Goal: Information Seeking & Learning: Learn about a topic

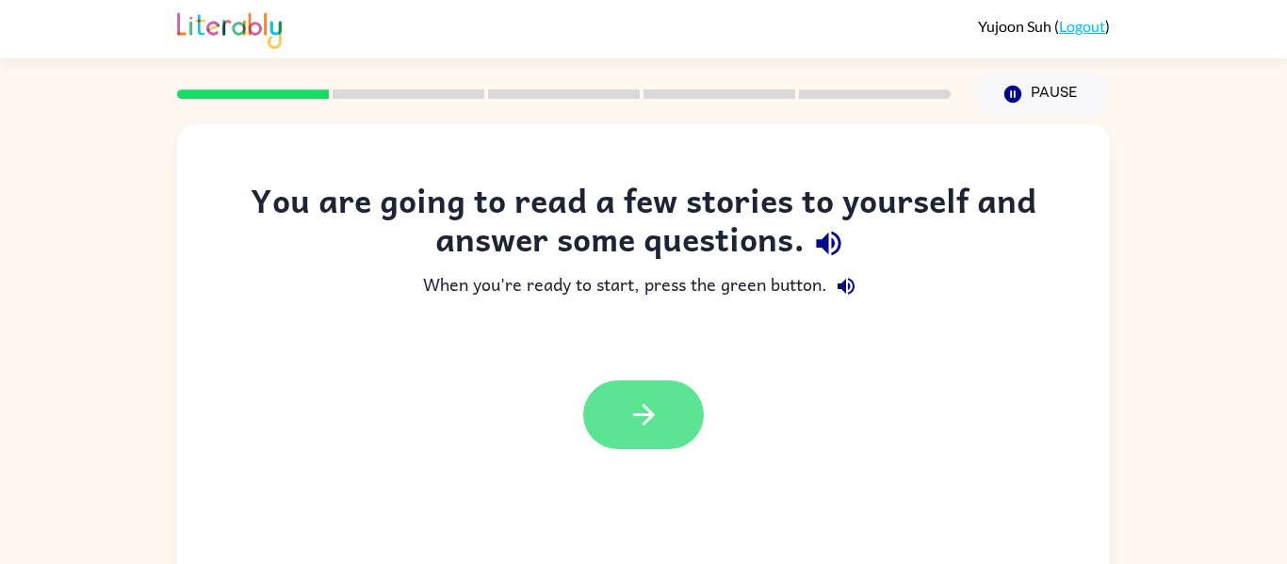
click at [608, 425] on button "button" at bounding box center [643, 415] width 121 height 69
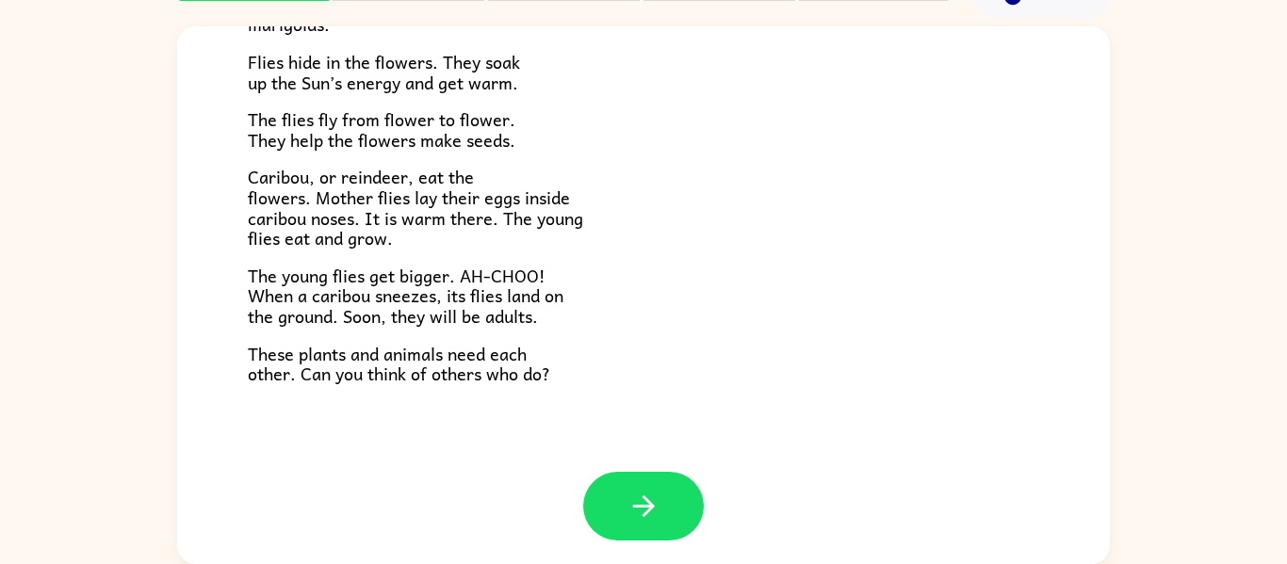
scroll to position [387, 0]
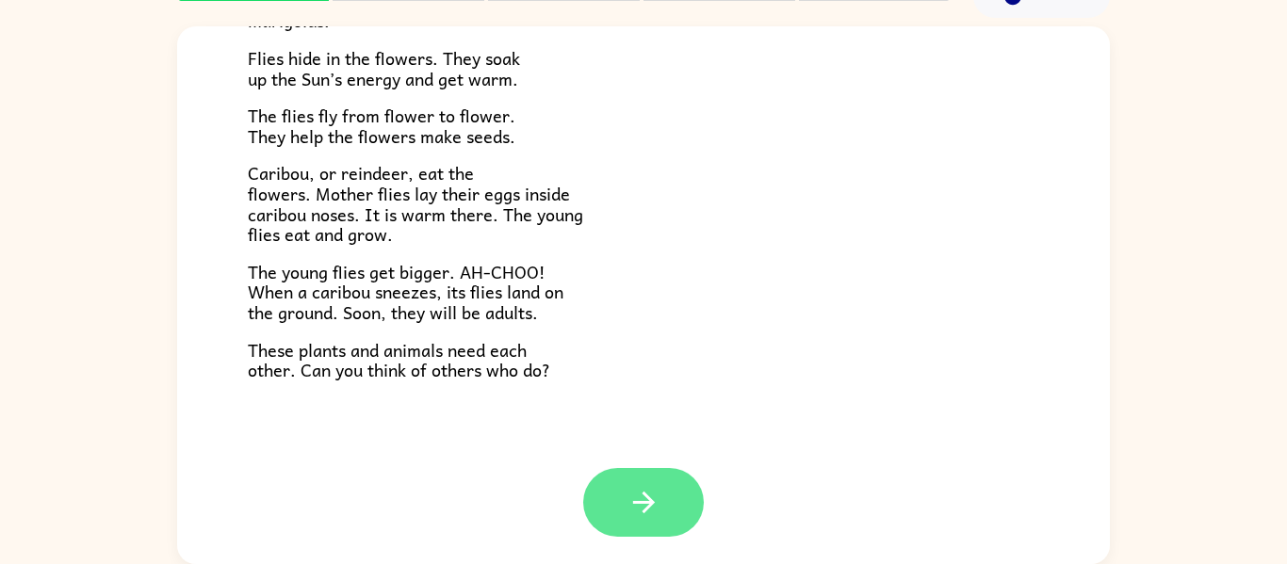
click at [678, 491] on button "button" at bounding box center [643, 502] width 121 height 69
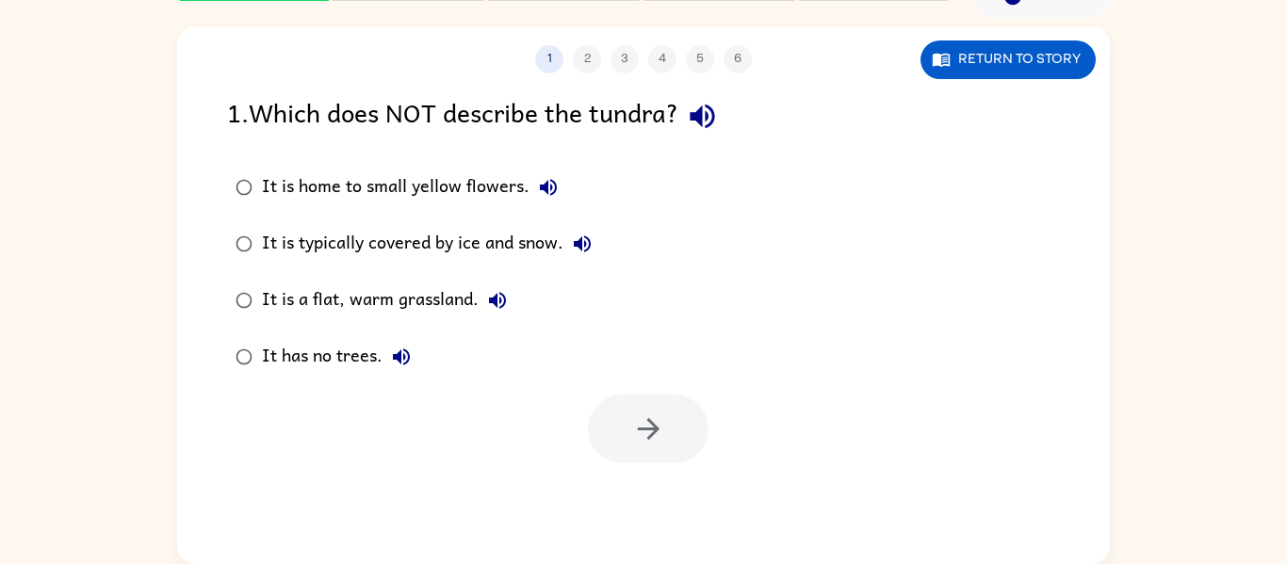
scroll to position [0, 0]
click at [1036, 72] on button "Return to story" at bounding box center [1008, 60] width 175 height 39
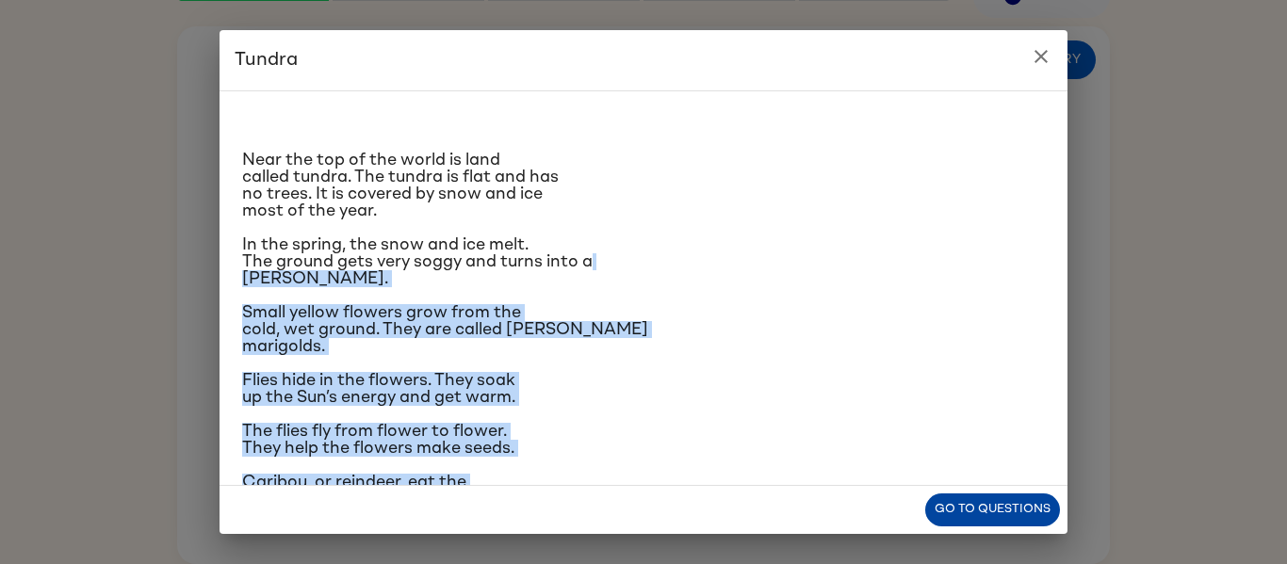
scroll to position [207, 0]
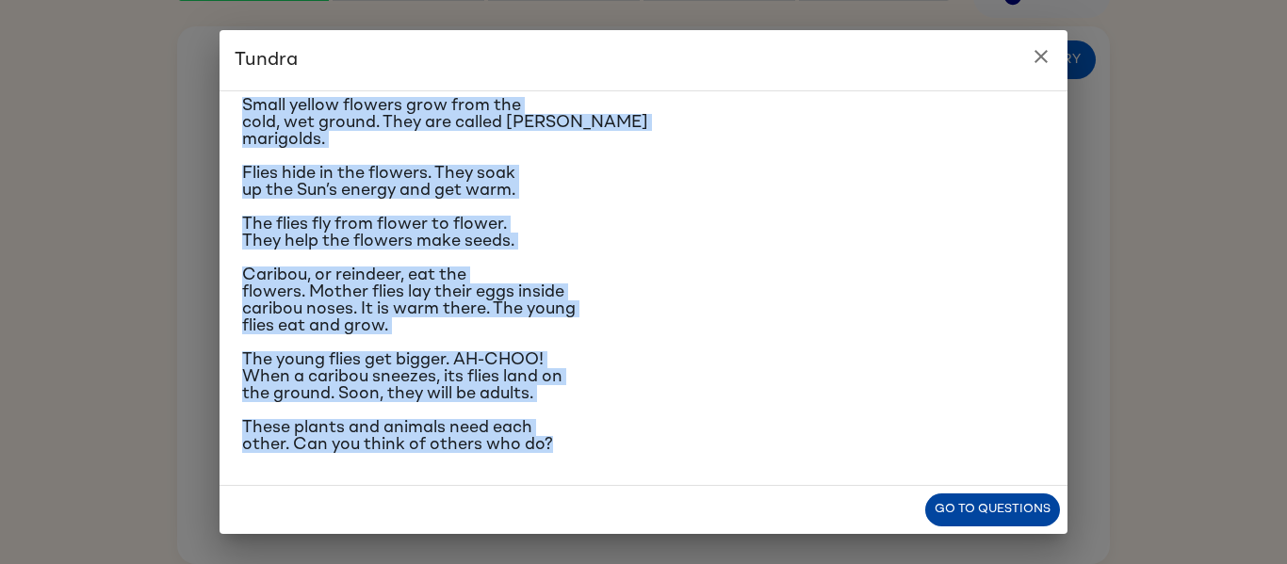
drag, startPoint x: 1066, startPoint y: 255, endPoint x: 1029, endPoint y: 498, distance: 244.9
click at [1029, 498] on div "Tundra Near the top of the world is land called tundra. The tundra is flat and …" at bounding box center [644, 282] width 848 height 504
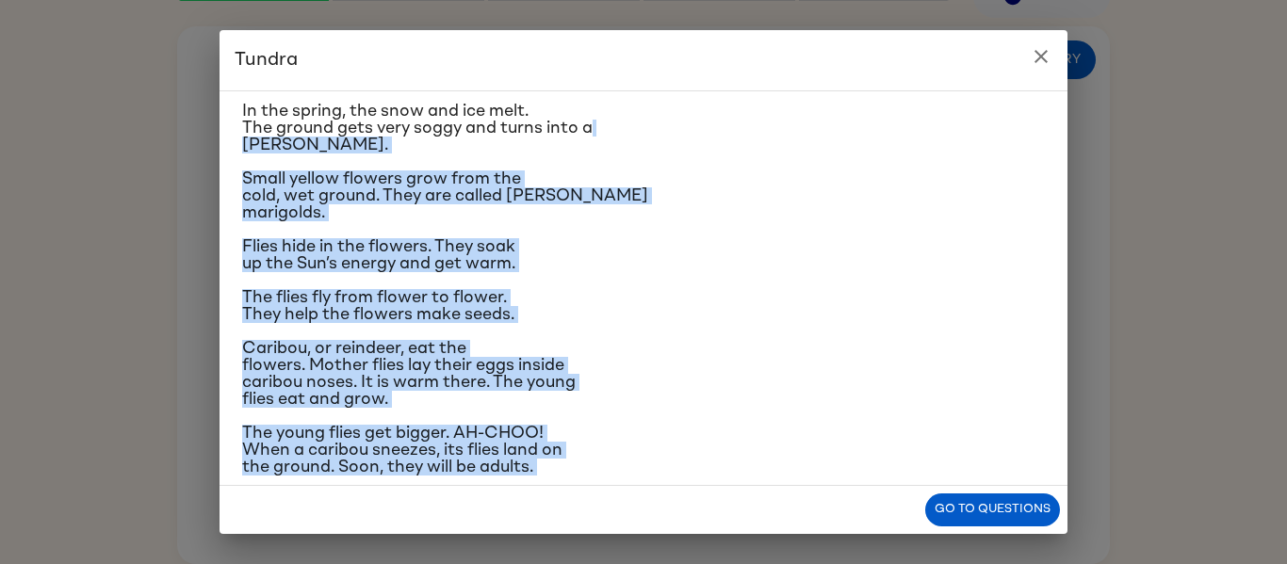
scroll to position [137, 0]
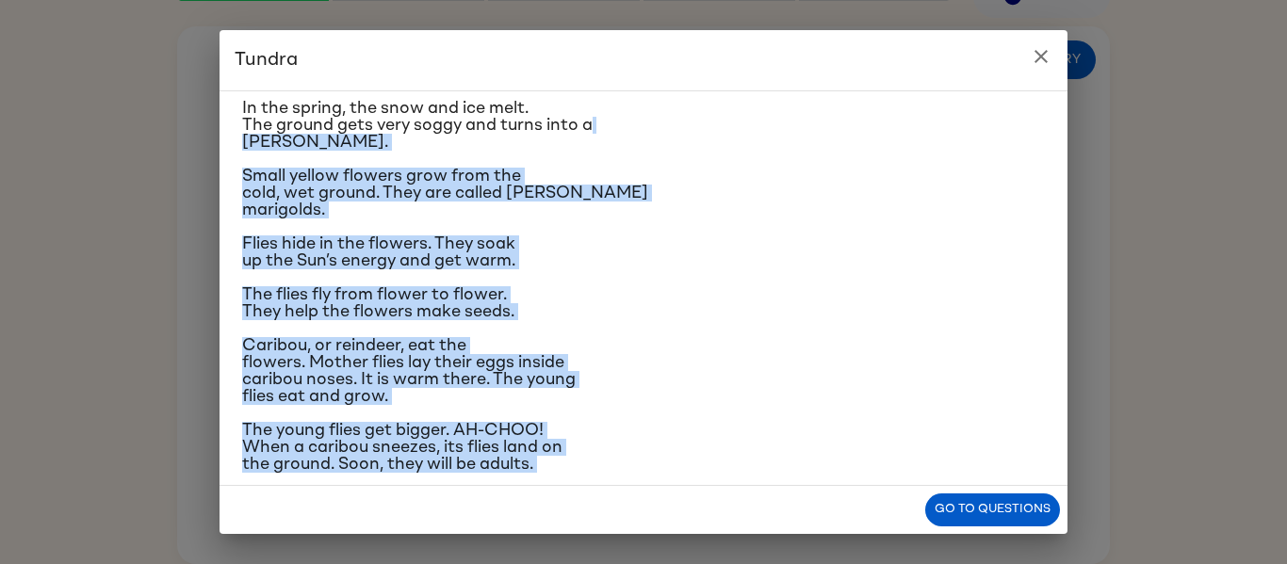
click at [771, 303] on p "The flies fly from flower to flower. They help the flowers make seeds." at bounding box center [643, 303] width 803 height 34
click at [699, 292] on p "The flies fly from flower to flower. They help the flowers make seeds." at bounding box center [643, 303] width 803 height 34
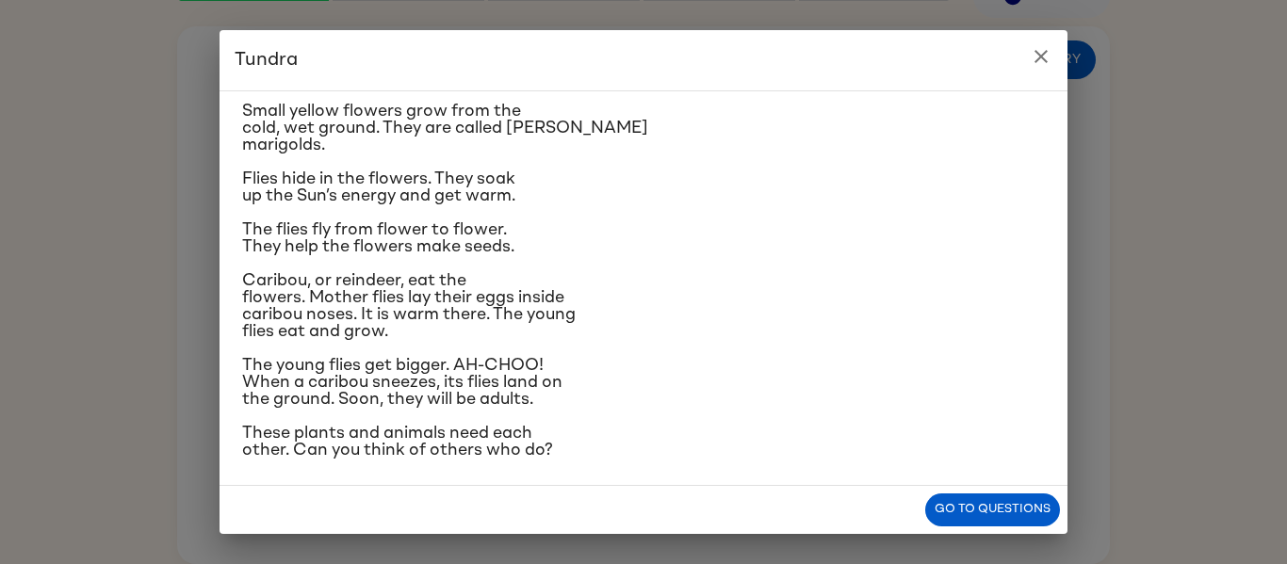
scroll to position [207, 0]
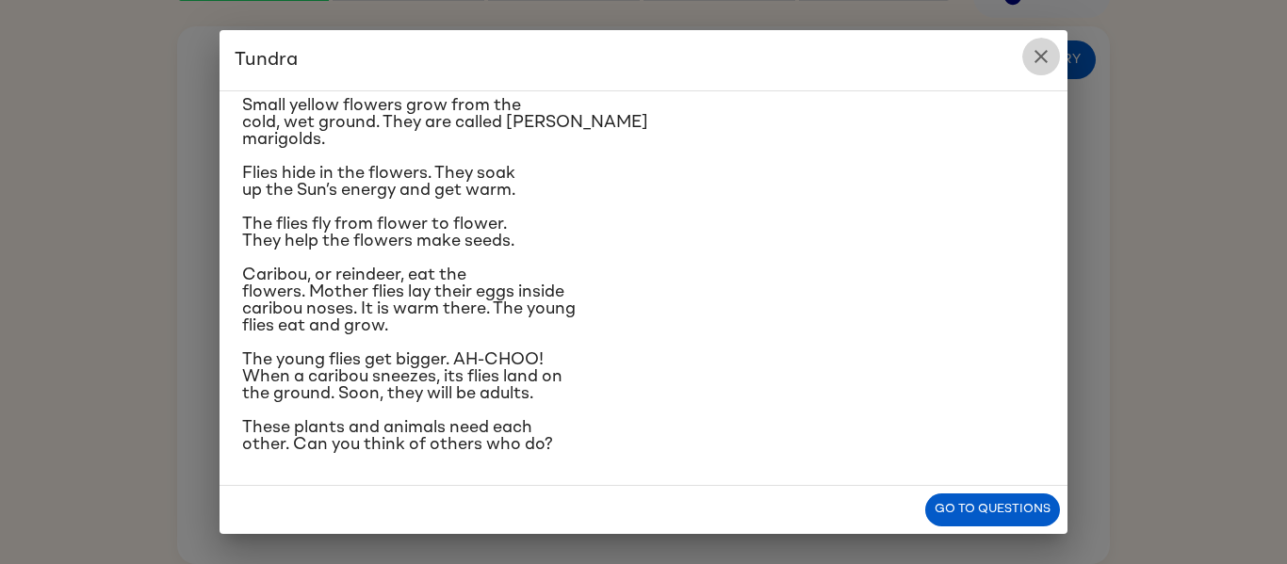
click at [1039, 58] on icon "close" at bounding box center [1041, 56] width 13 height 13
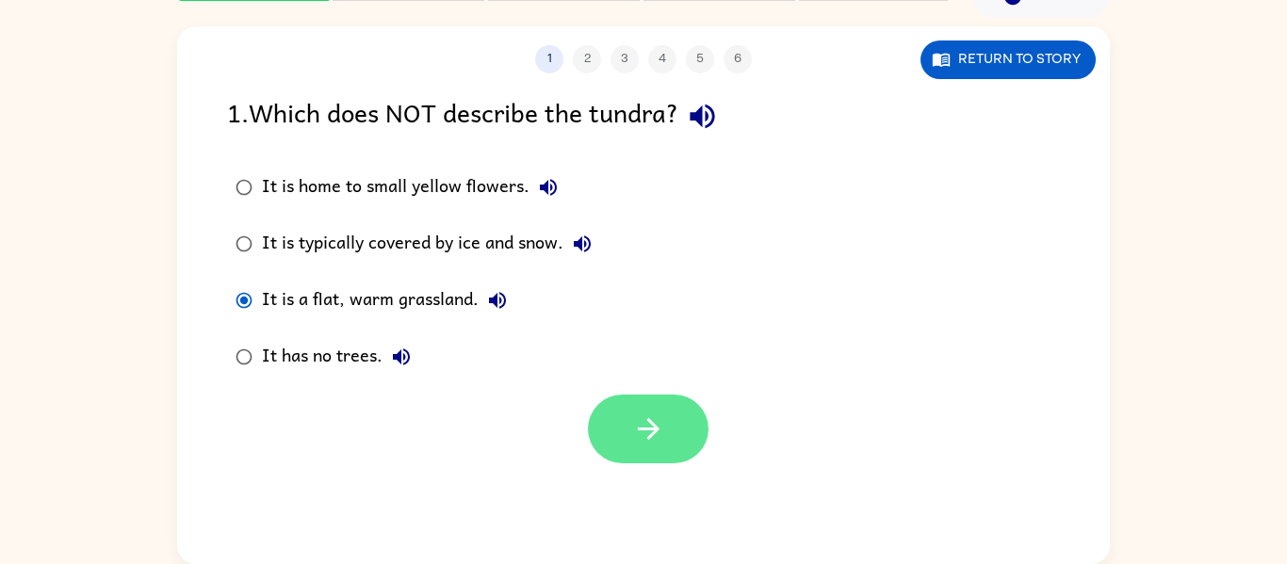
click at [669, 418] on button "button" at bounding box center [648, 429] width 121 height 69
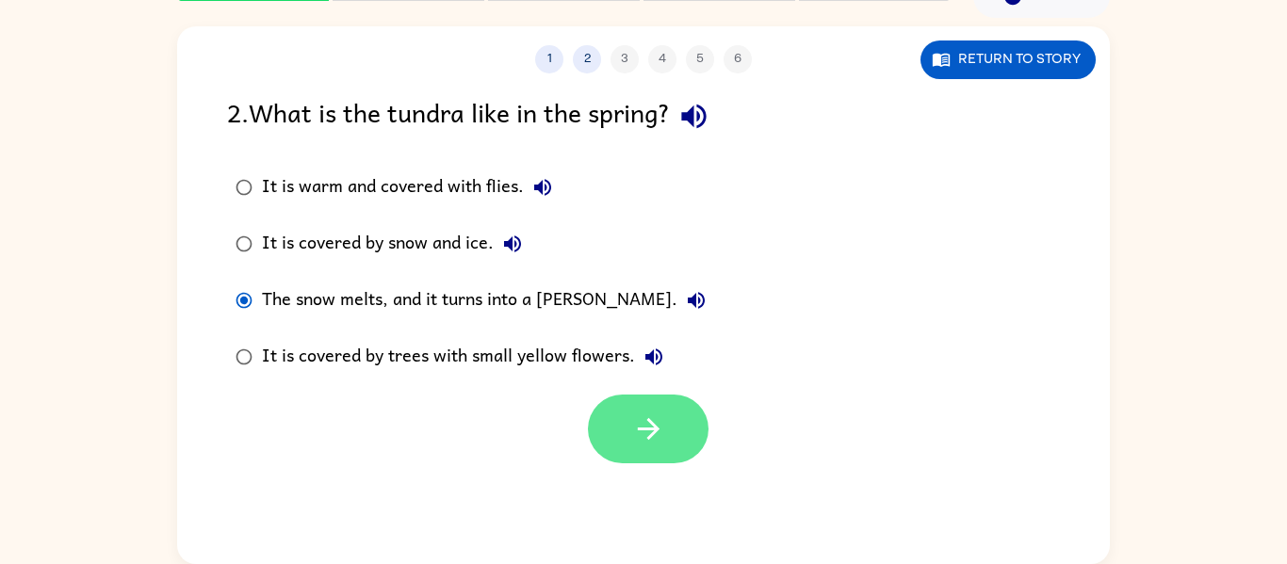
click at [666, 444] on button "button" at bounding box center [648, 429] width 121 height 69
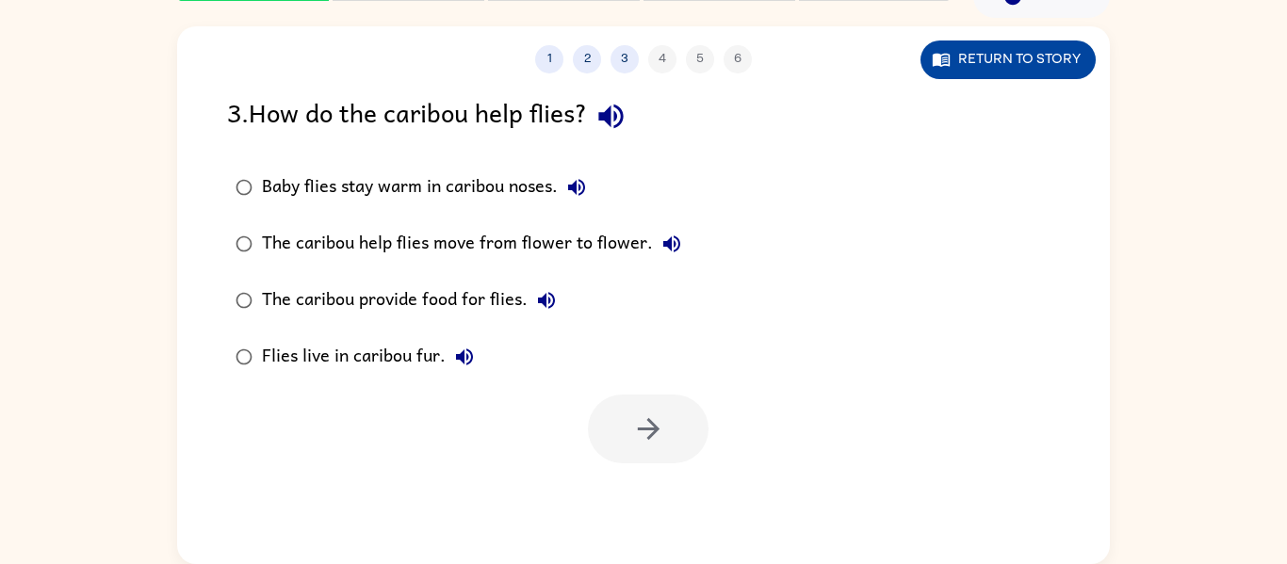
click at [996, 55] on button "Return to story" at bounding box center [1008, 60] width 175 height 39
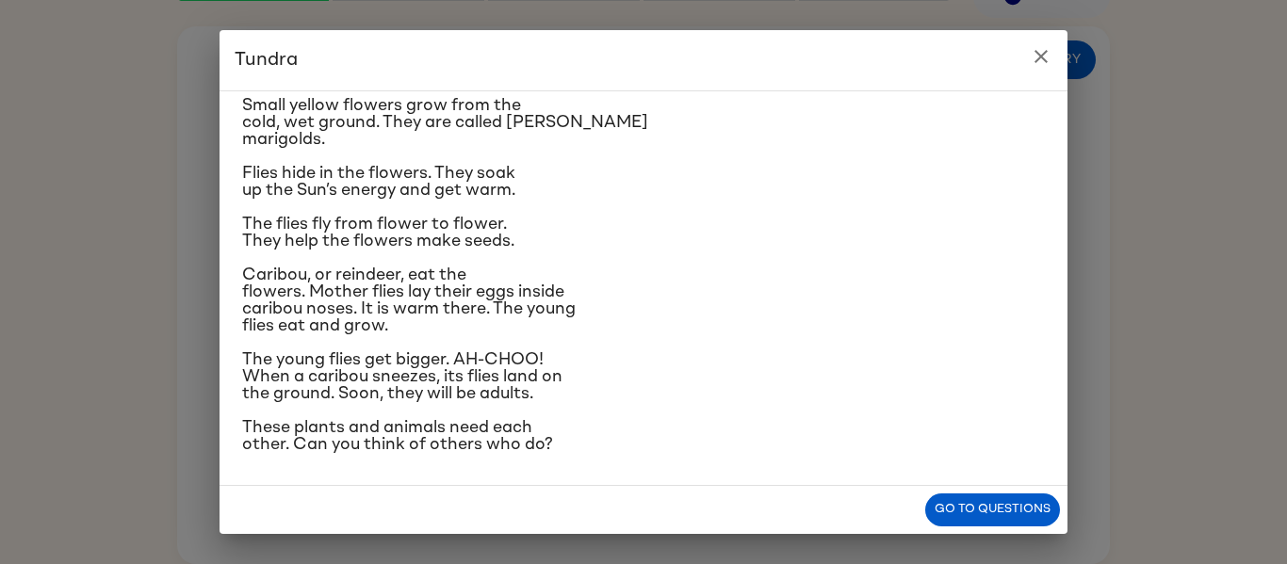
click at [1030, 49] on icon "close" at bounding box center [1041, 56] width 23 height 23
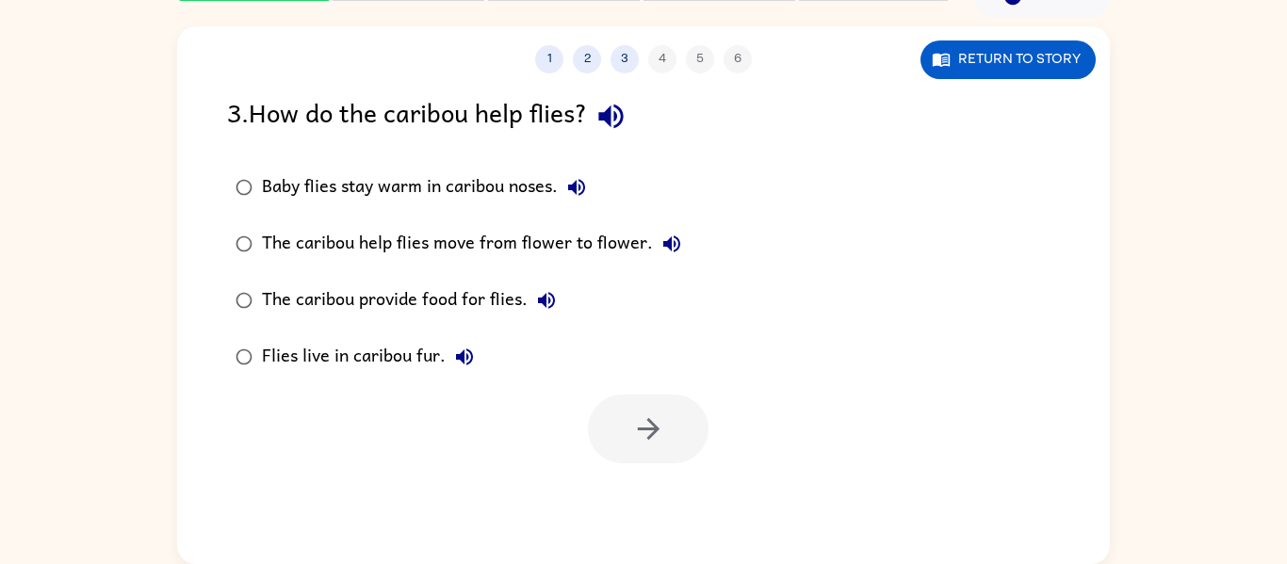
click at [475, 357] on icon "button" at bounding box center [464, 357] width 23 height 23
click at [649, 428] on icon "button" at bounding box center [648, 429] width 33 height 33
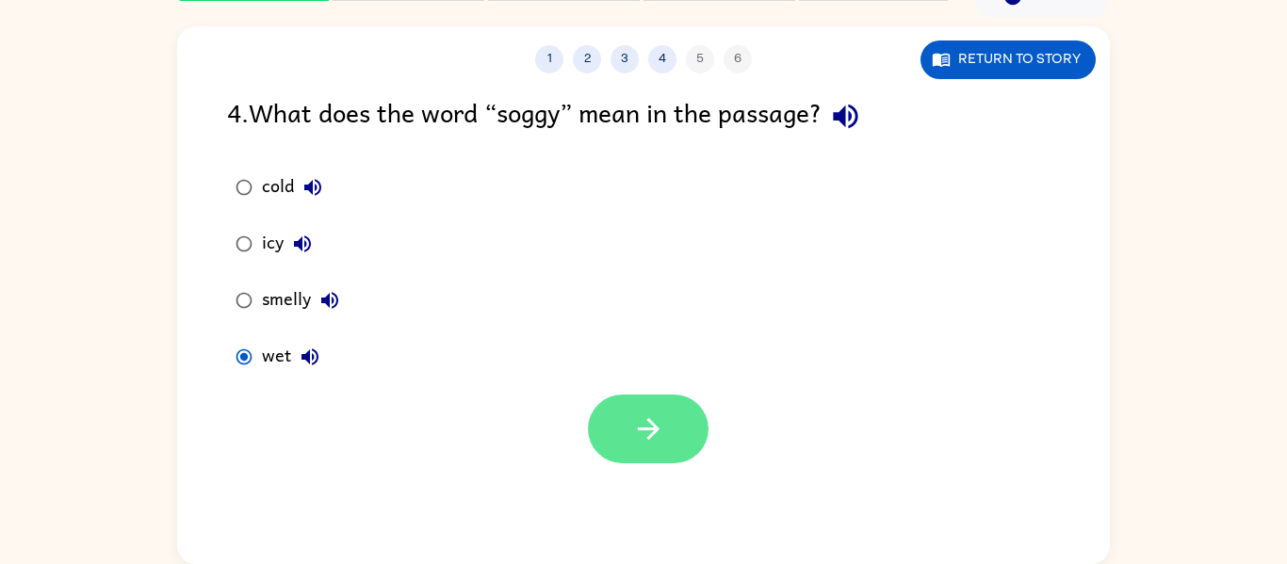
click at [663, 432] on icon "button" at bounding box center [648, 429] width 33 height 33
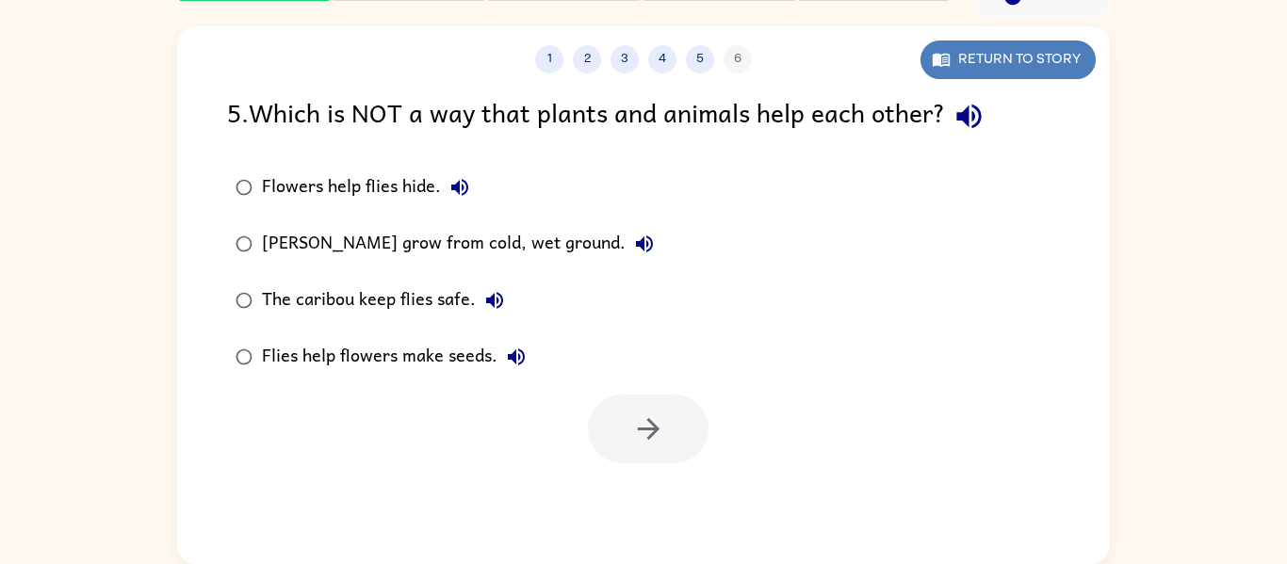
click at [998, 52] on button "Return to story" at bounding box center [1008, 60] width 175 height 39
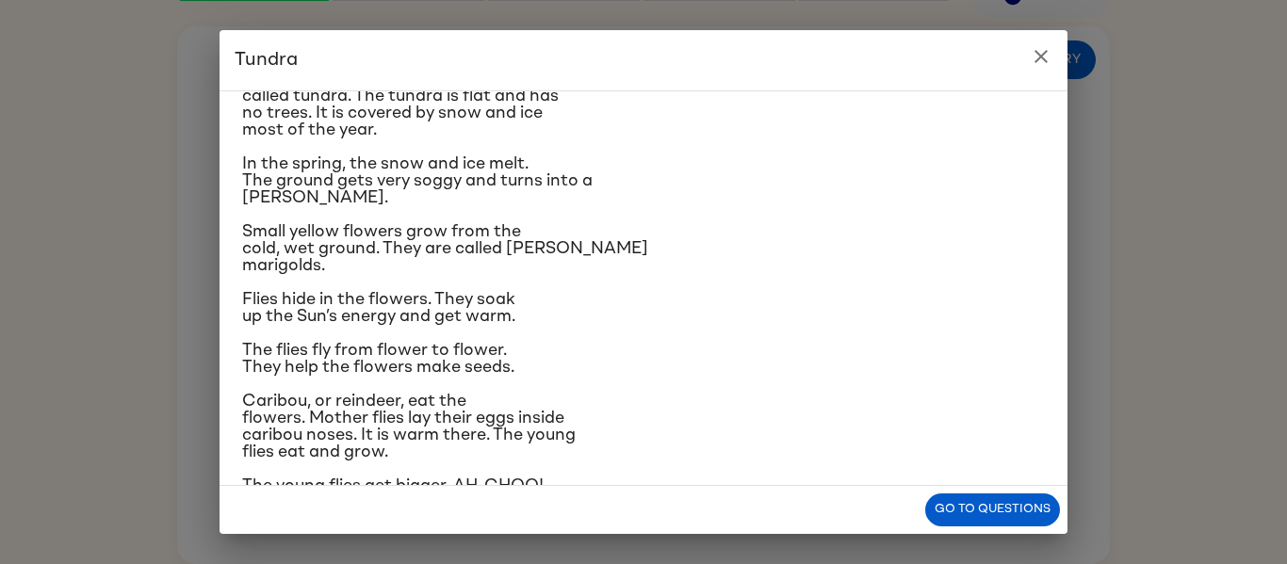
scroll to position [82, 0]
click at [1071, 56] on div "Tundra Near the top of the world is land called tundra. The tundra is flat and …" at bounding box center [643, 282] width 1287 height 564
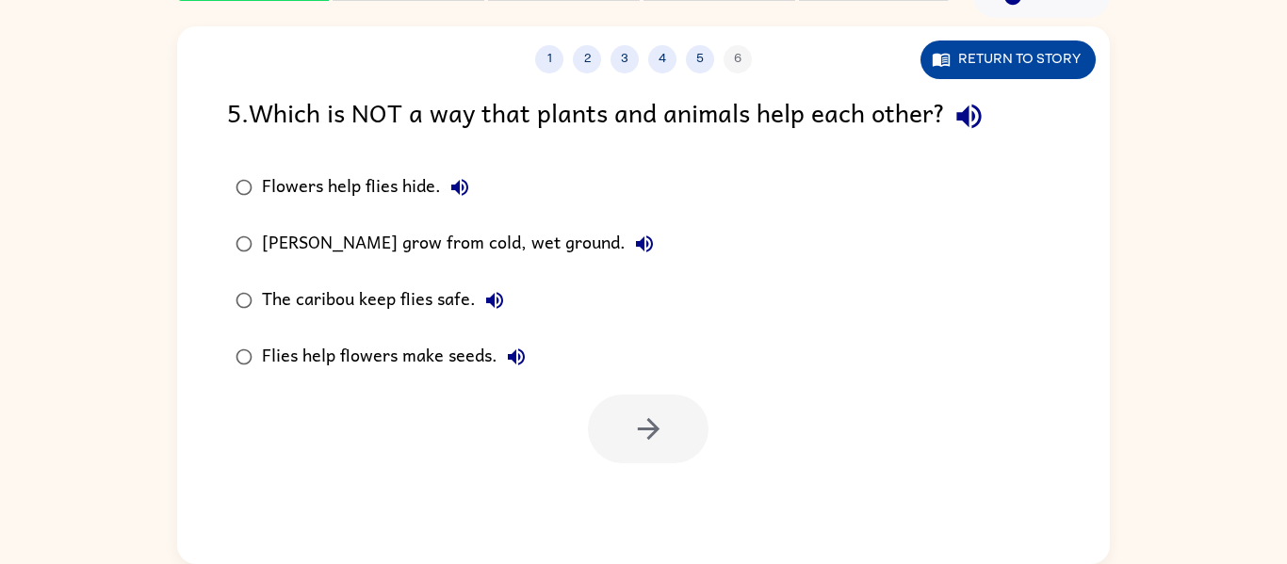
click at [1042, 60] on button "Return to story" at bounding box center [1008, 60] width 175 height 39
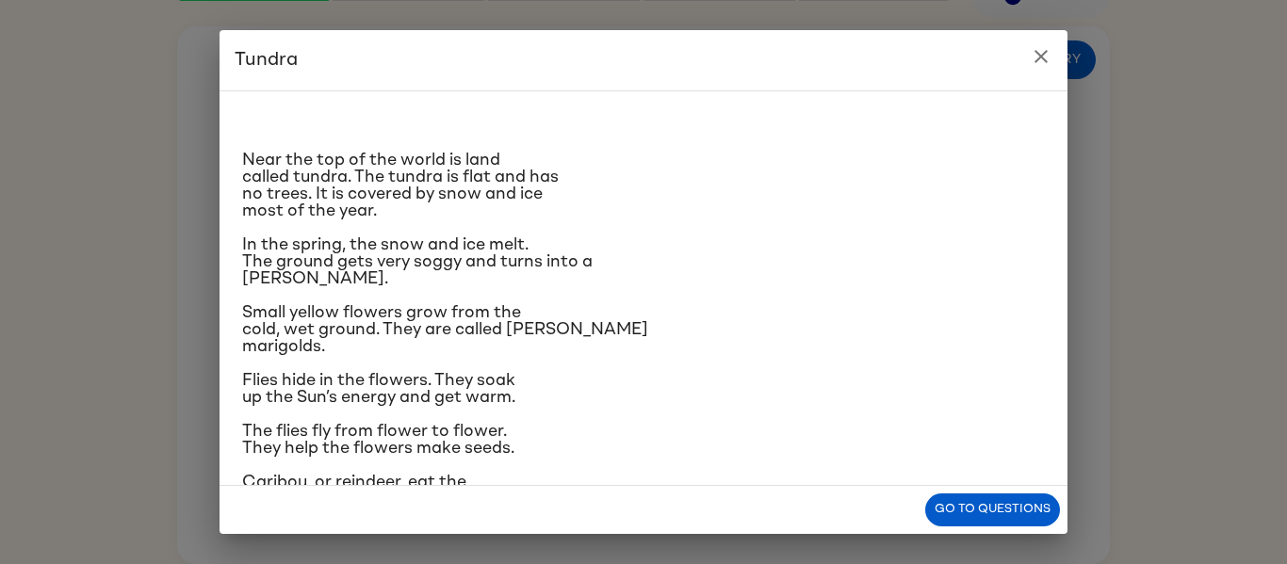
click at [1055, 60] on button "close" at bounding box center [1041, 57] width 38 height 38
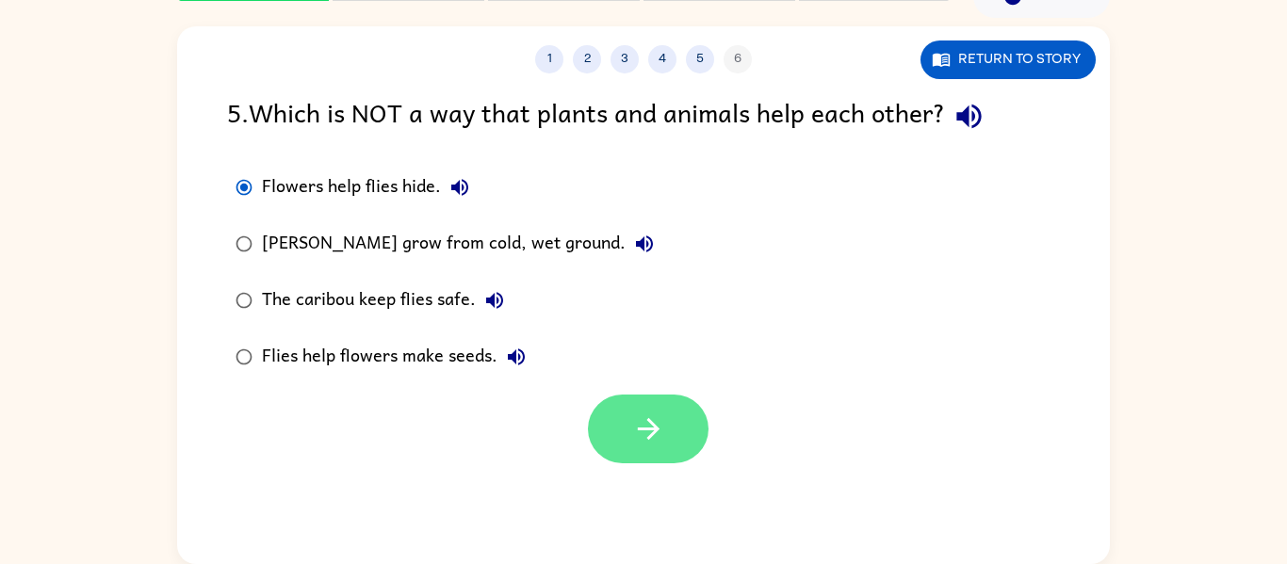
click at [637, 425] on icon "button" at bounding box center [648, 429] width 33 height 33
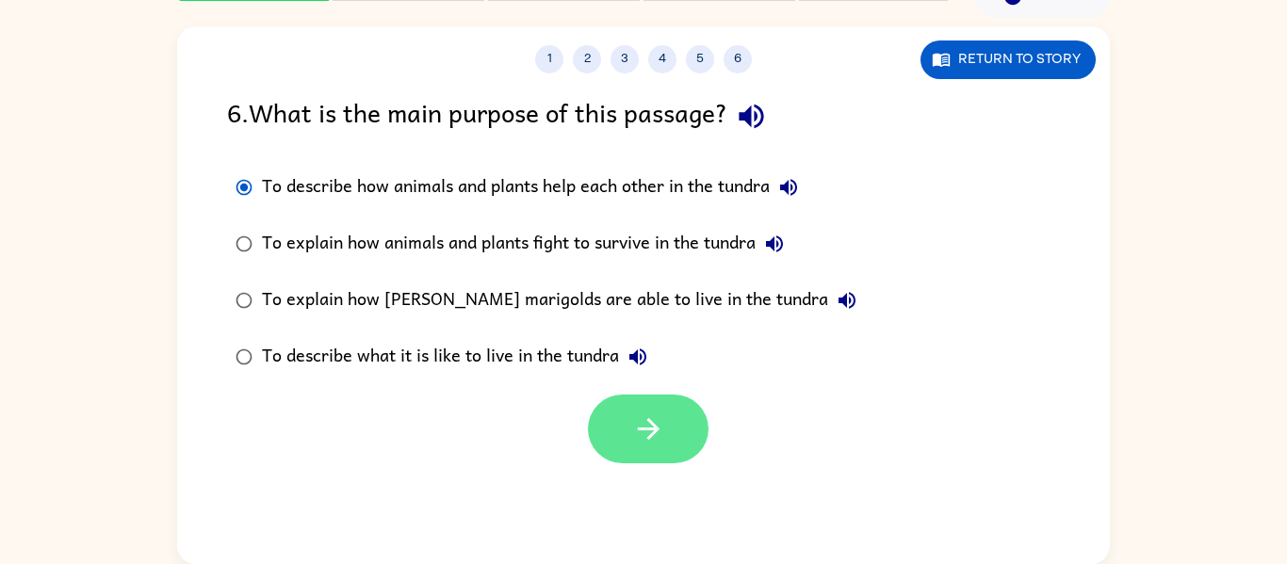
click at [663, 406] on button "button" at bounding box center [648, 429] width 121 height 69
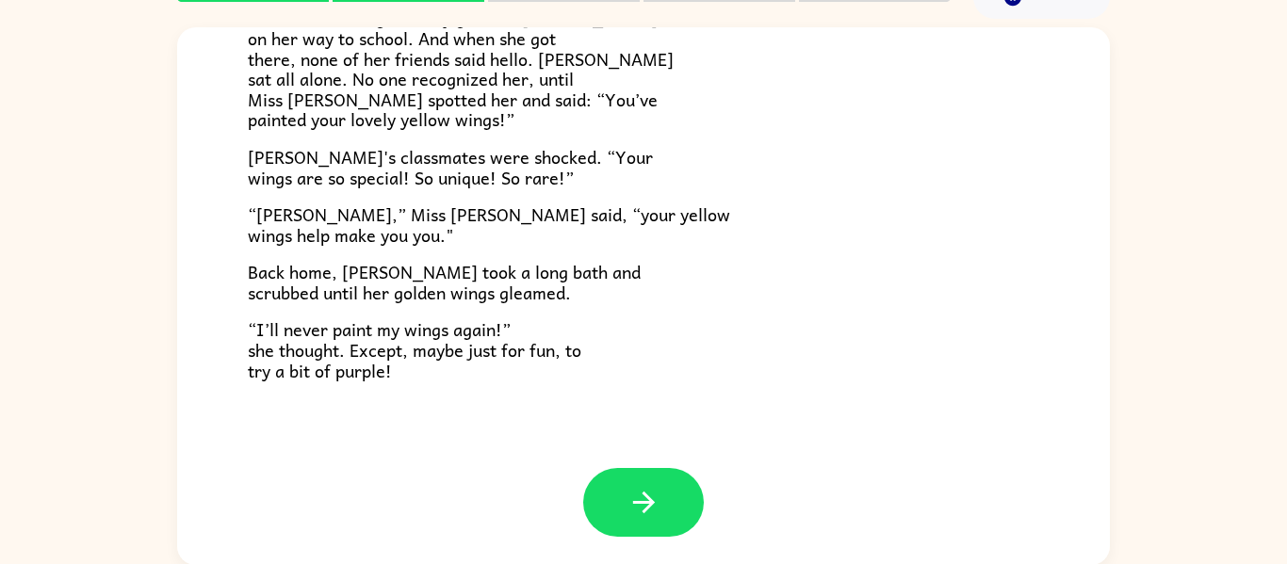
scroll to position [98, 0]
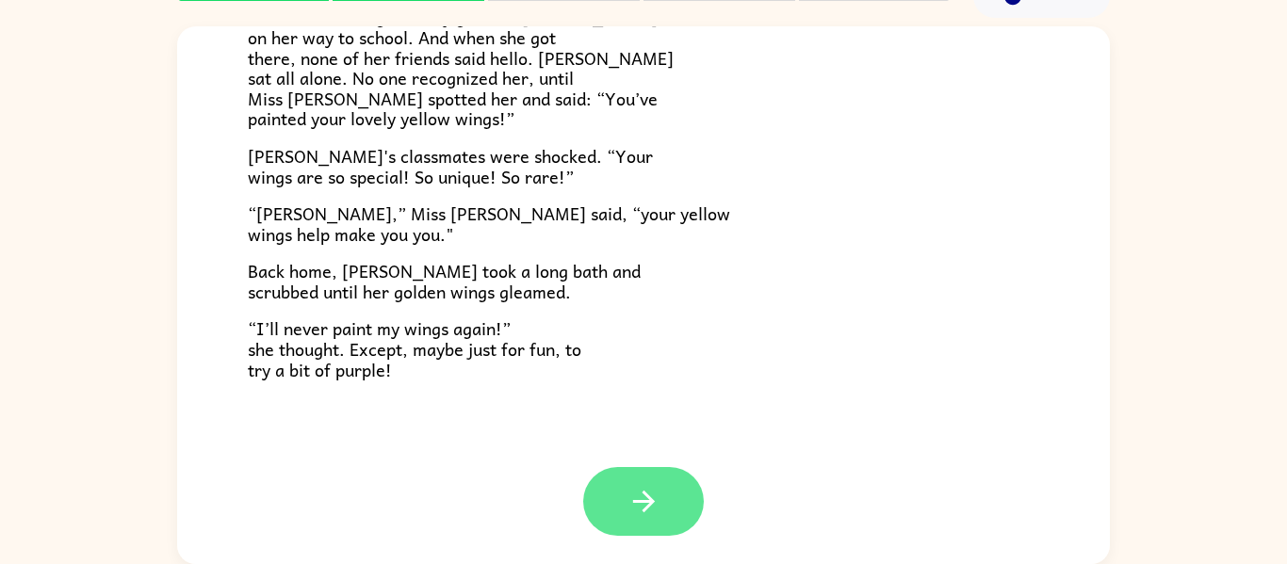
click at [622, 487] on button "button" at bounding box center [643, 501] width 121 height 69
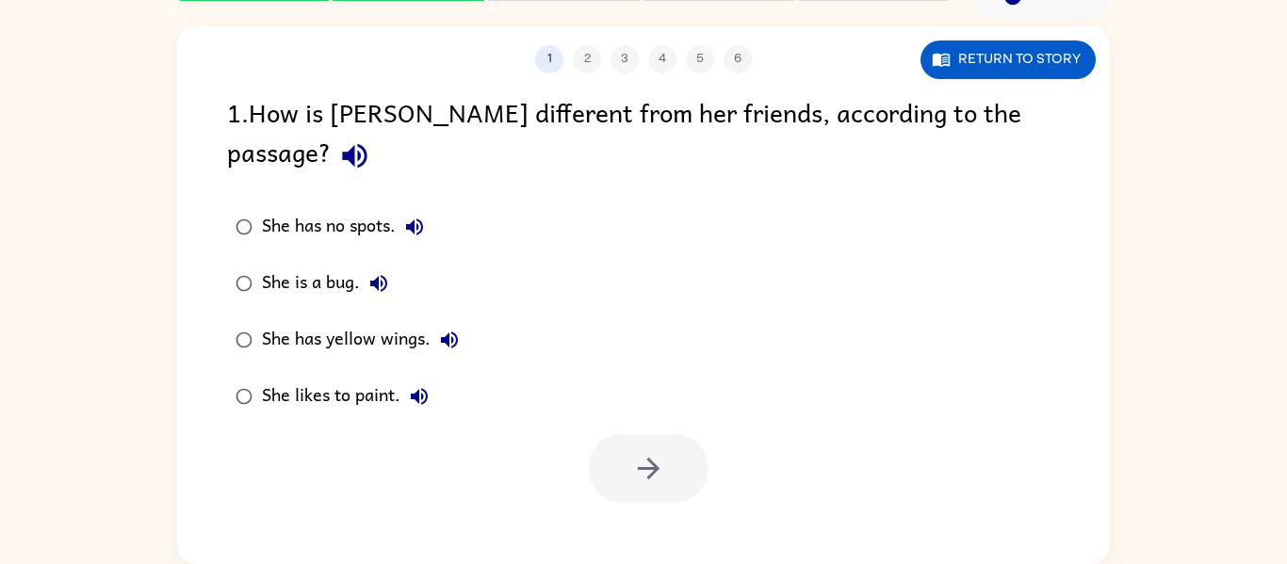
scroll to position [0, 0]
click at [999, 58] on button "Return to story" at bounding box center [1008, 60] width 175 height 39
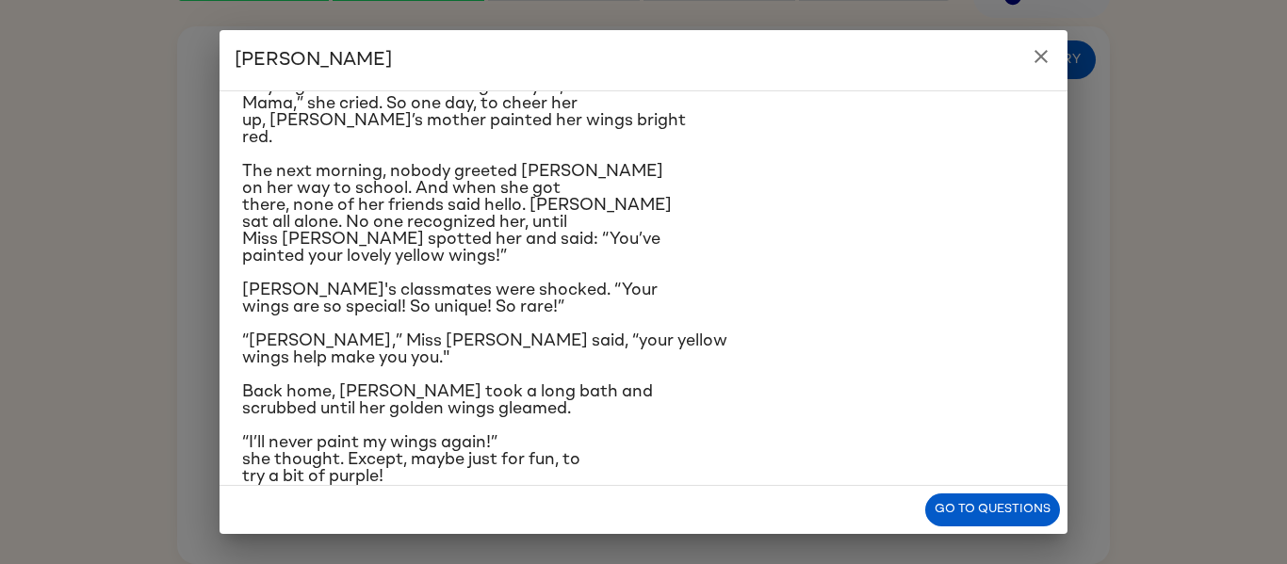
scroll to position [326, 0]
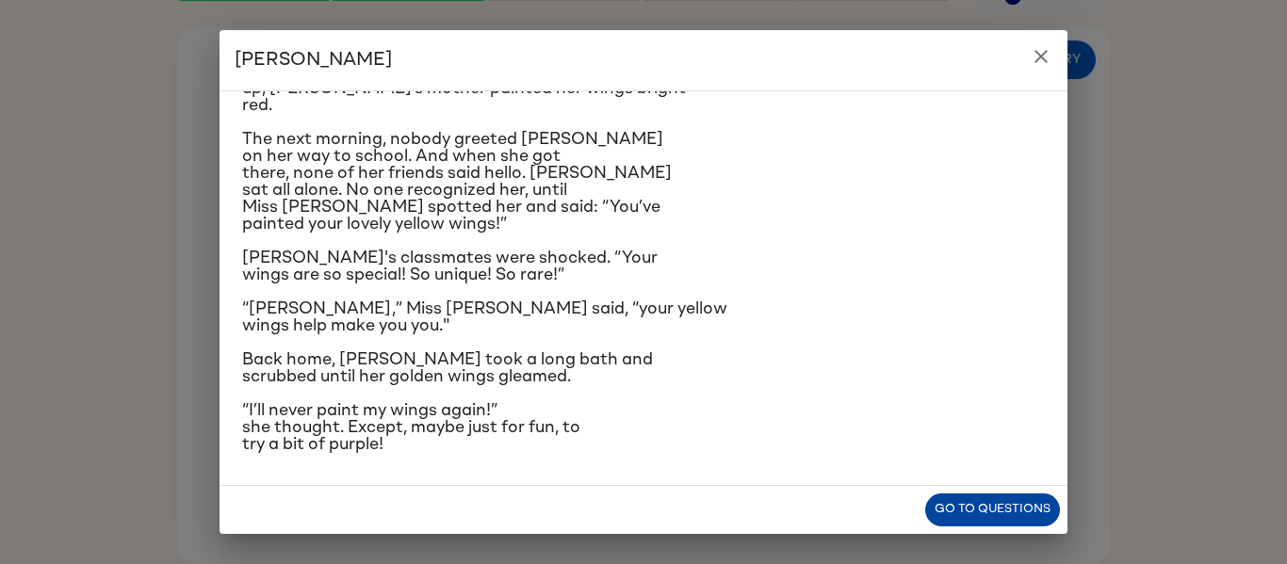
click at [1000, 515] on button "Go to questions" at bounding box center [992, 510] width 135 height 33
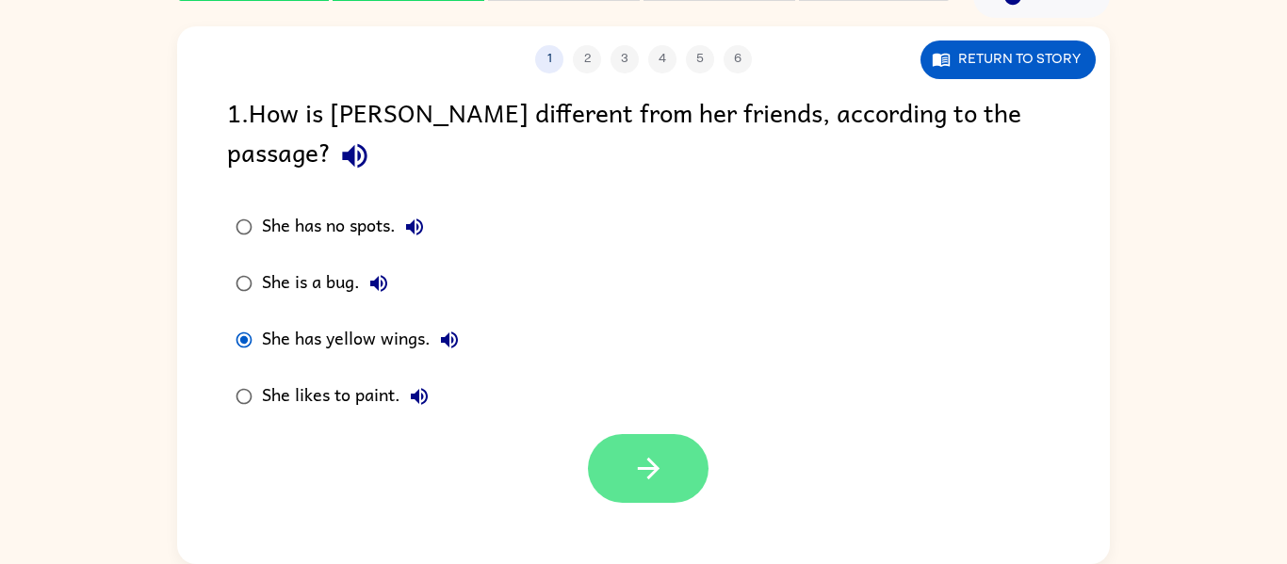
click at [696, 439] on button "button" at bounding box center [648, 468] width 121 height 69
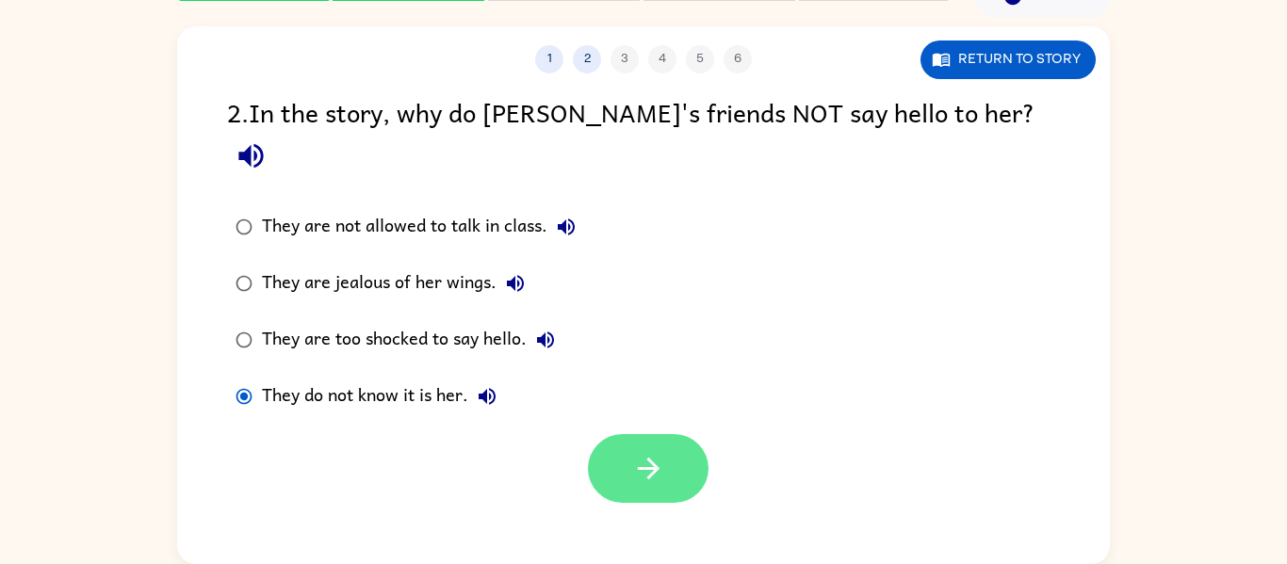
click at [677, 434] on button "button" at bounding box center [648, 468] width 121 height 69
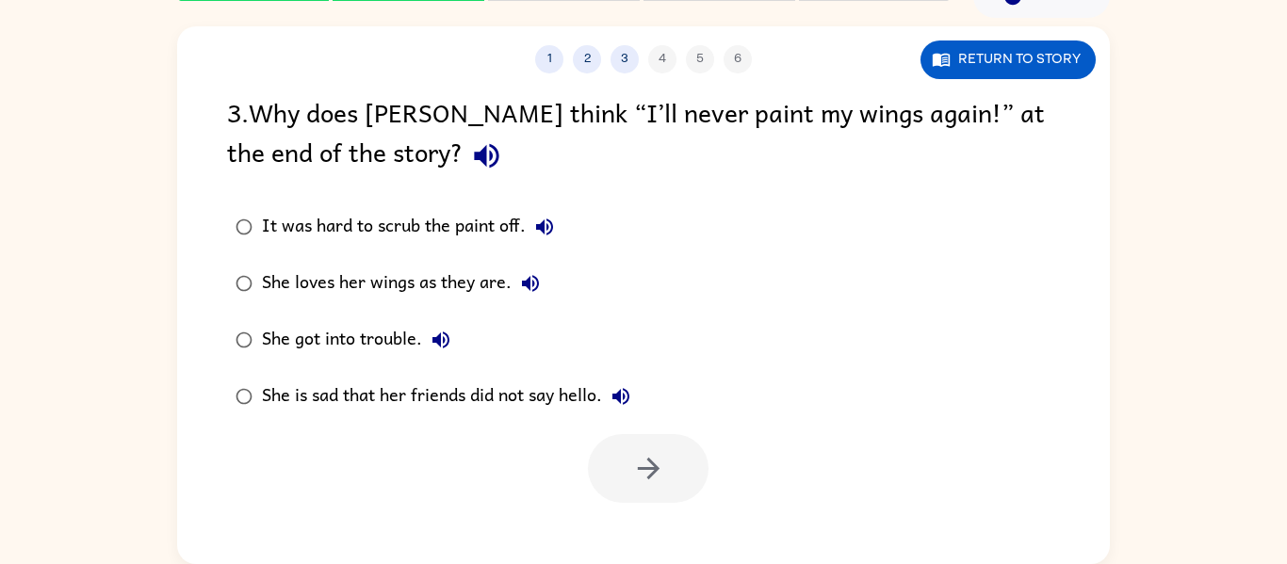
click at [144, 320] on div "1 2 3 4 5 6 Return to story 3 . Why does Lily think “I’ll never paint my wings …" at bounding box center [643, 291] width 1287 height 547
click at [143, 320] on div "1 2 3 4 5 6 Return to story 3 . Why does Lily think “I’ll never paint my wings …" at bounding box center [643, 291] width 1287 height 547
click at [144, 320] on div "1 2 3 4 5 6 Return to story 3 . Why does Lily think “I’ll never paint my wings …" at bounding box center [643, 291] width 1287 height 547
click at [138, 323] on div "1 2 3 4 5 6 Return to story 3 . Why does Lily think “I’ll never paint my wings …" at bounding box center [643, 291] width 1287 height 547
click at [670, 471] on button "button" at bounding box center [648, 468] width 121 height 69
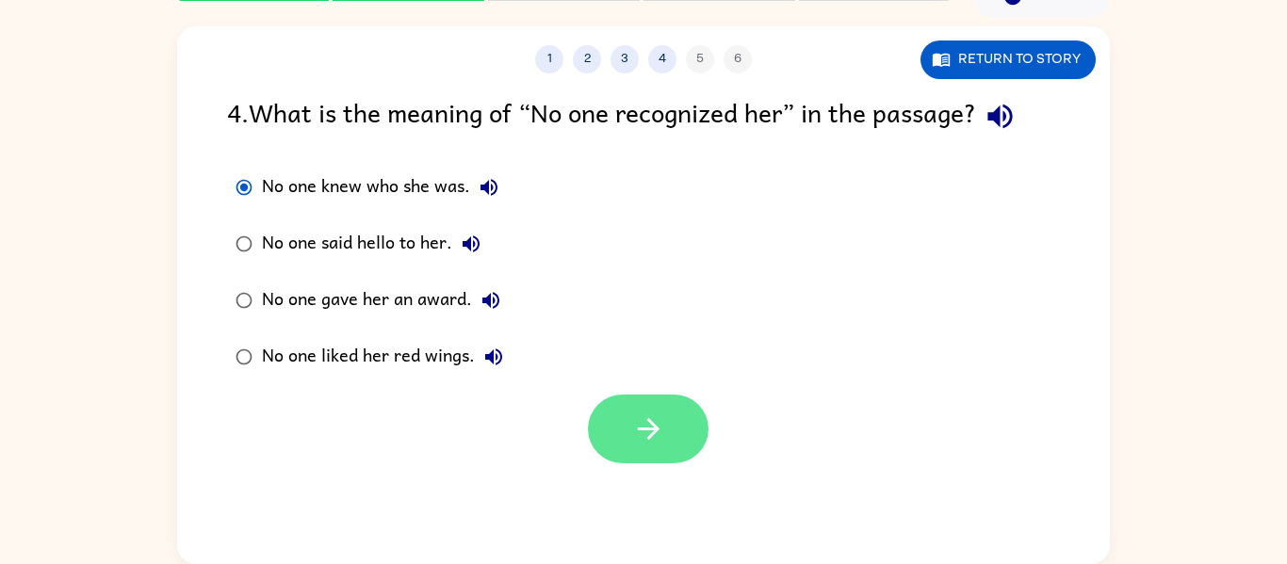
click at [664, 415] on icon "button" at bounding box center [648, 429] width 33 height 33
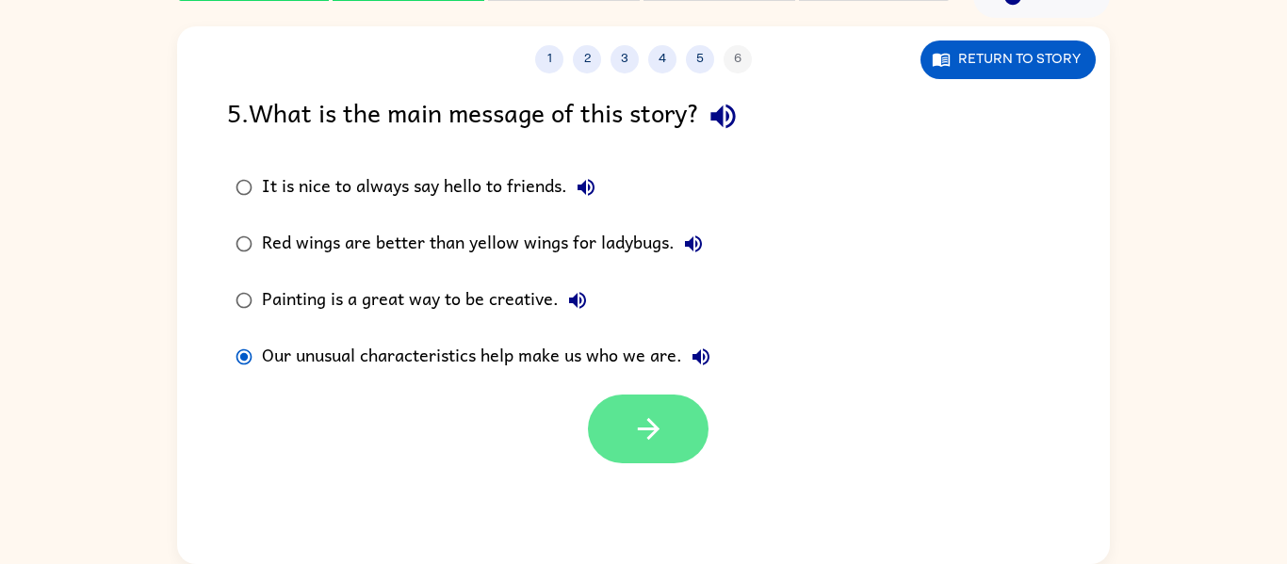
click at [662, 442] on icon "button" at bounding box center [648, 429] width 33 height 33
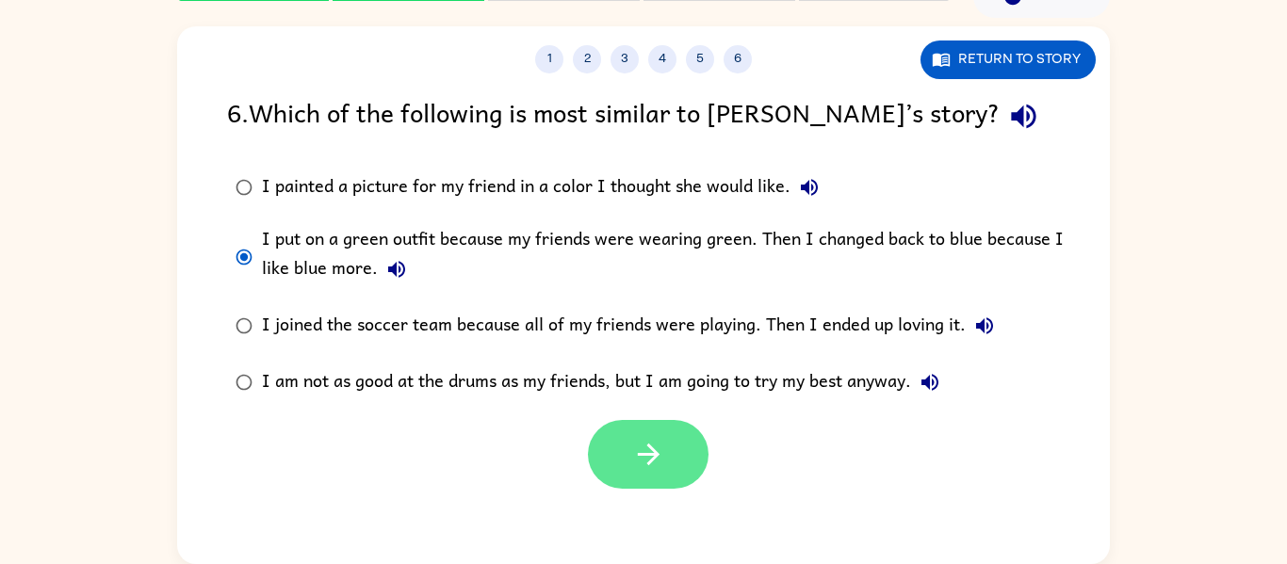
click at [685, 450] on button "button" at bounding box center [648, 454] width 121 height 69
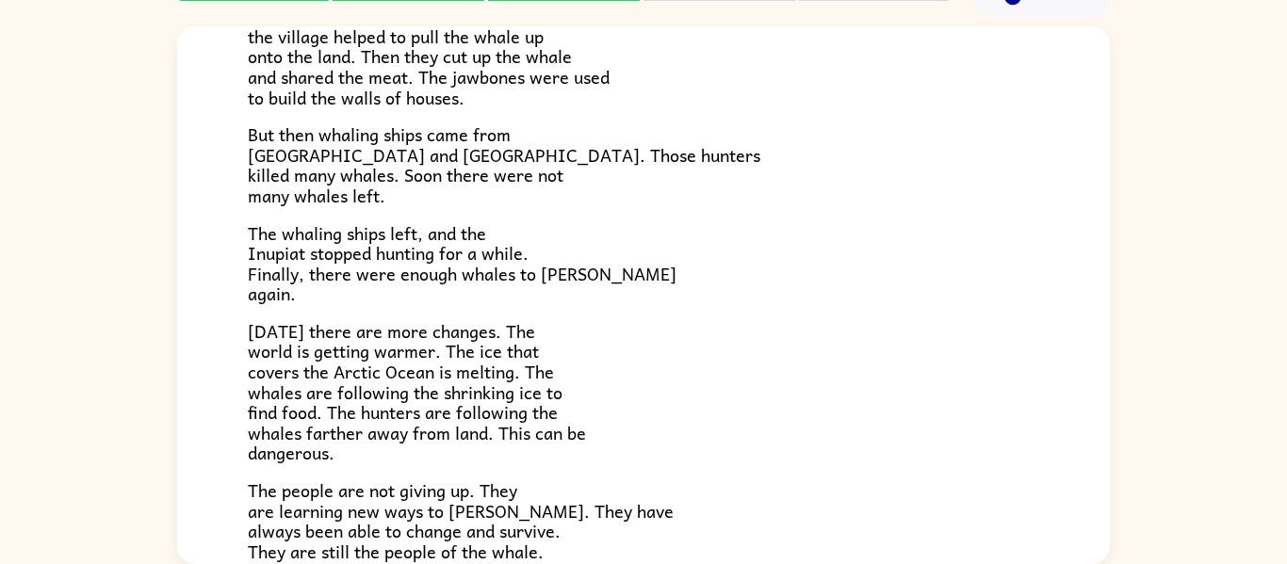
scroll to position [635, 0]
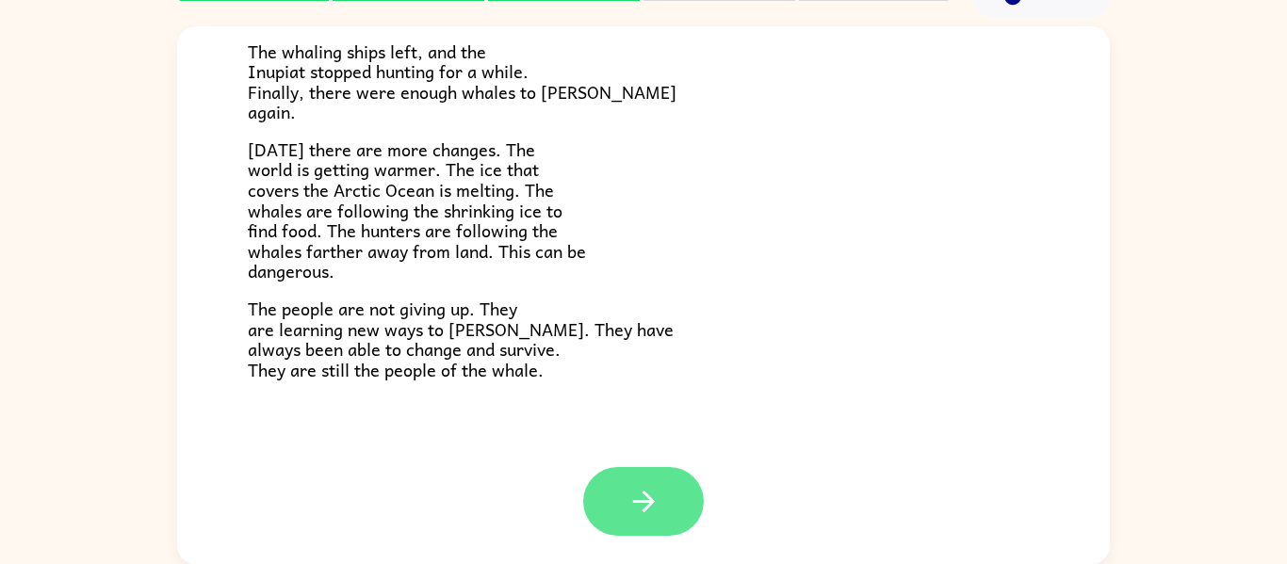
click at [656, 491] on icon "button" at bounding box center [644, 501] width 33 height 33
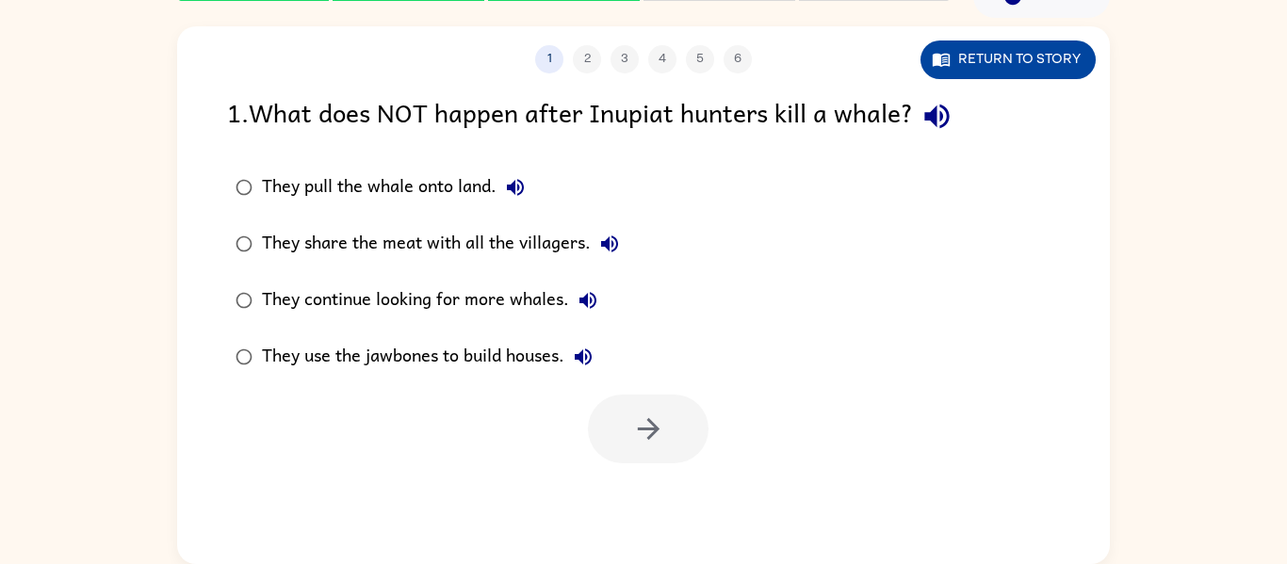
click at [1044, 64] on button "Return to story" at bounding box center [1008, 60] width 175 height 39
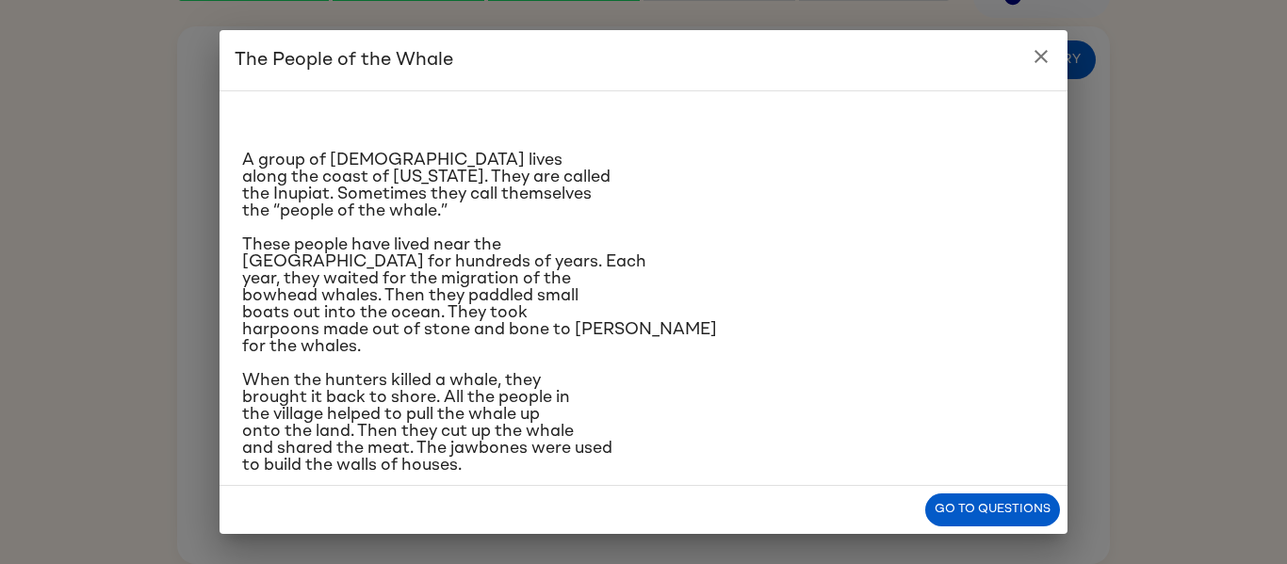
click at [1102, 30] on div "The People of the Whale A group of Native Americans lives along the coast of Al…" at bounding box center [643, 282] width 1287 height 564
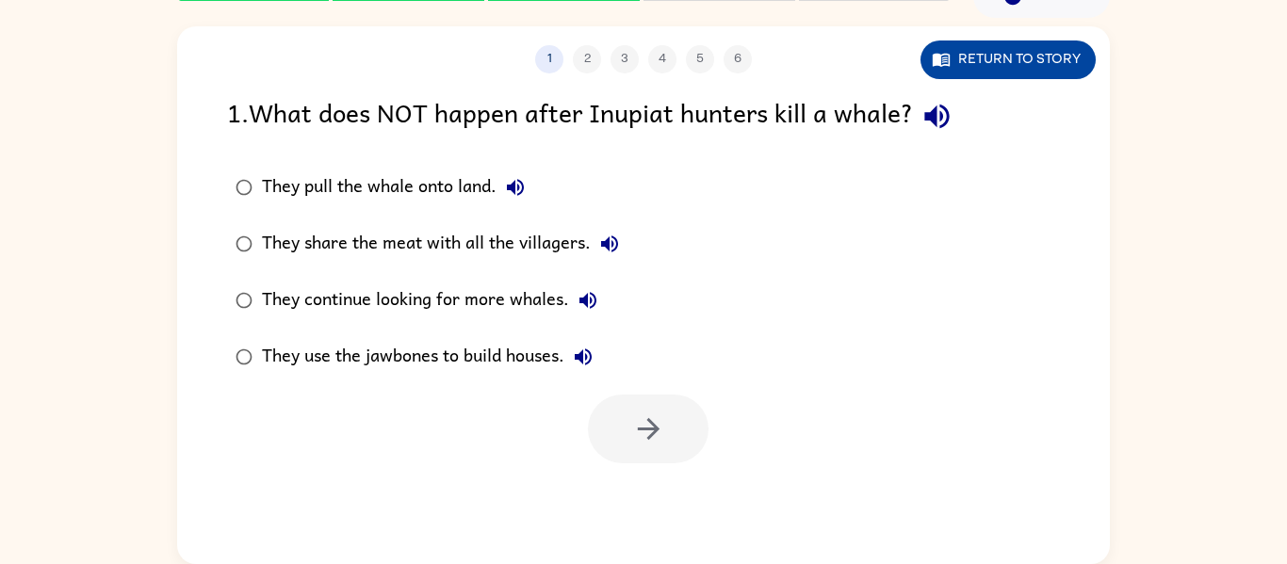
click at [986, 65] on button "Return to story" at bounding box center [1008, 60] width 175 height 39
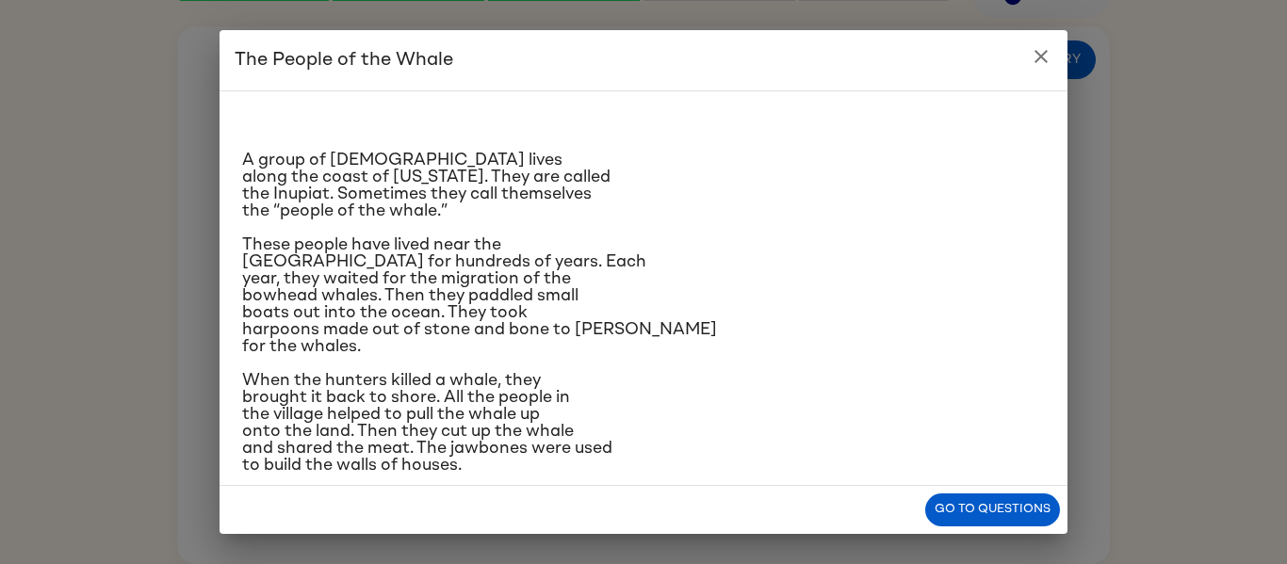
click at [889, 204] on p "A group of Native Americans lives along the coast of Alaska. They are called th…" at bounding box center [643, 186] width 803 height 68
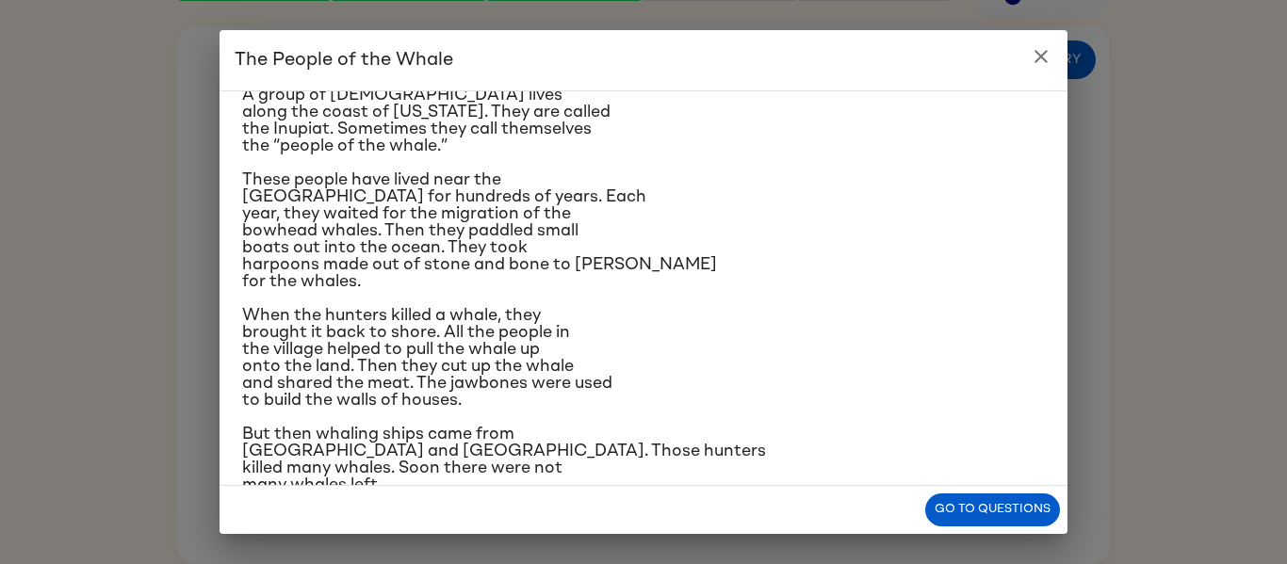
scroll to position [66, 0]
click at [1044, 50] on icon "close" at bounding box center [1041, 56] width 23 height 23
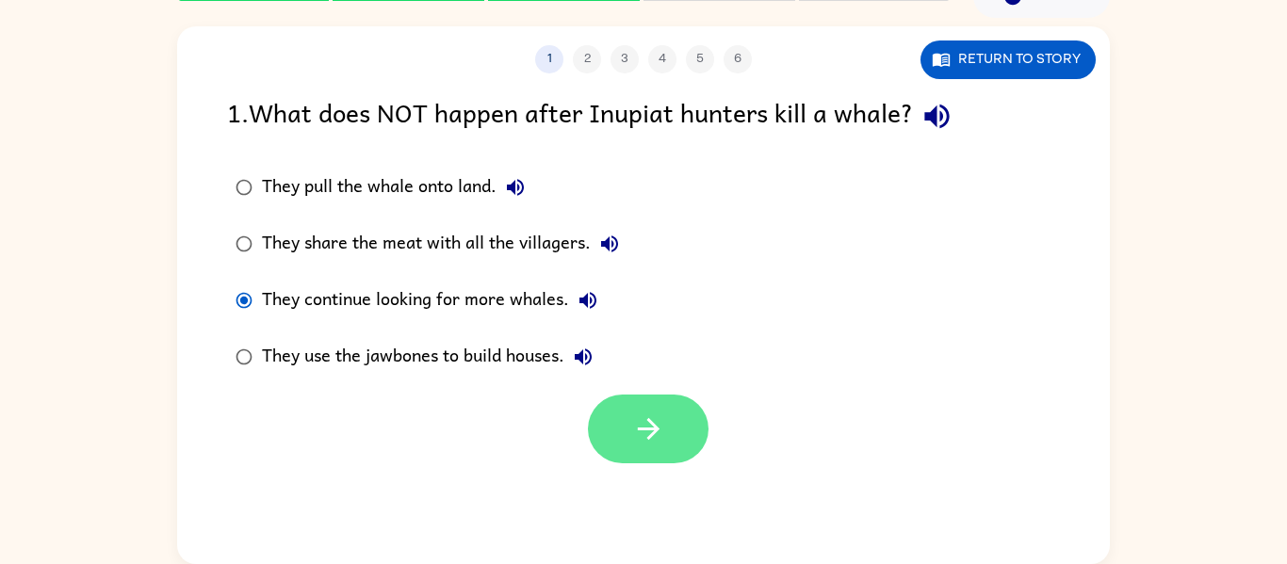
click at [674, 421] on button "button" at bounding box center [648, 429] width 121 height 69
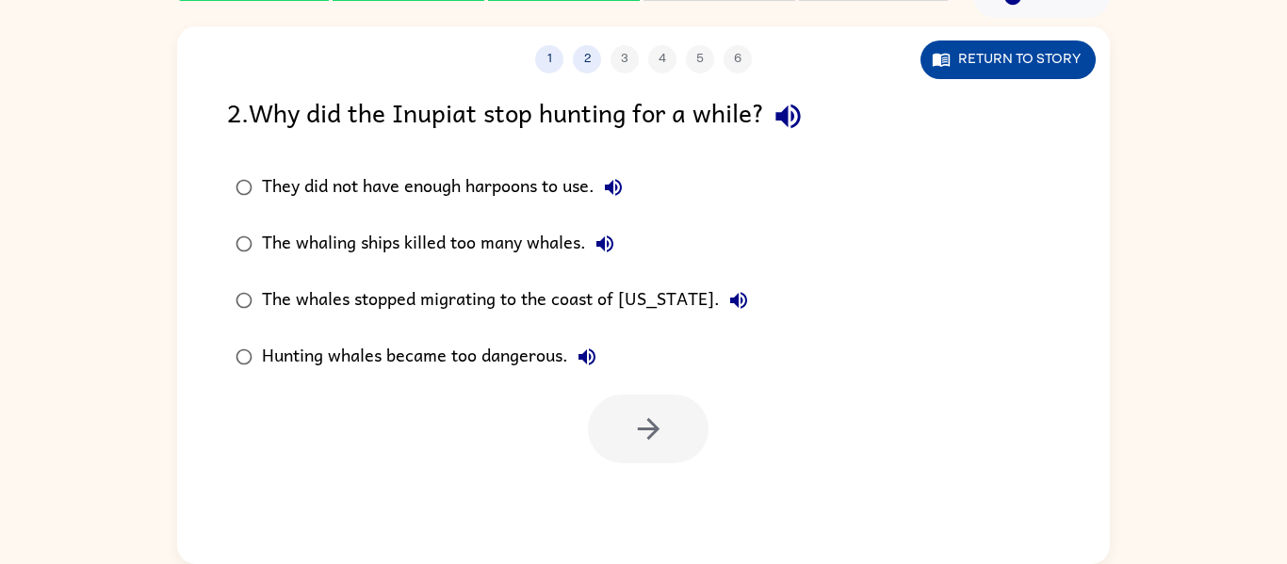
click at [1024, 65] on button "Return to story" at bounding box center [1008, 60] width 175 height 39
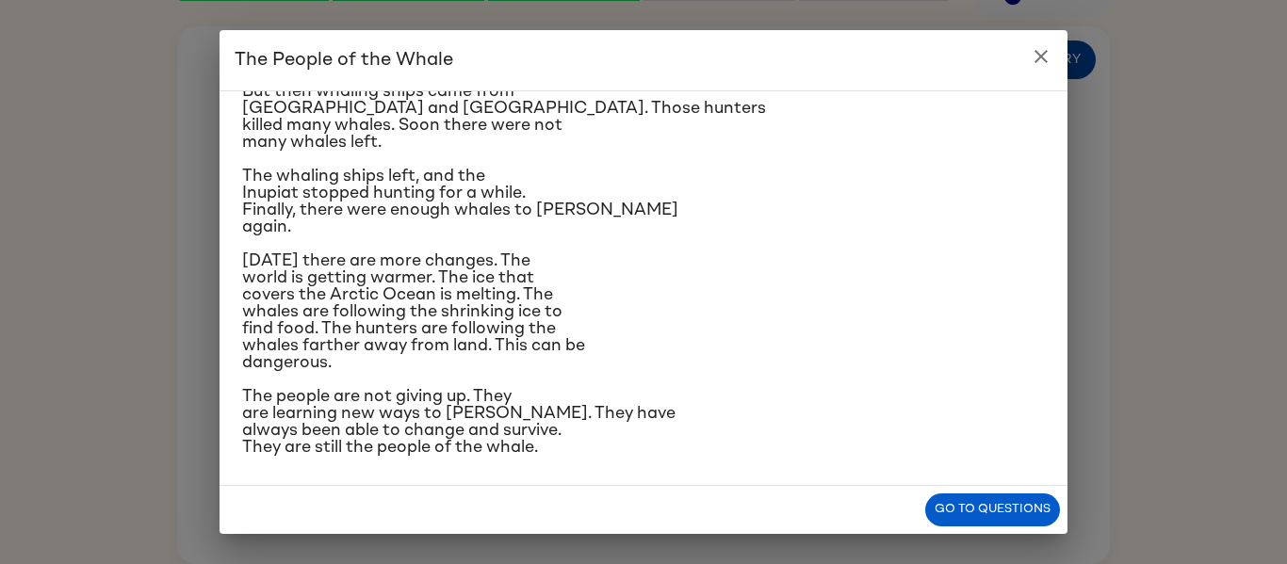
scroll to position [411, 0]
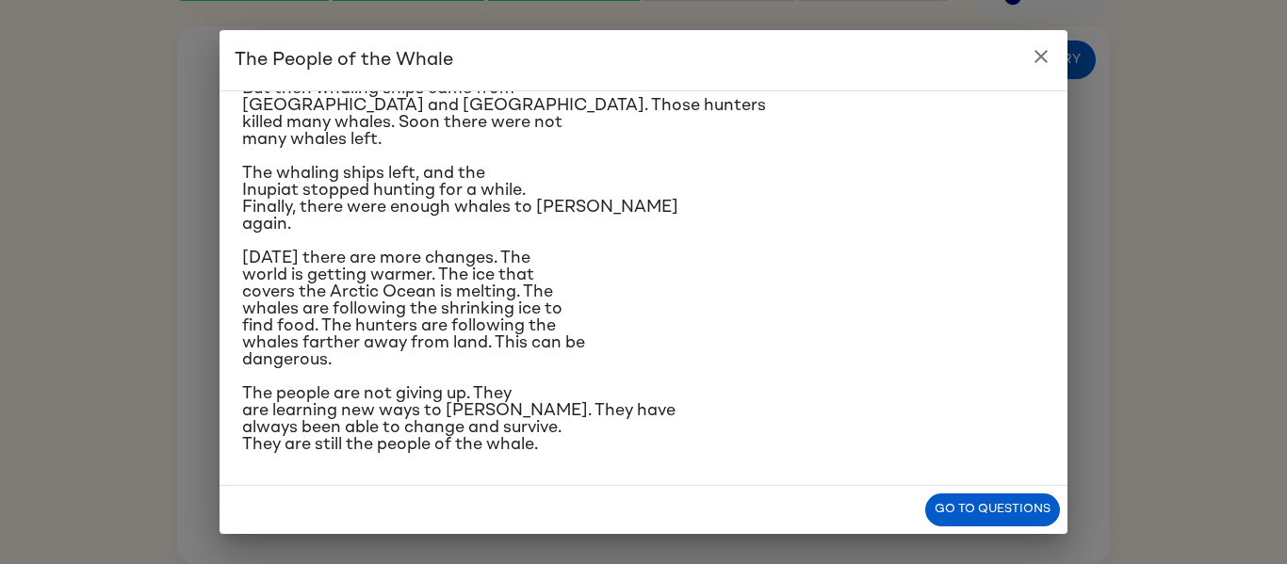
click at [1047, 55] on icon "close" at bounding box center [1041, 56] width 23 height 23
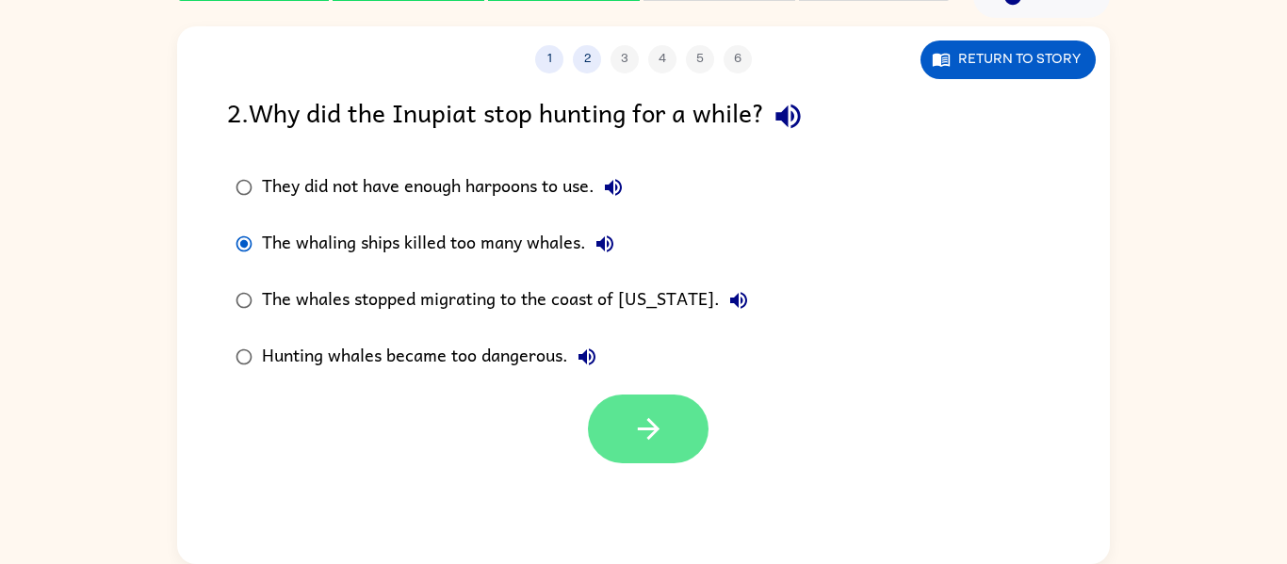
click at [681, 422] on button "button" at bounding box center [648, 429] width 121 height 69
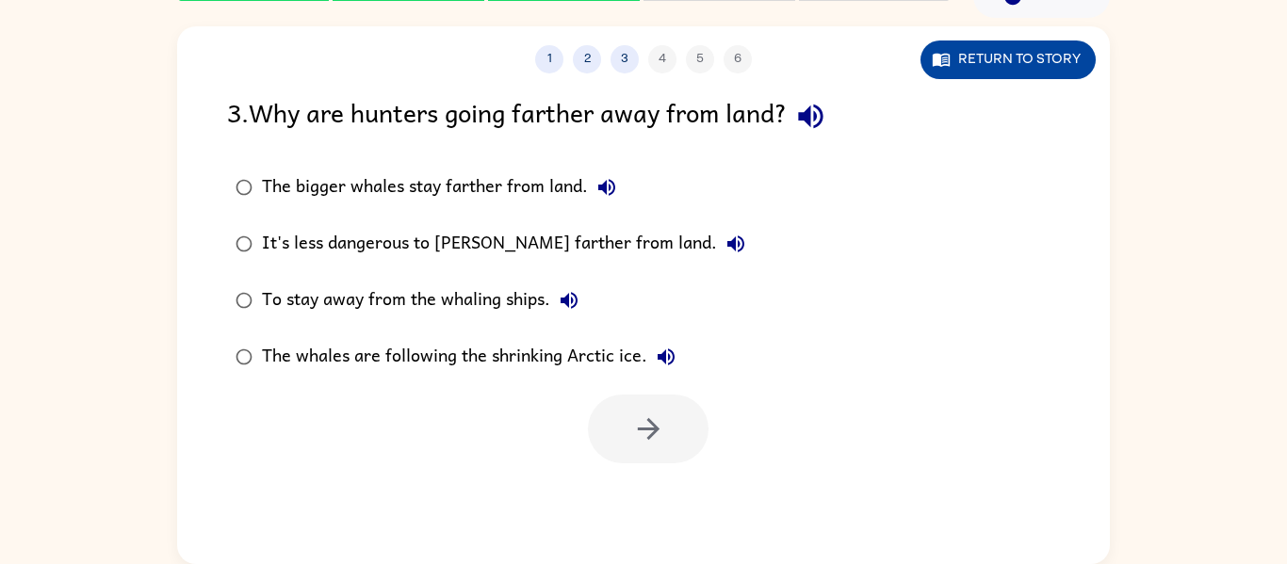
click at [1050, 47] on button "Return to story" at bounding box center [1008, 60] width 175 height 39
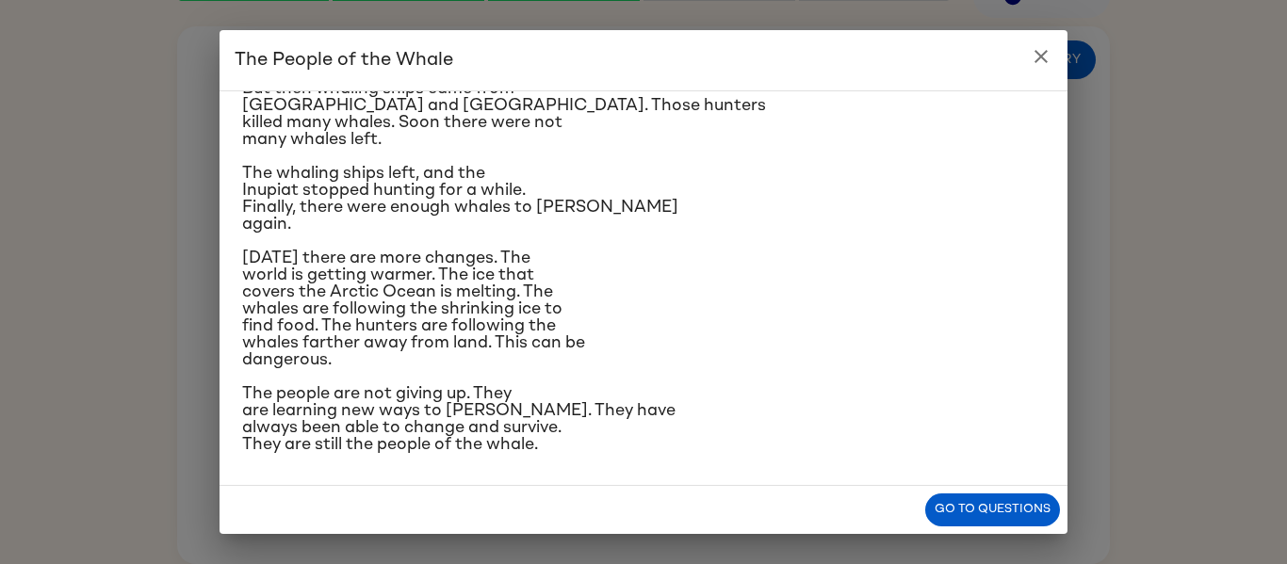
click at [1076, 8] on div "The People of the Whale A group of Native Americans lives along the coast of Al…" at bounding box center [643, 282] width 1287 height 564
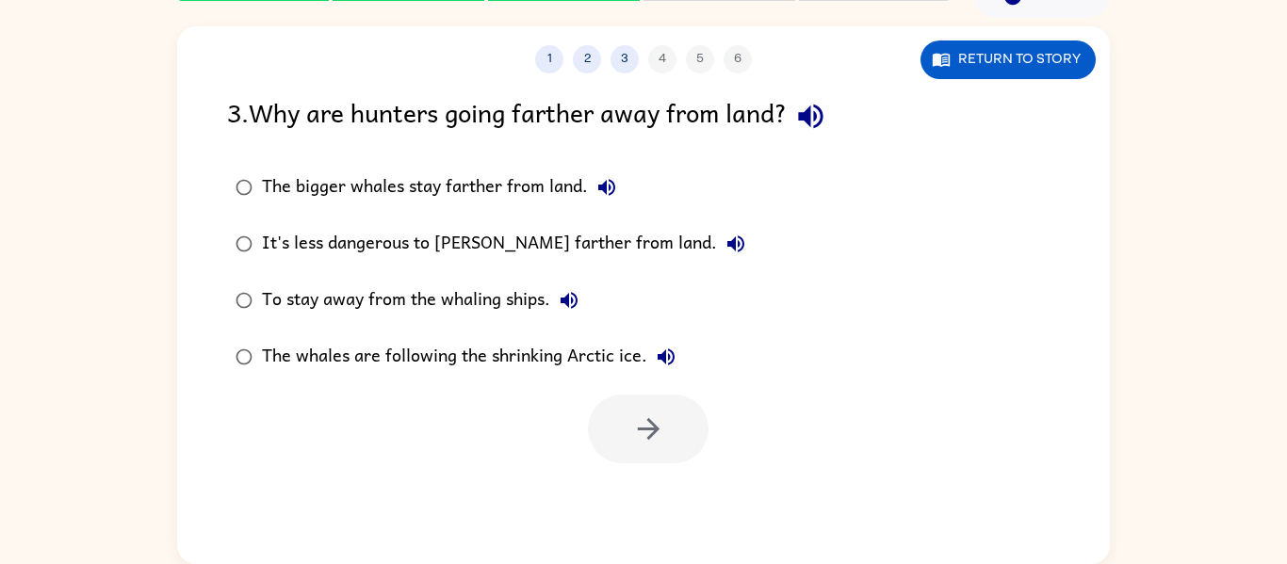
click at [232, 381] on label "The whales are following the shrinking Arctic ice." at bounding box center [490, 357] width 547 height 57
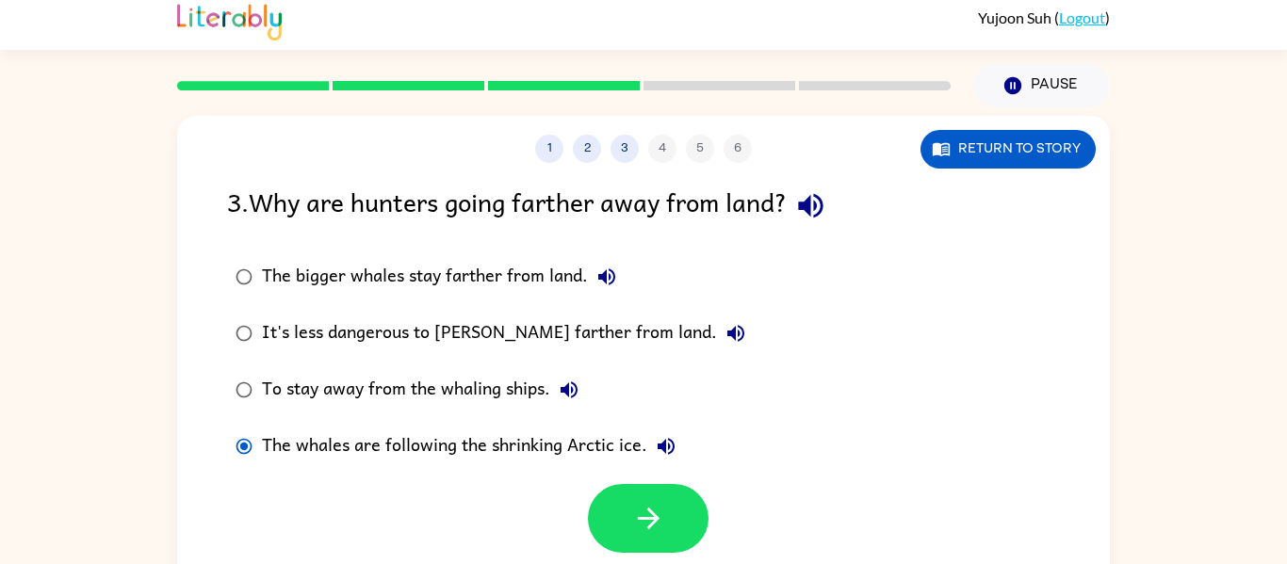
scroll to position [0, 0]
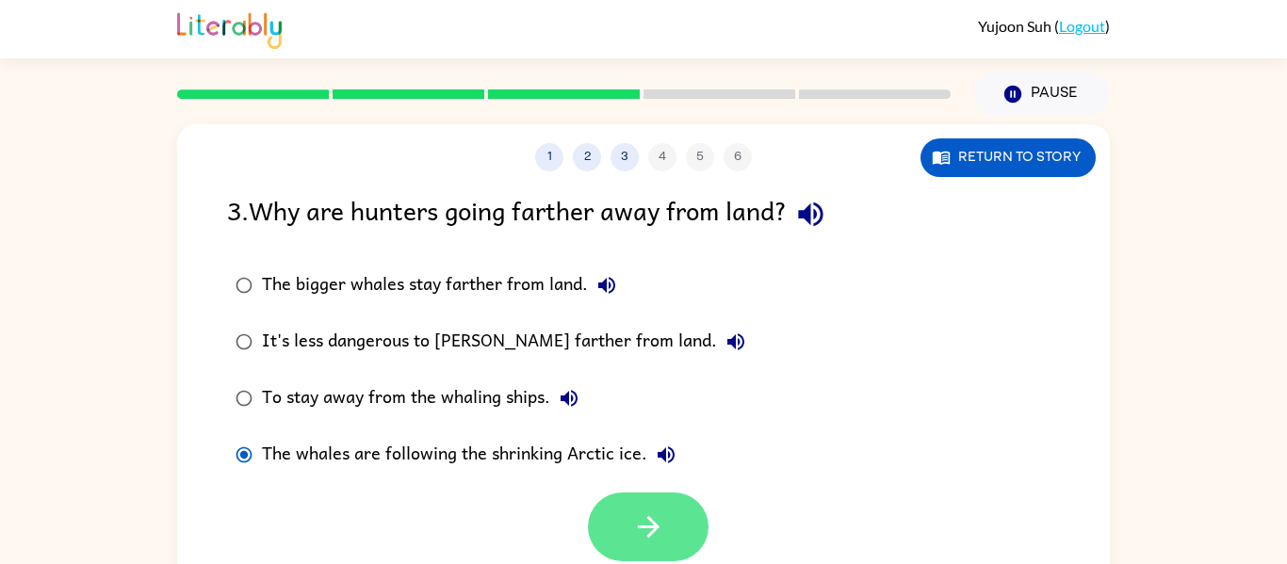
click at [662, 547] on button "button" at bounding box center [648, 527] width 121 height 69
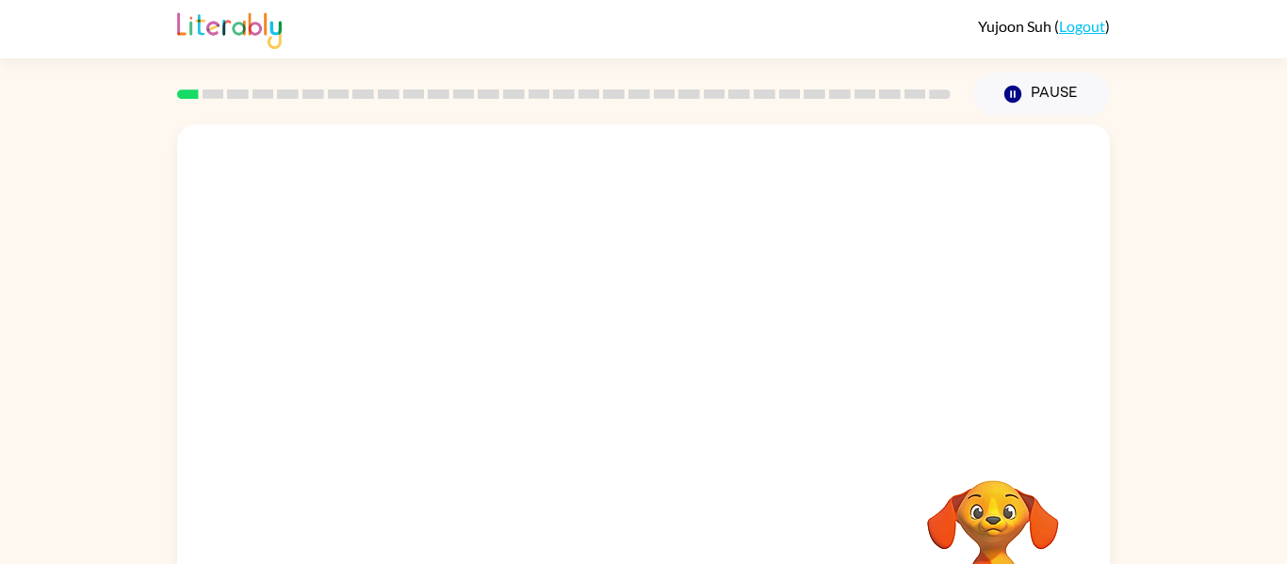
click at [442, 340] on video "Your browser must support playing .mp4 files to use Literably. Please try using…" at bounding box center [643, 282] width 933 height 317
click at [864, 215] on video "Your browser must support playing .mp4 files to use Literably. Please try using…" at bounding box center [643, 282] width 933 height 317
click at [881, 178] on video "Your browser must support playing .mp4 files to use Literably. Please try using…" at bounding box center [643, 282] width 933 height 317
click at [880, 180] on video "Your browser must support playing .mp4 files to use Literably. Please try using…" at bounding box center [643, 282] width 933 height 317
click at [413, 345] on video "Your browser must support playing .mp4 files to use Literably. Please try using…" at bounding box center [643, 282] width 933 height 317
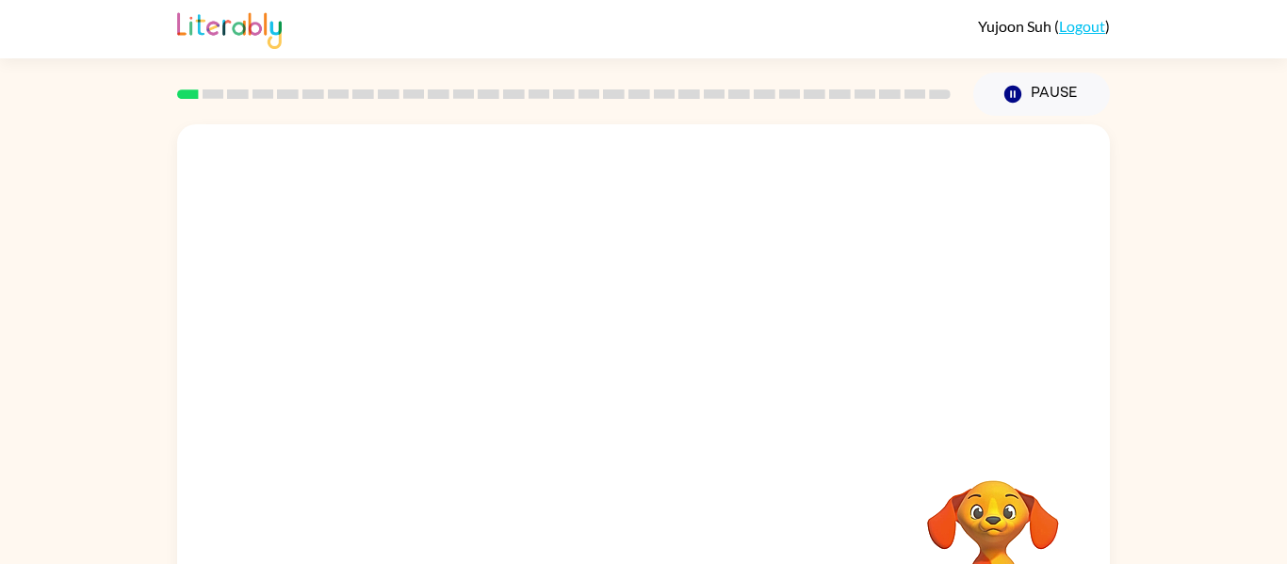
click at [445, 355] on video "Your browser must support playing .mp4 files to use Literably. Please try using…" at bounding box center [643, 282] width 933 height 317
click at [468, 358] on video "Your browser must support playing .mp4 files to use Literably. Please try using…" at bounding box center [643, 282] width 933 height 317
click at [653, 418] on div at bounding box center [643, 402] width 121 height 69
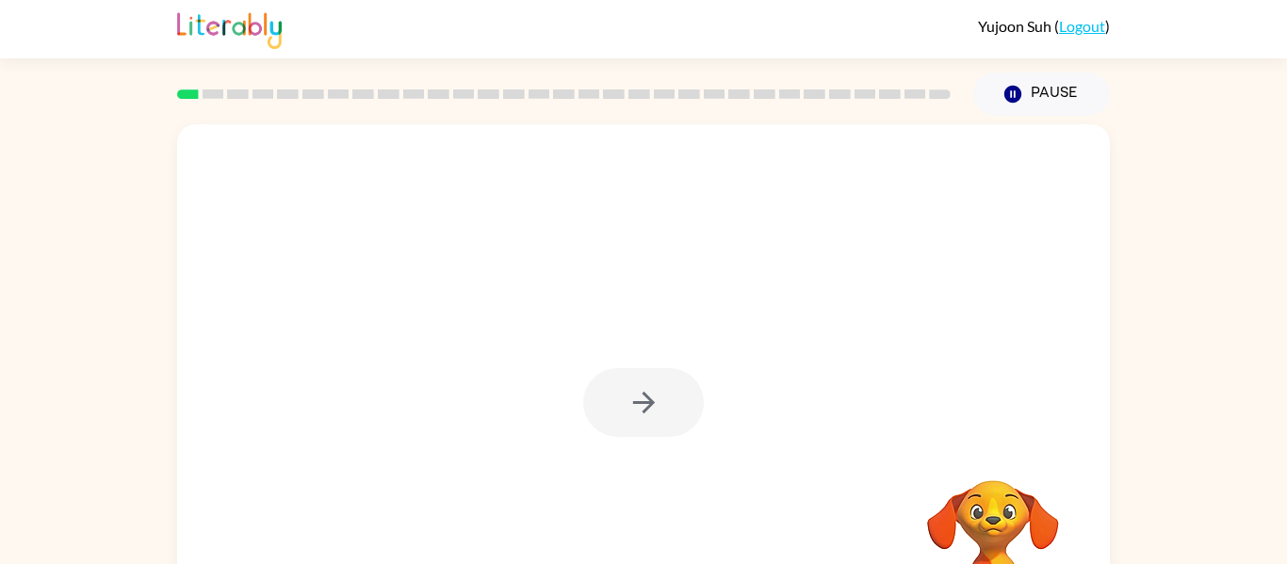
click at [653, 418] on div at bounding box center [643, 402] width 121 height 69
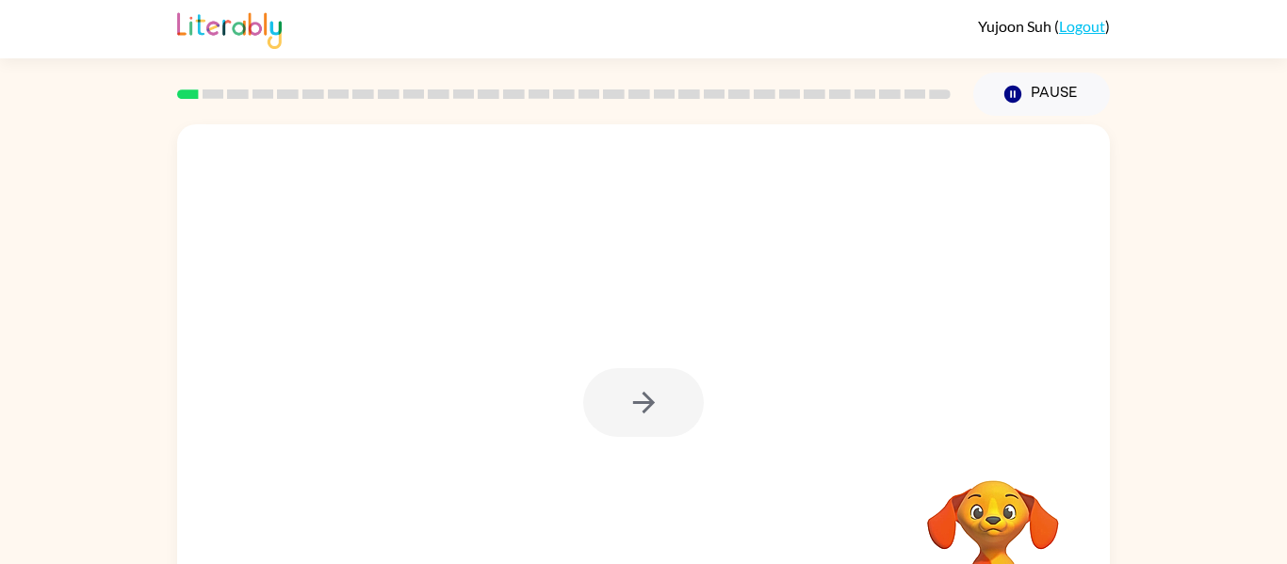
click at [653, 421] on div at bounding box center [643, 402] width 121 height 69
click at [654, 422] on button "button" at bounding box center [643, 402] width 121 height 69
click at [654, 422] on div at bounding box center [643, 402] width 121 height 69
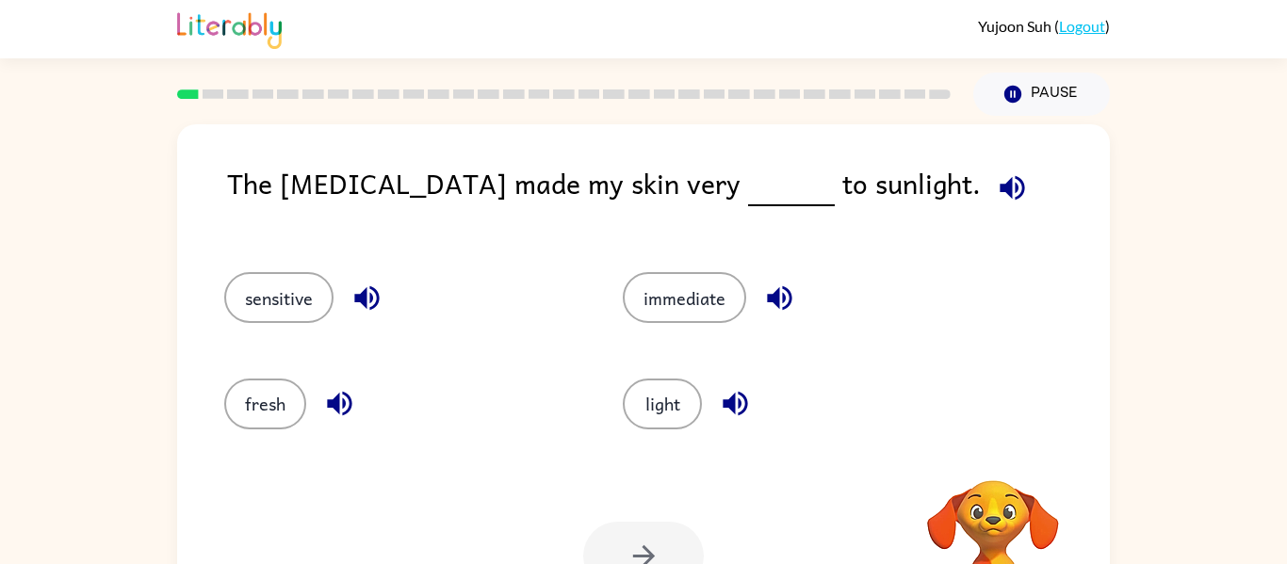
click at [598, 373] on div "light" at bounding box center [786, 396] width 399 height 106
click at [317, 294] on button "sensitive" at bounding box center [278, 297] width 109 height 51
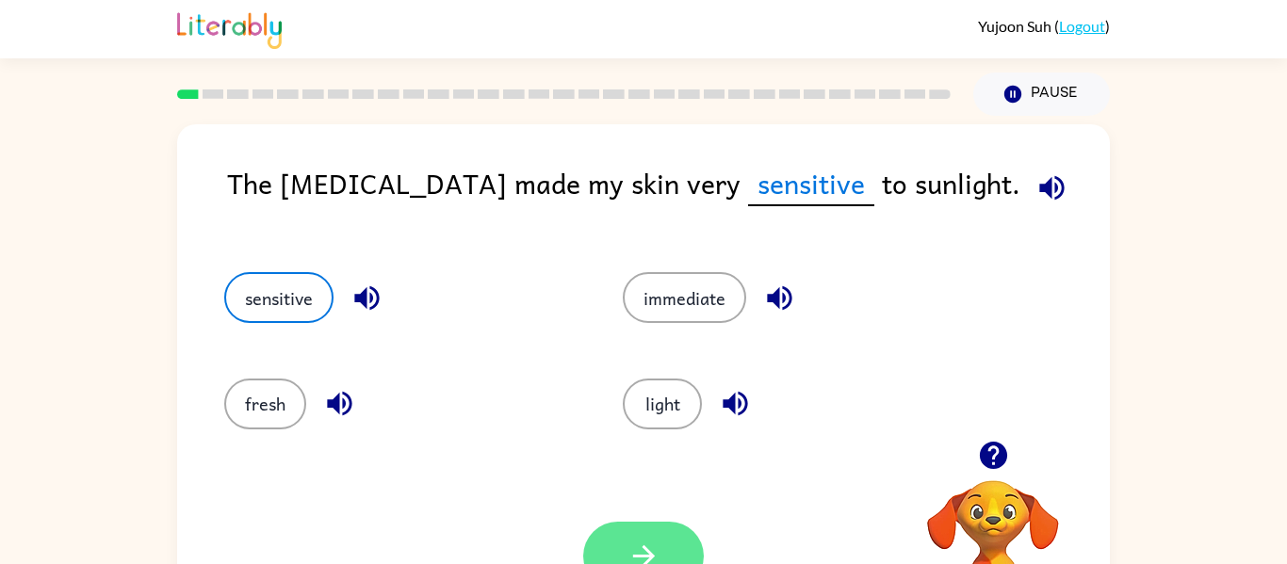
click at [640, 537] on button "button" at bounding box center [643, 556] width 121 height 69
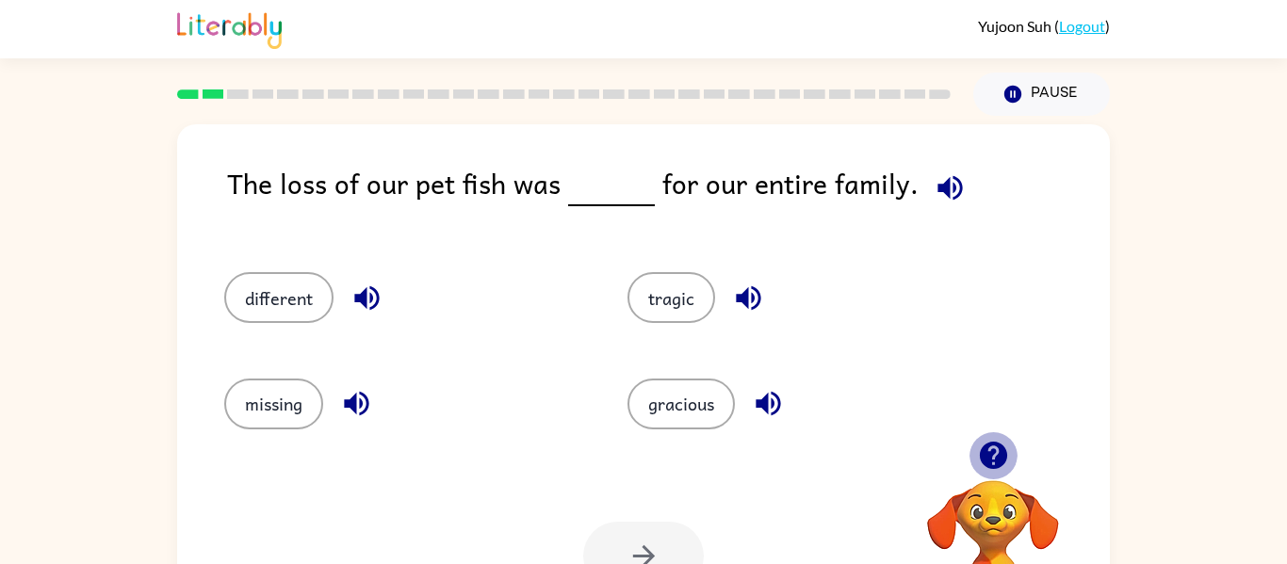
click at [993, 464] on icon "button" at bounding box center [993, 455] width 33 height 33
click at [655, 295] on button "tragic" at bounding box center [672, 297] width 88 height 51
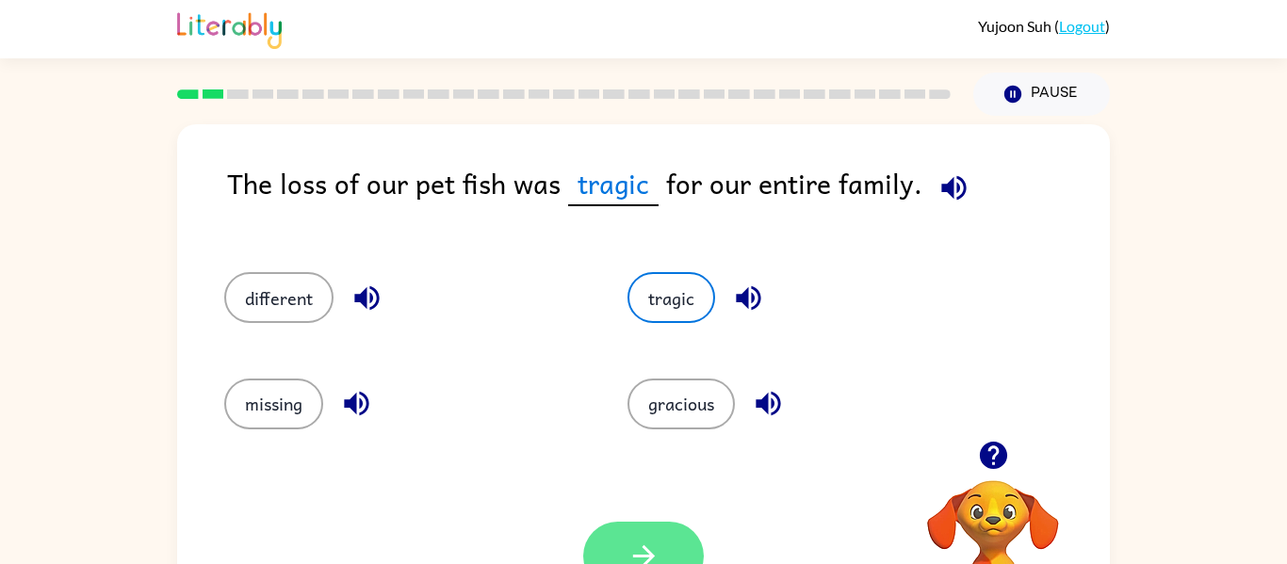
click at [685, 549] on button "button" at bounding box center [643, 556] width 121 height 69
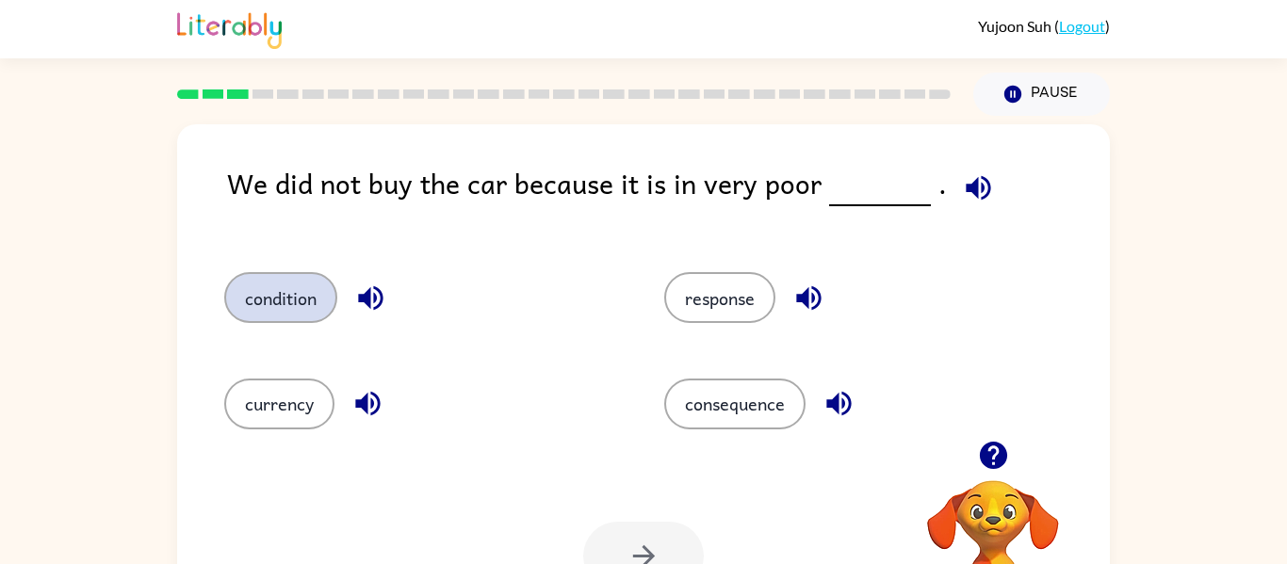
click at [281, 286] on button "condition" at bounding box center [280, 297] width 113 height 51
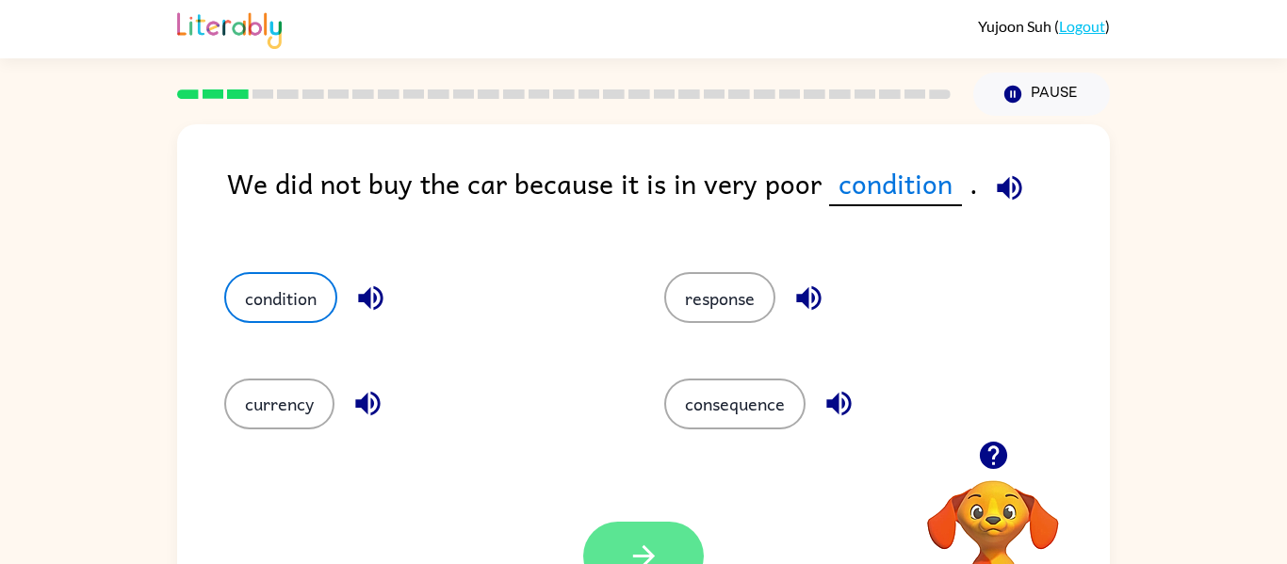
click at [645, 557] on icon "button" at bounding box center [643, 557] width 22 height 22
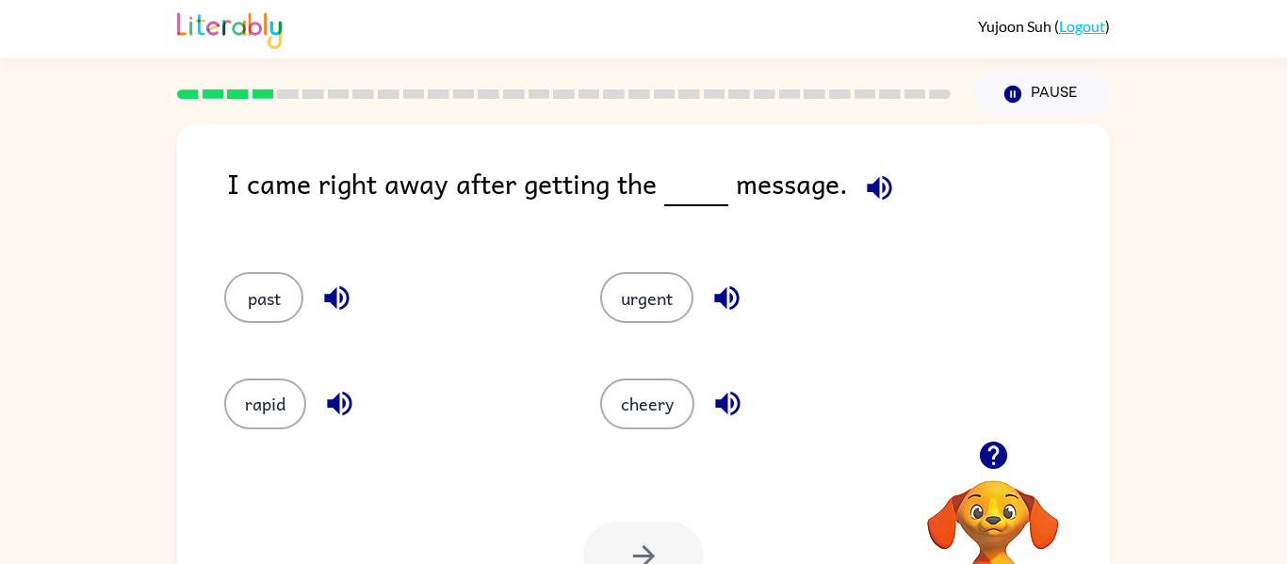
click at [335, 284] on icon "button" at bounding box center [336, 298] width 33 height 33
click at [289, 285] on button "past" at bounding box center [263, 297] width 79 height 51
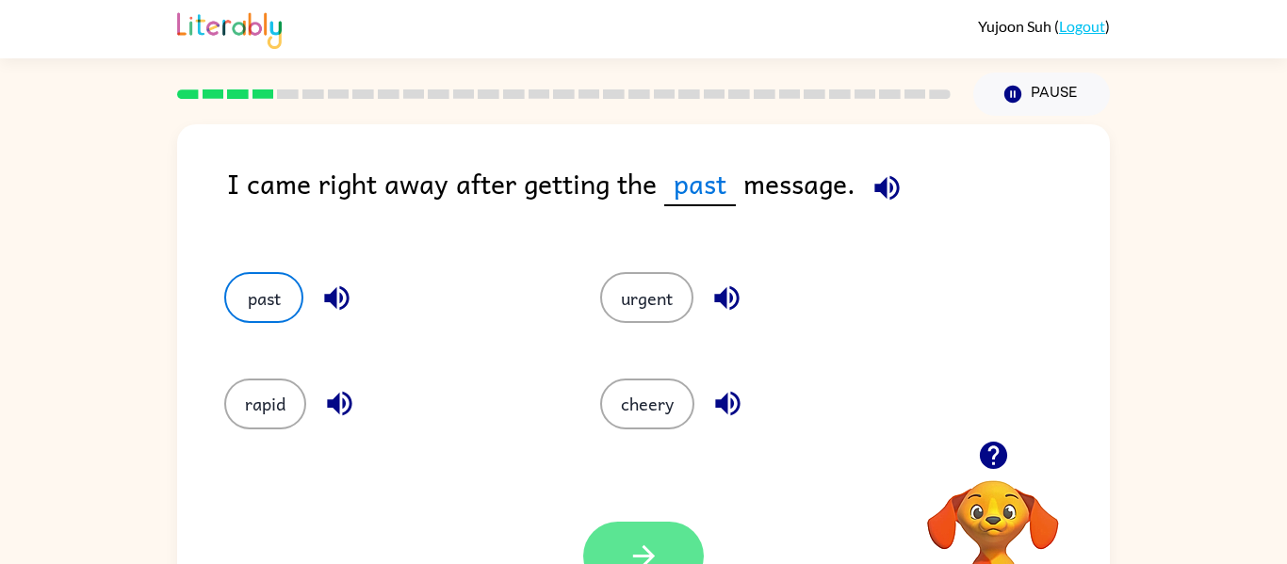
click at [619, 537] on button "button" at bounding box center [643, 556] width 121 height 69
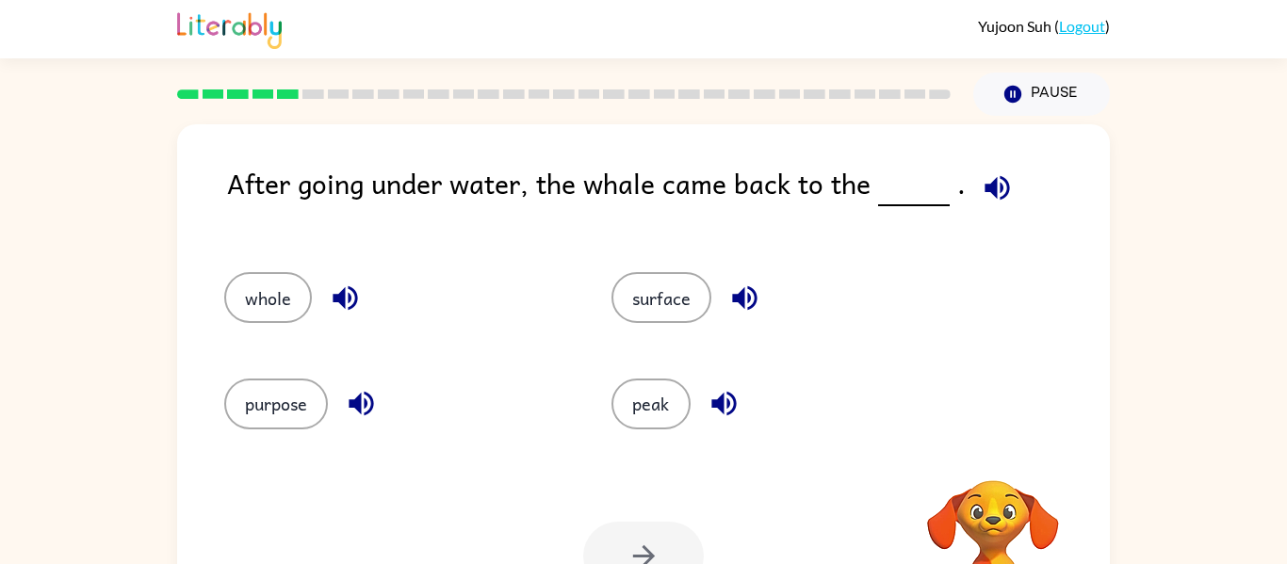
click at [619, 537] on div at bounding box center [643, 556] width 121 height 69
click at [677, 296] on button "surface" at bounding box center [662, 297] width 100 height 51
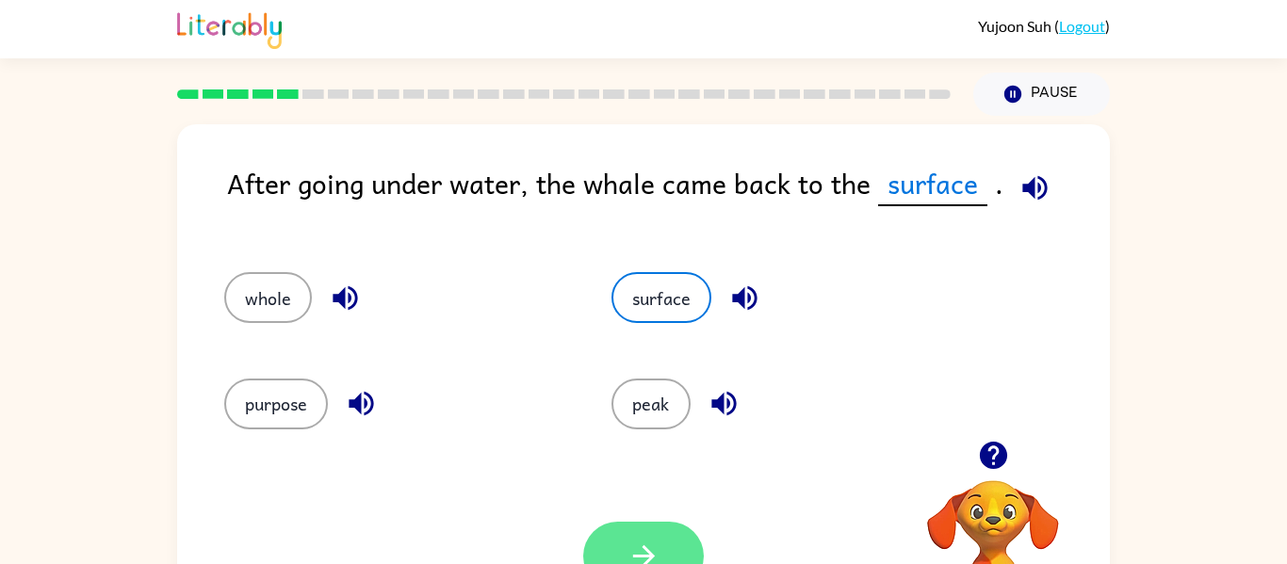
click at [640, 543] on icon "button" at bounding box center [644, 556] width 33 height 33
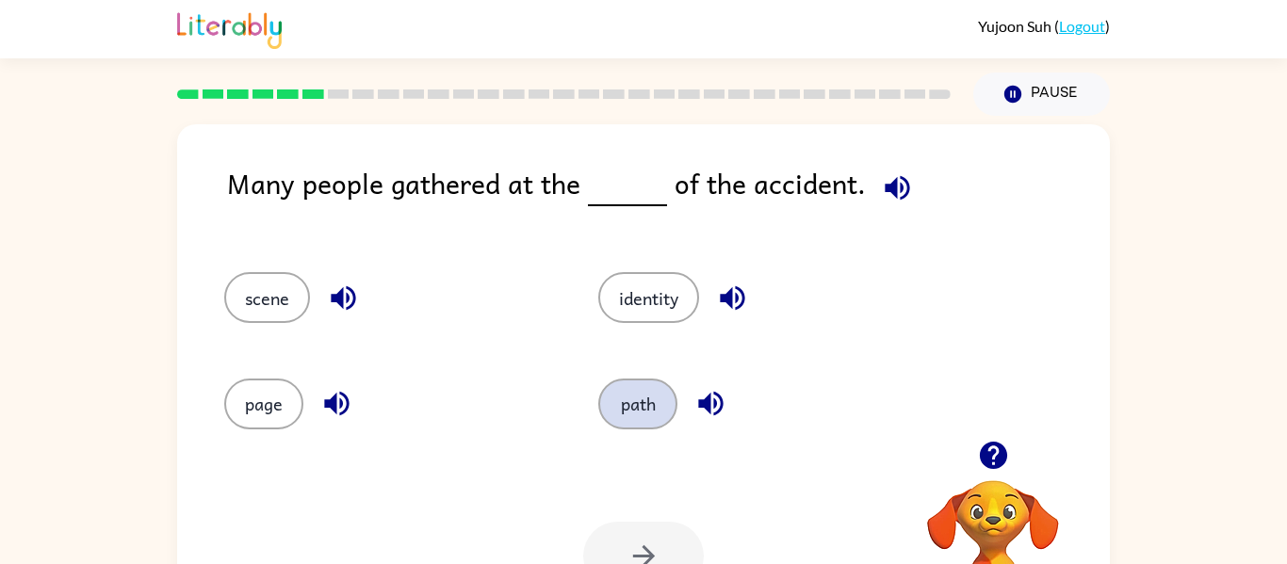
click at [633, 399] on button "path" at bounding box center [637, 404] width 79 height 51
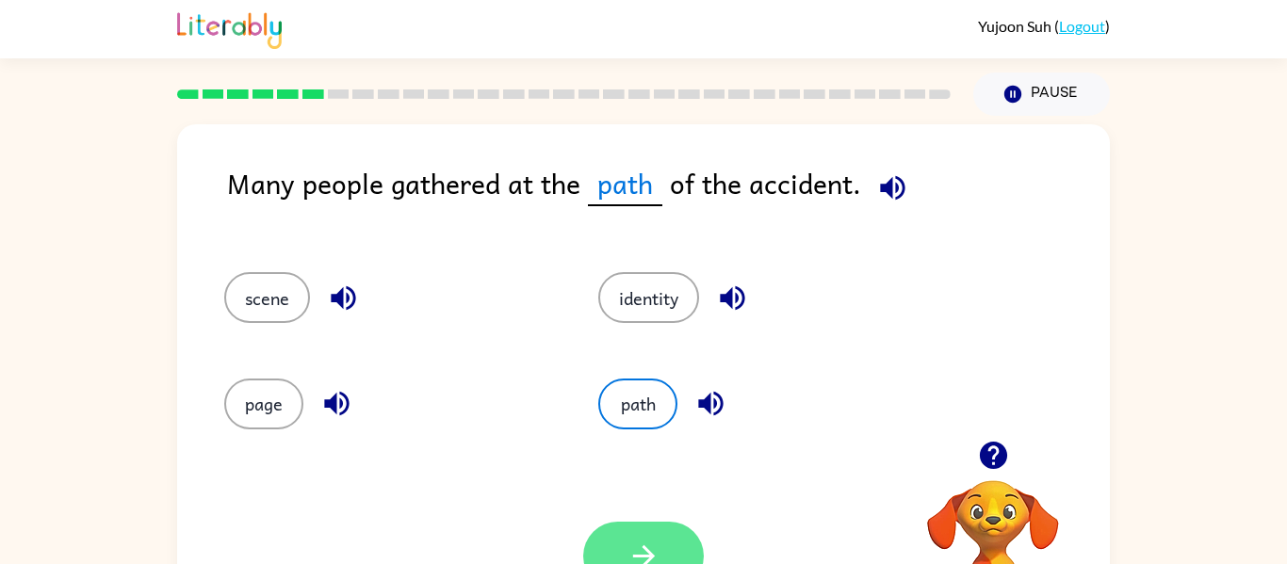
click at [625, 538] on button "button" at bounding box center [643, 556] width 121 height 69
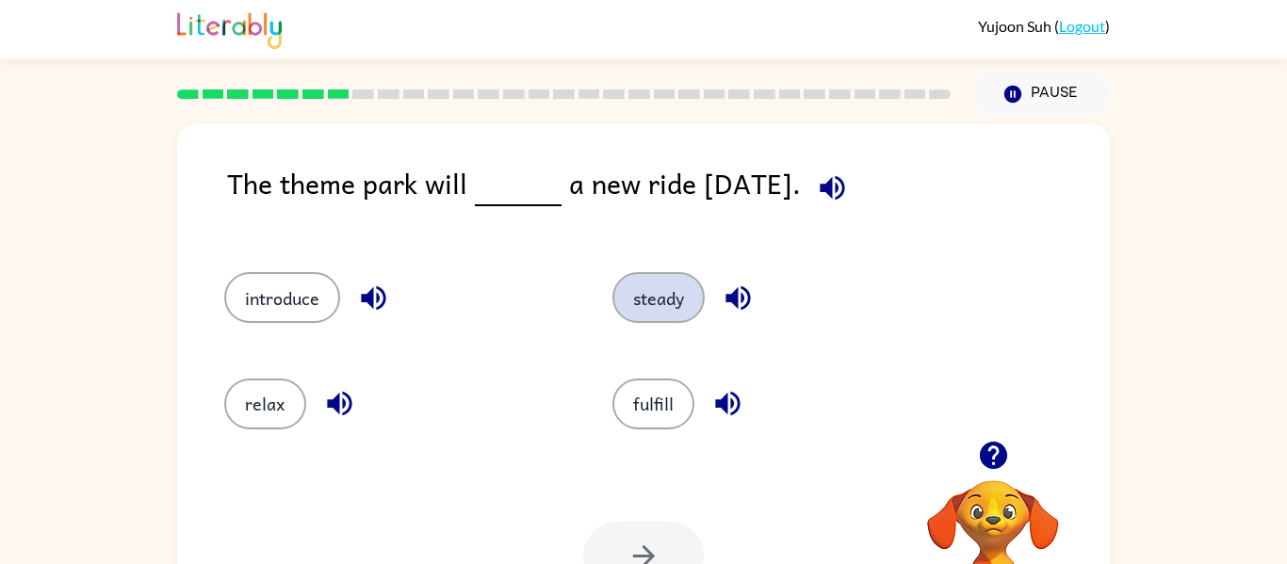
click at [653, 288] on button "steady" at bounding box center [659, 297] width 92 height 51
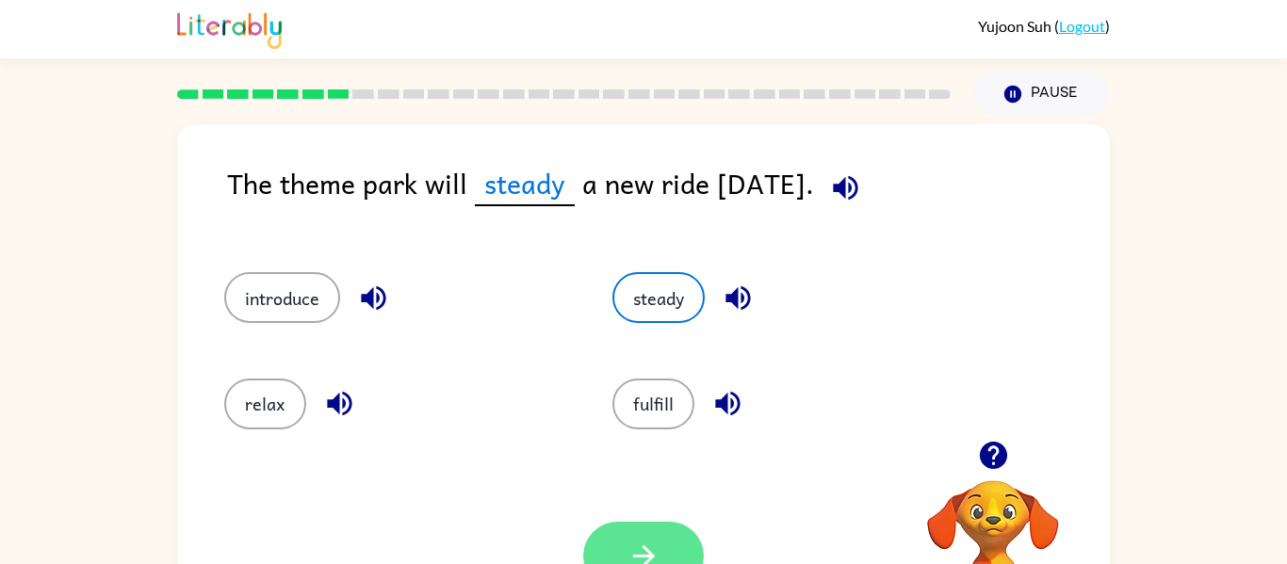
click at [656, 526] on button "button" at bounding box center [643, 556] width 121 height 69
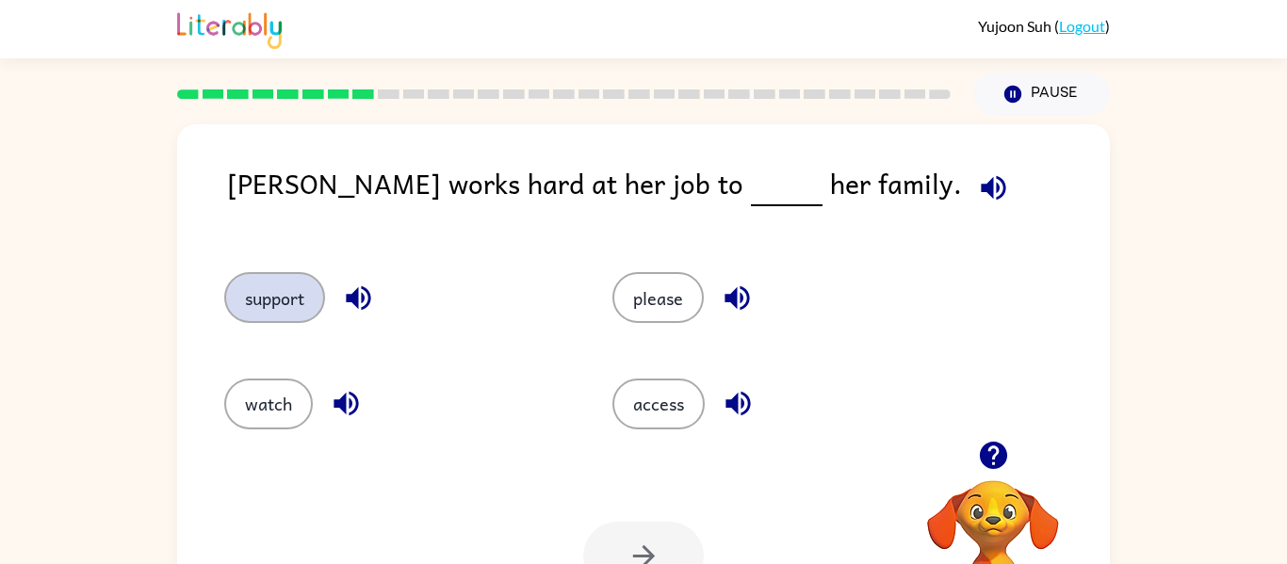
click at [307, 282] on button "support" at bounding box center [274, 297] width 101 height 51
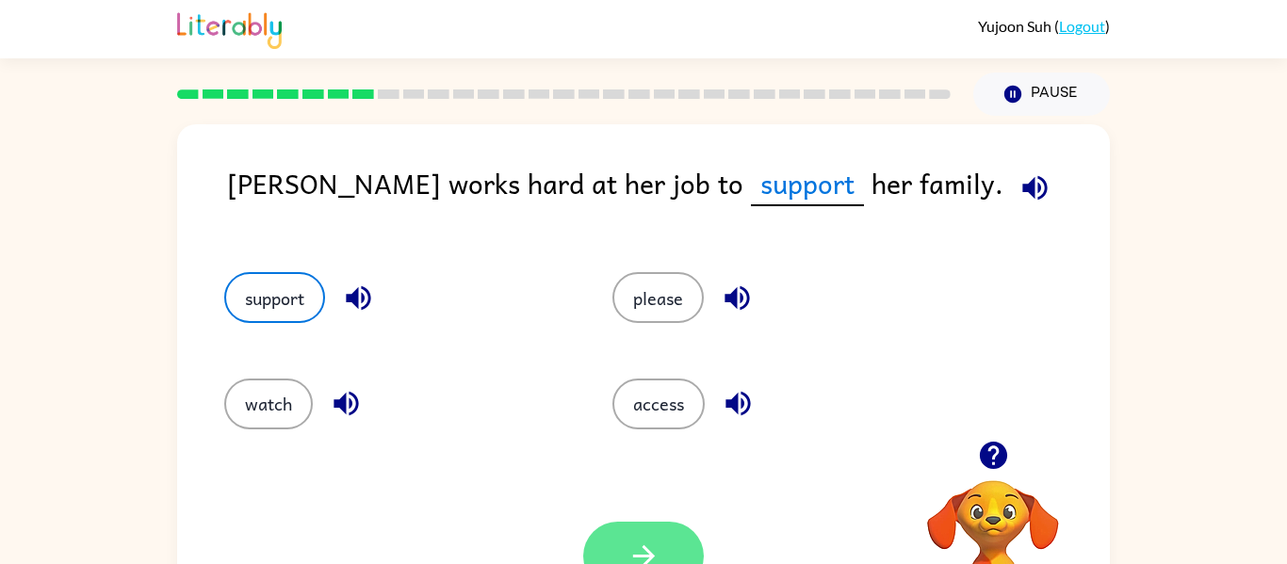
click at [630, 548] on icon "button" at bounding box center [644, 556] width 33 height 33
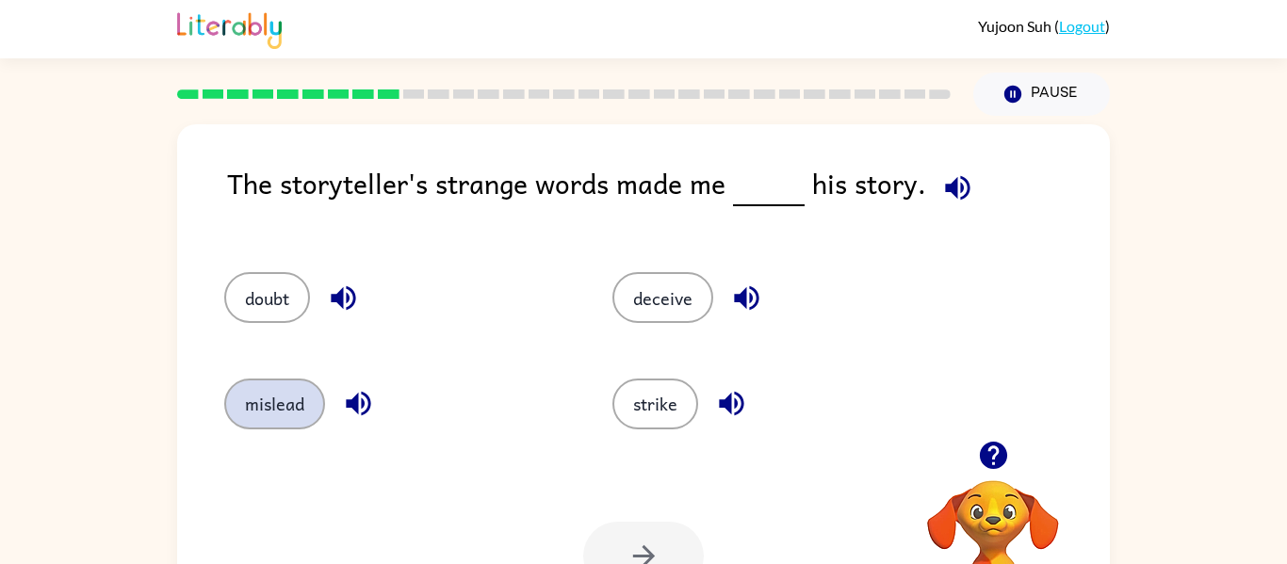
click at [285, 422] on button "mislead" at bounding box center [274, 404] width 101 height 51
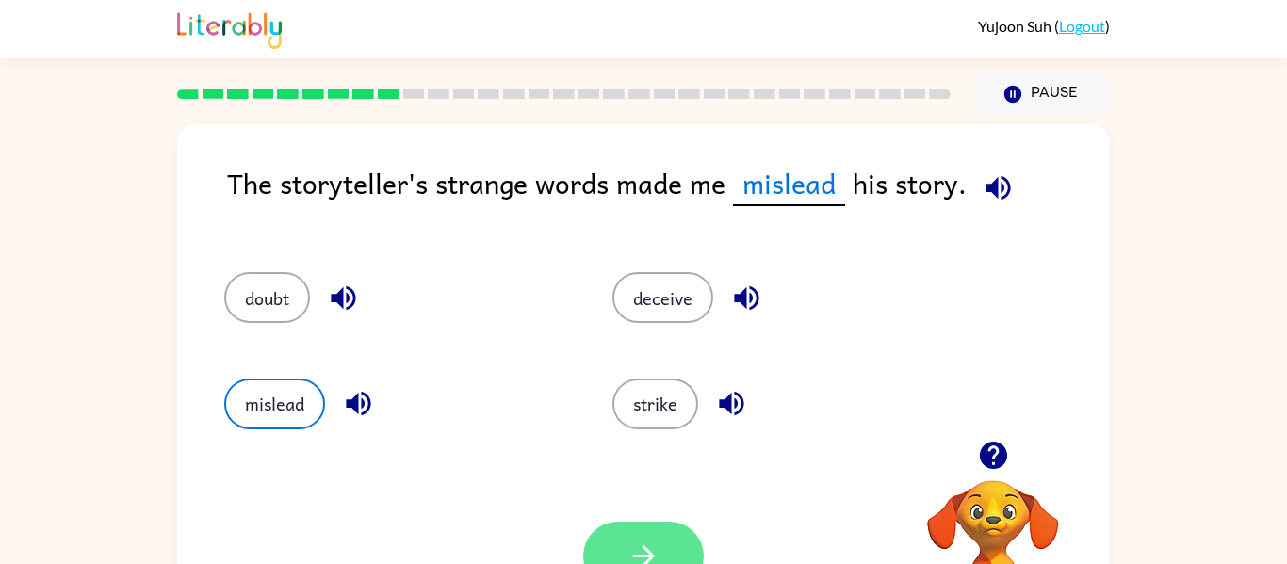
click at [612, 531] on button "button" at bounding box center [643, 556] width 121 height 69
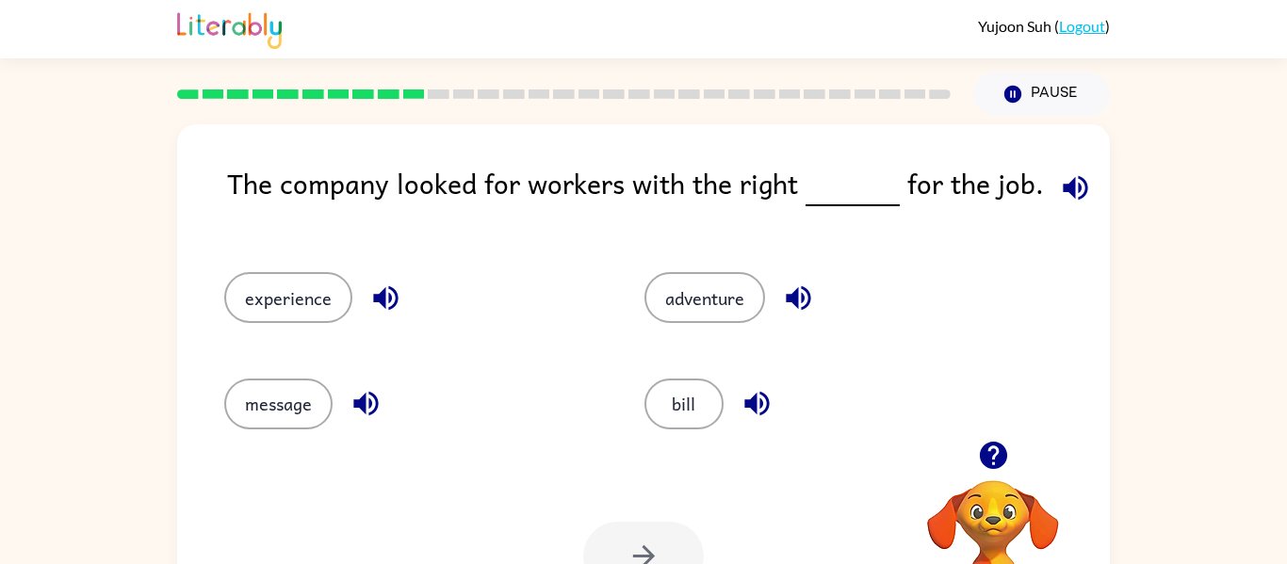
click at [469, 495] on div "Your browser must support playing .mp4 files to use Literably. Please try using…" at bounding box center [643, 556] width 933 height 212
click at [242, 294] on button "experience" at bounding box center [288, 297] width 128 height 51
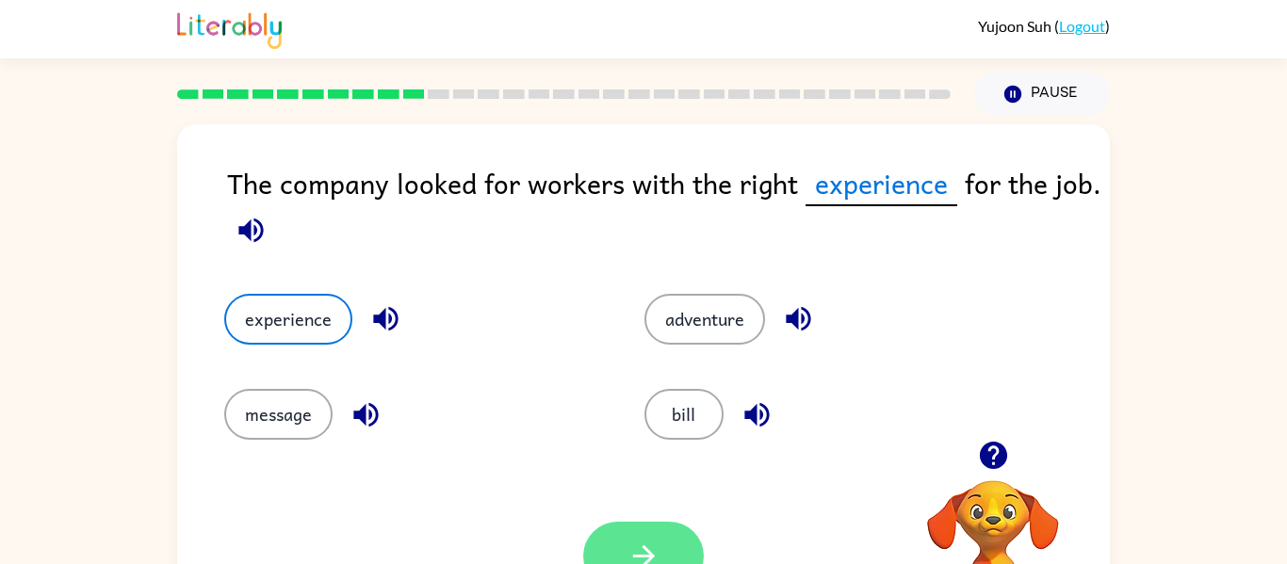
click at [673, 547] on button "button" at bounding box center [643, 556] width 121 height 69
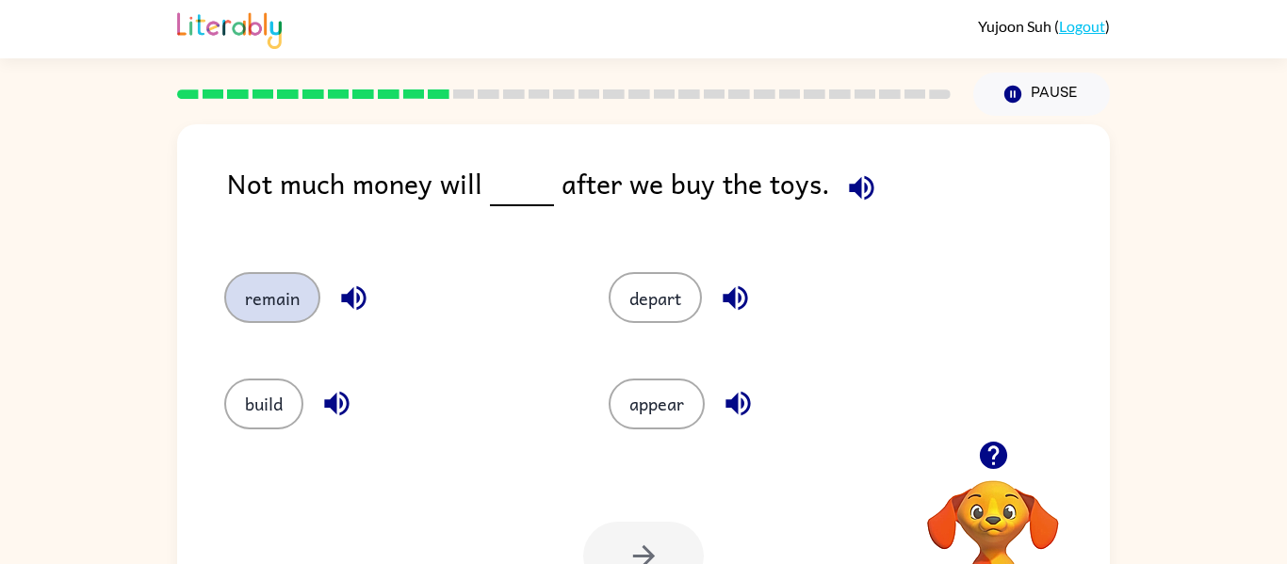
click at [238, 300] on button "remain" at bounding box center [272, 297] width 96 height 51
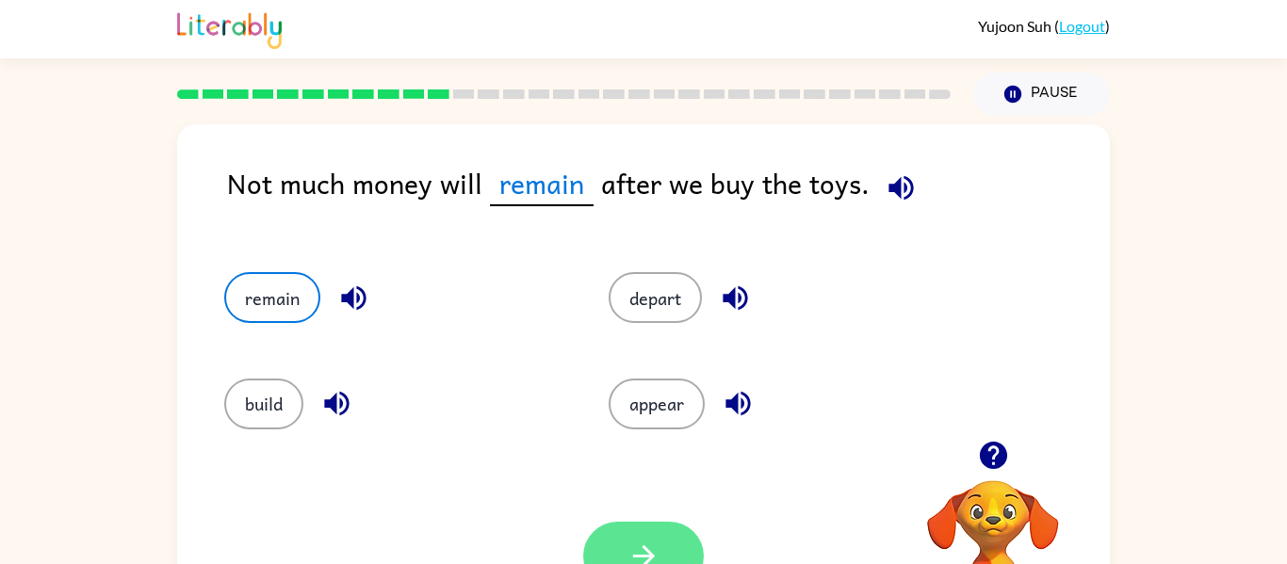
click at [667, 533] on button "button" at bounding box center [643, 556] width 121 height 69
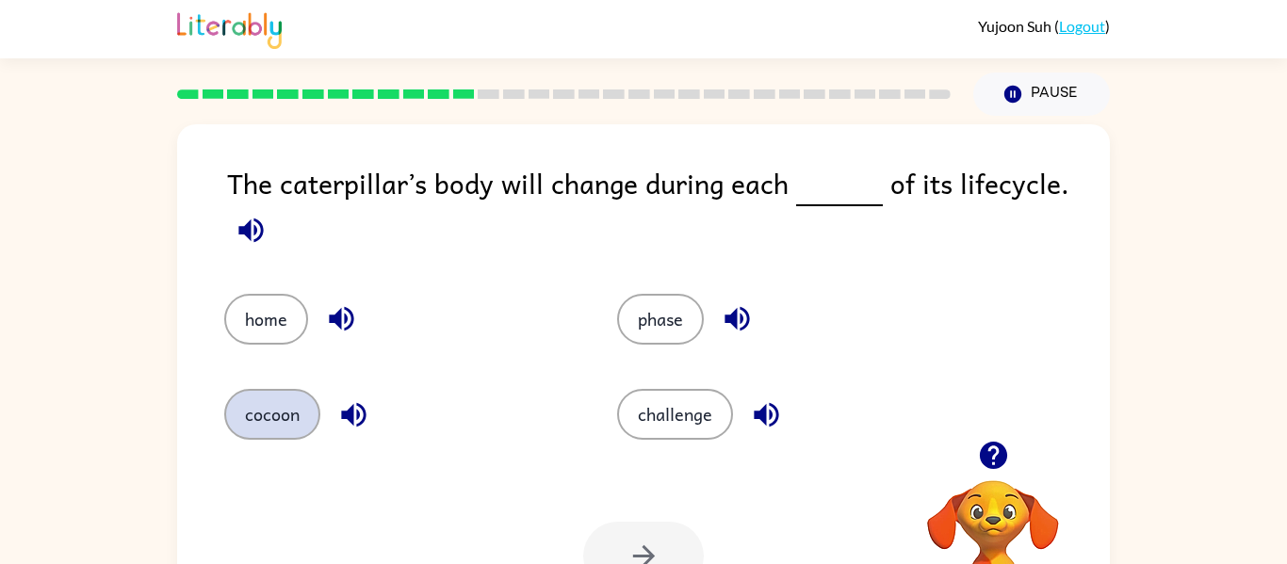
click at [265, 430] on button "cocoon" at bounding box center [272, 414] width 96 height 51
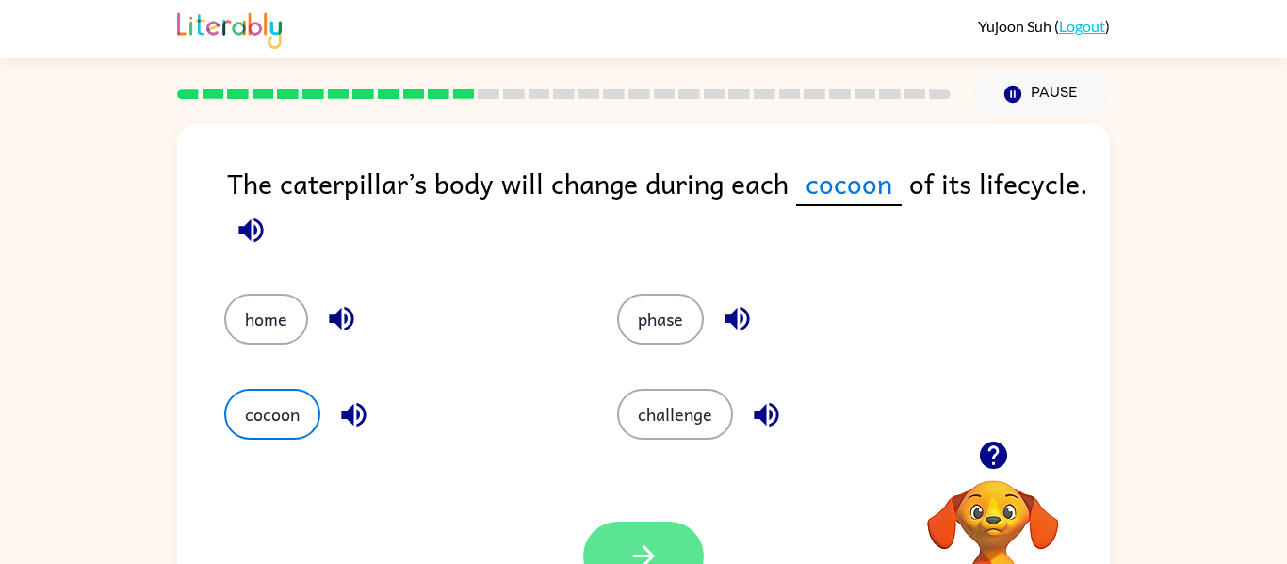
click at [654, 538] on button "button" at bounding box center [643, 556] width 121 height 69
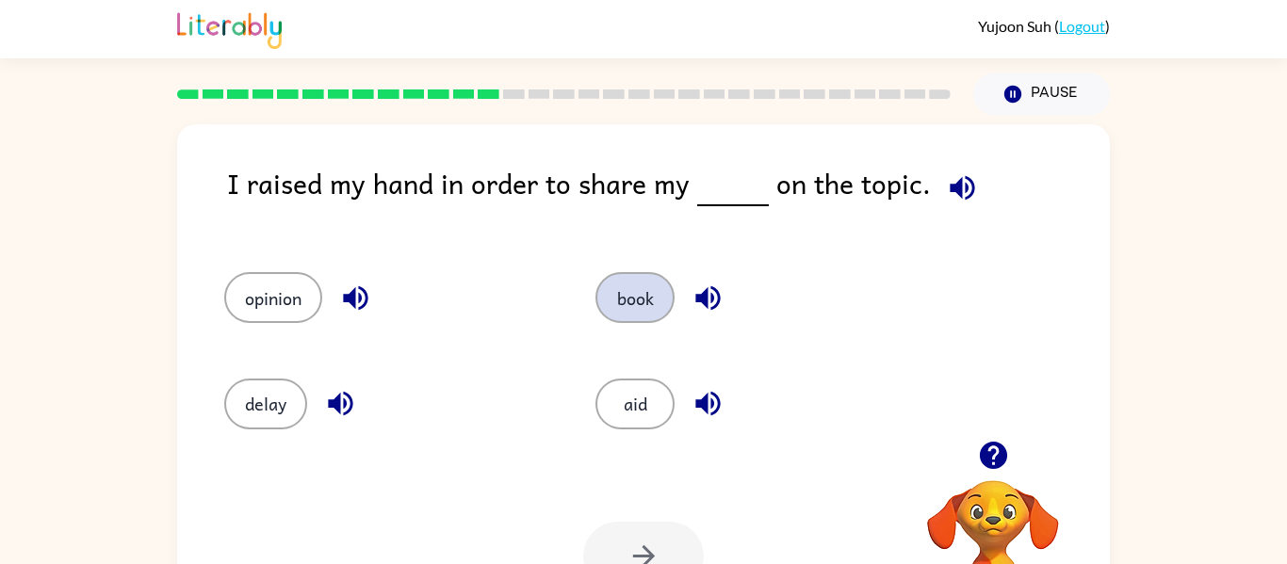
click at [614, 302] on button "book" at bounding box center [635, 297] width 79 height 51
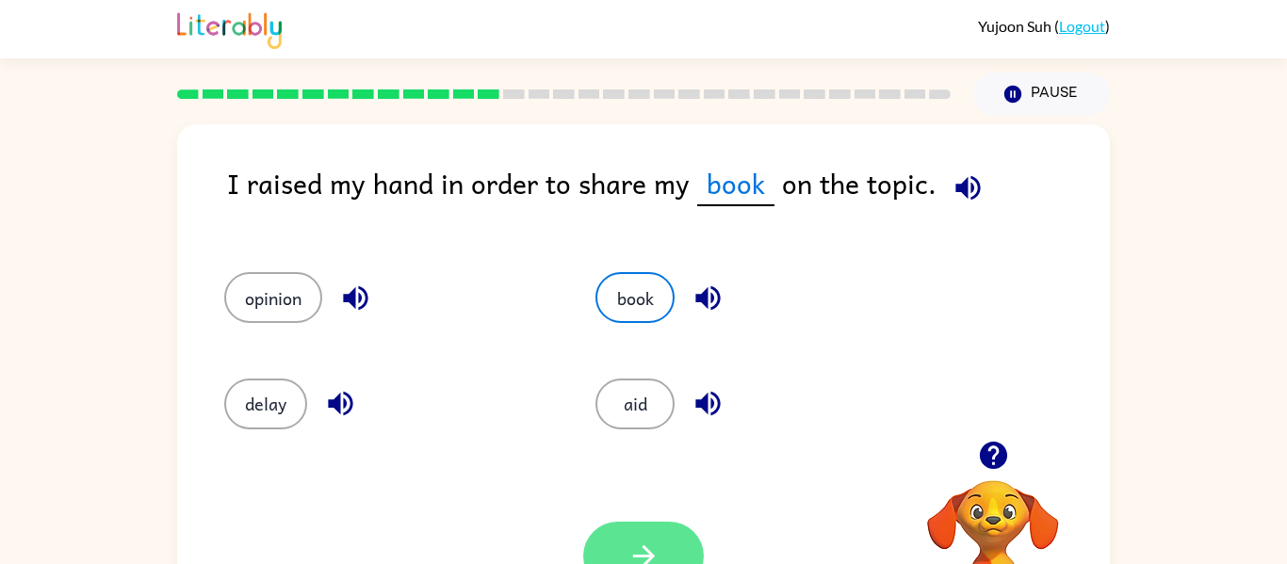
click at [607, 554] on button "button" at bounding box center [643, 556] width 121 height 69
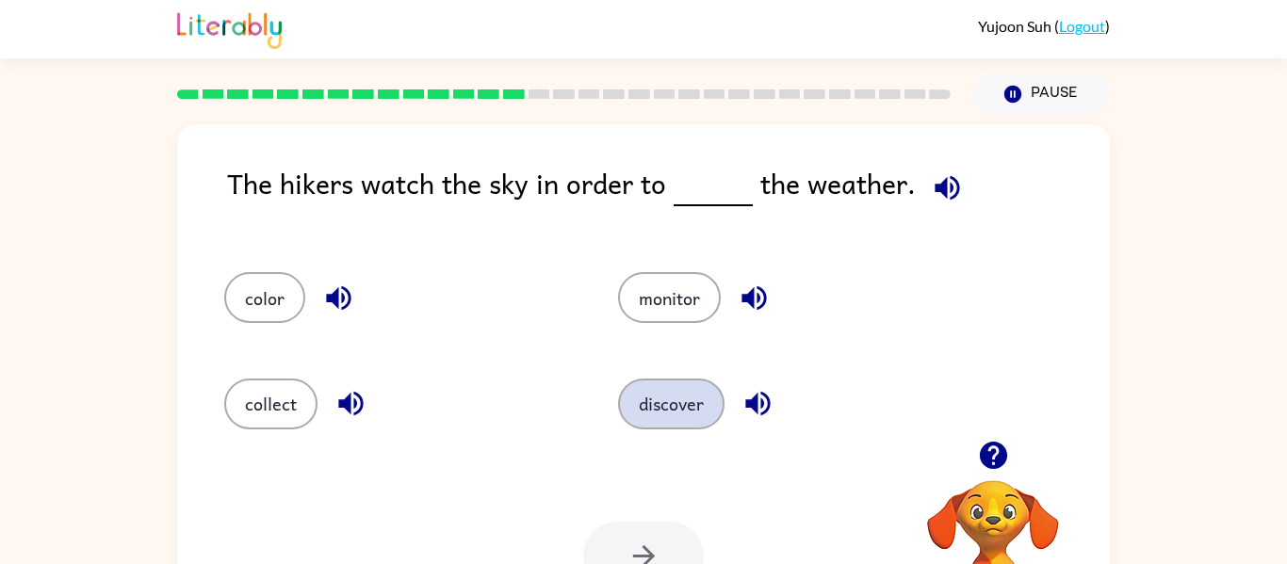
click at [695, 399] on button "discover" at bounding box center [671, 404] width 106 height 51
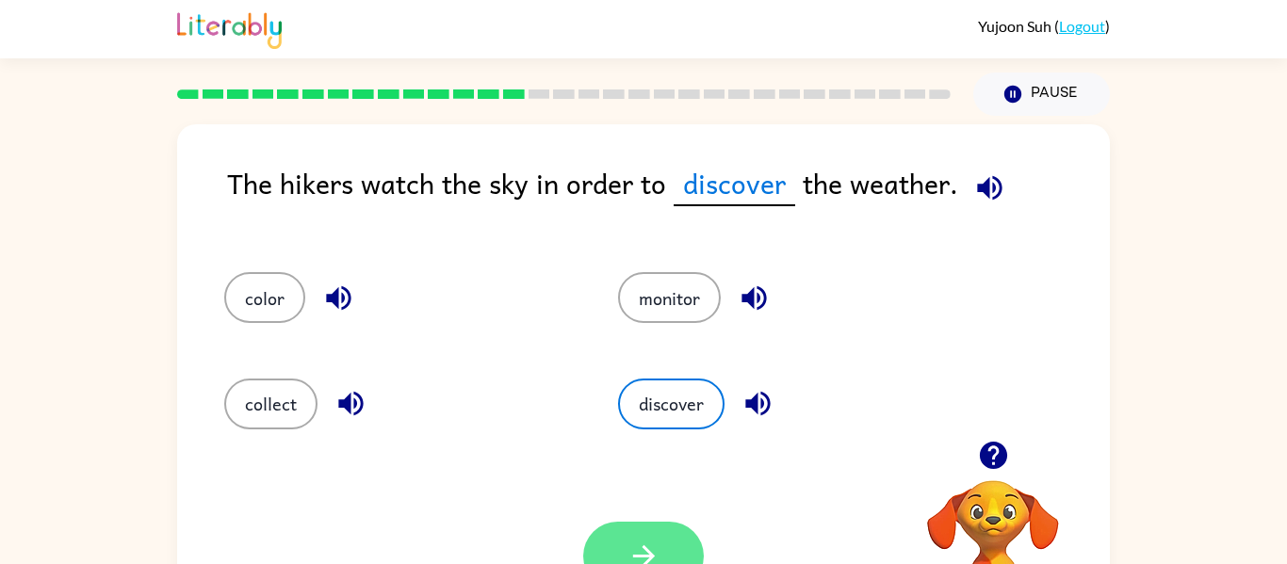
click at [648, 545] on icon "button" at bounding box center [644, 556] width 33 height 33
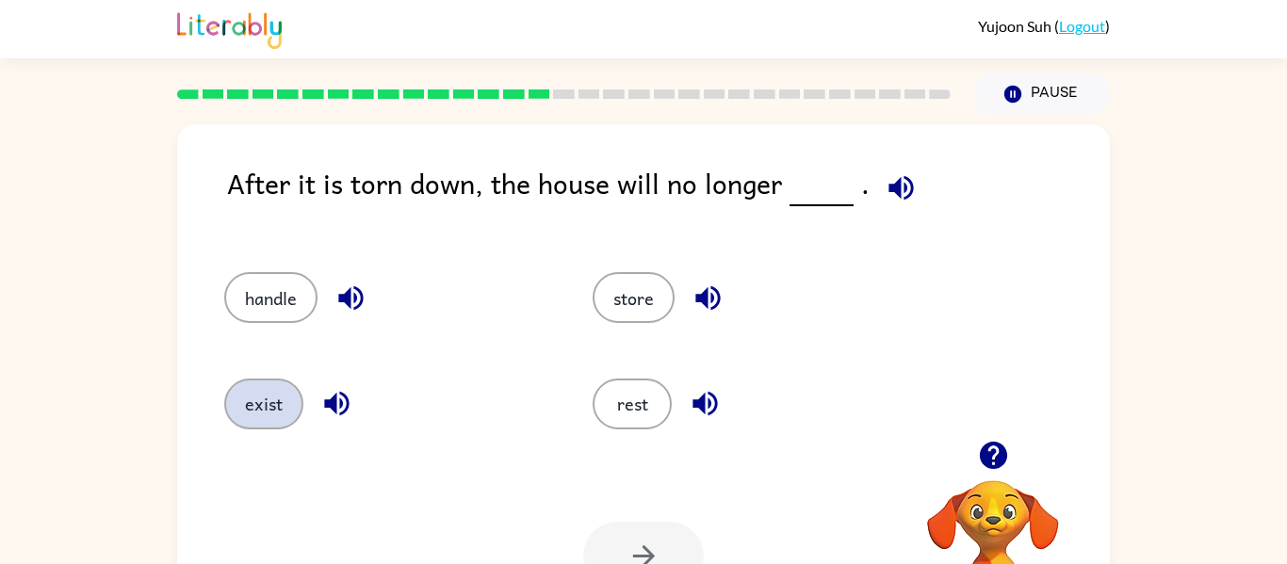
click at [259, 394] on button "exist" at bounding box center [263, 404] width 79 height 51
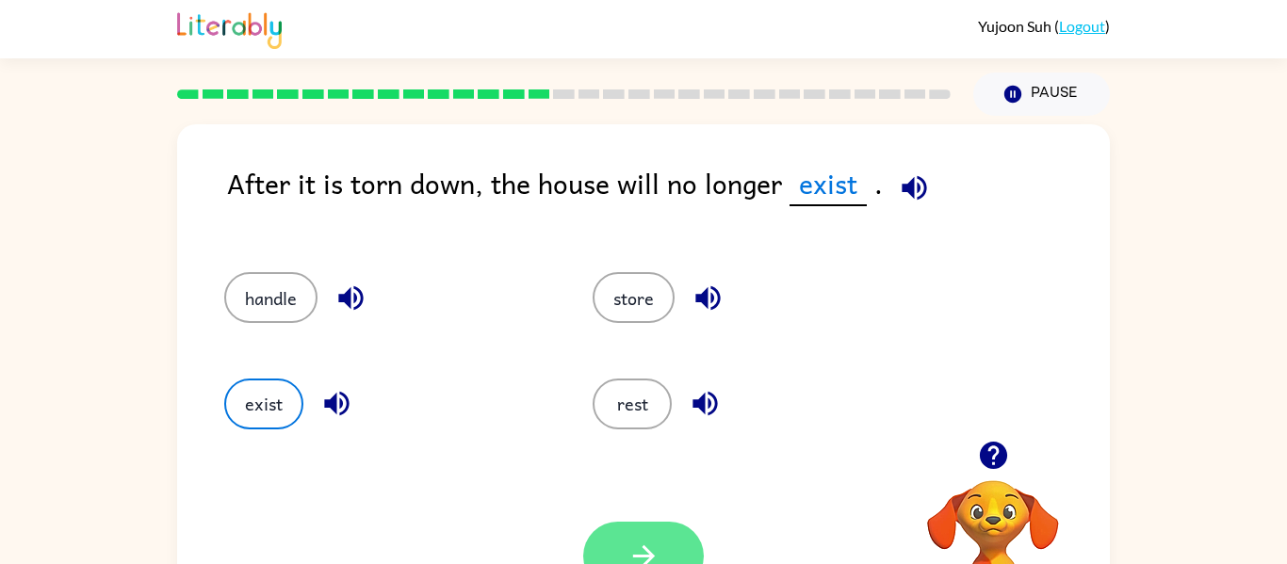
click at [683, 537] on button "button" at bounding box center [643, 556] width 121 height 69
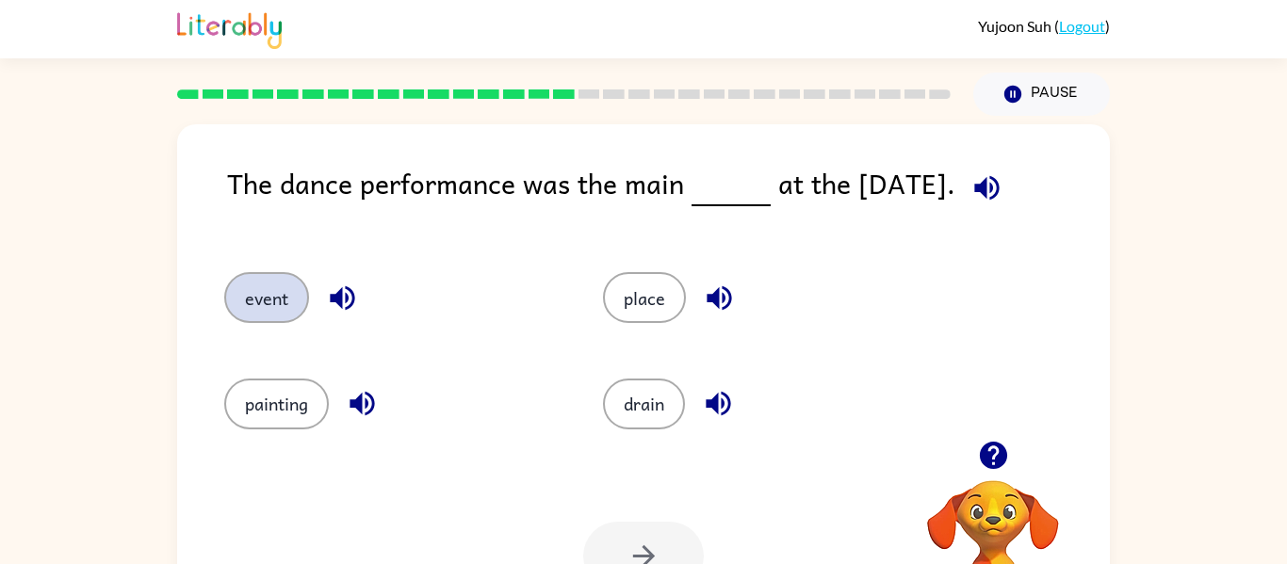
click at [293, 288] on button "event" at bounding box center [266, 297] width 85 height 51
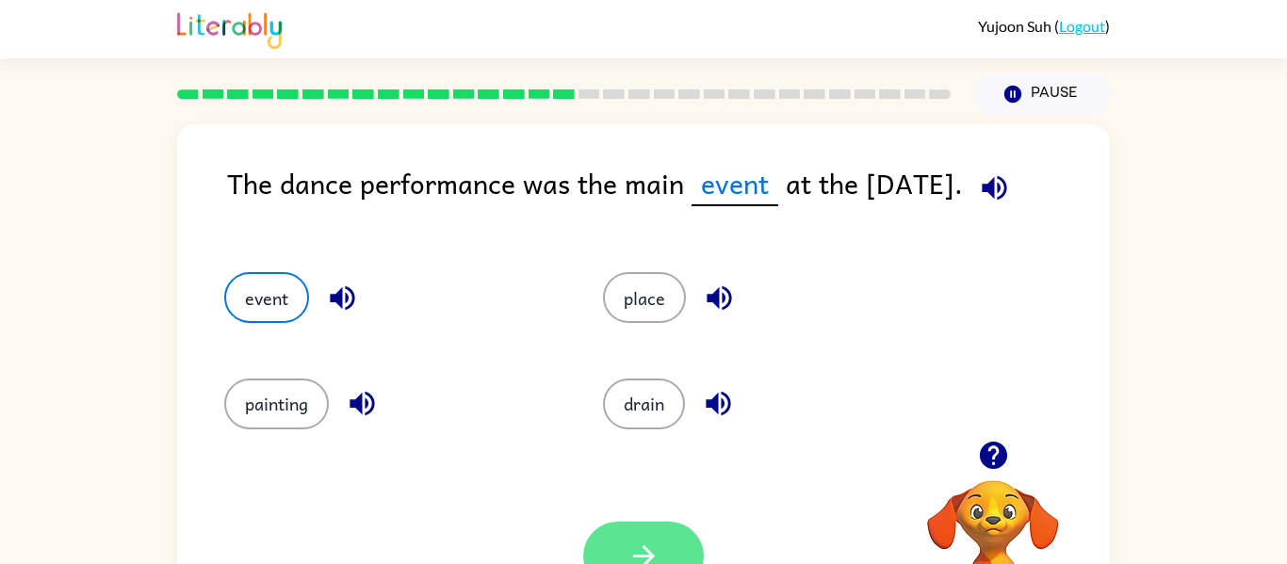
click at [617, 531] on button "button" at bounding box center [643, 556] width 121 height 69
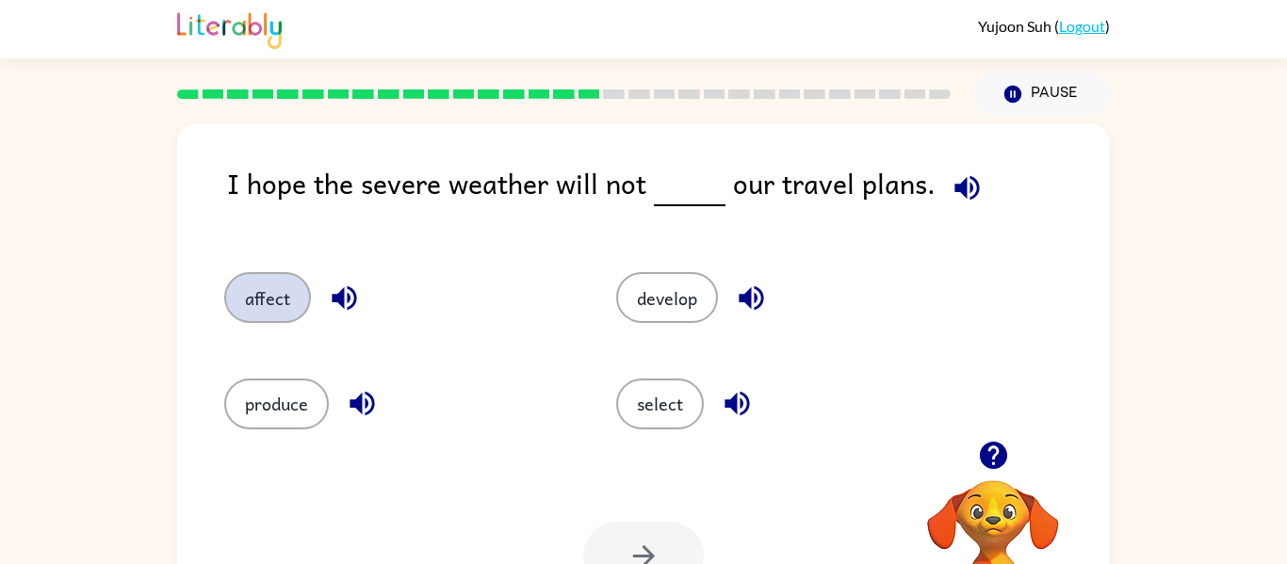
click at [249, 280] on button "affect" at bounding box center [267, 297] width 87 height 51
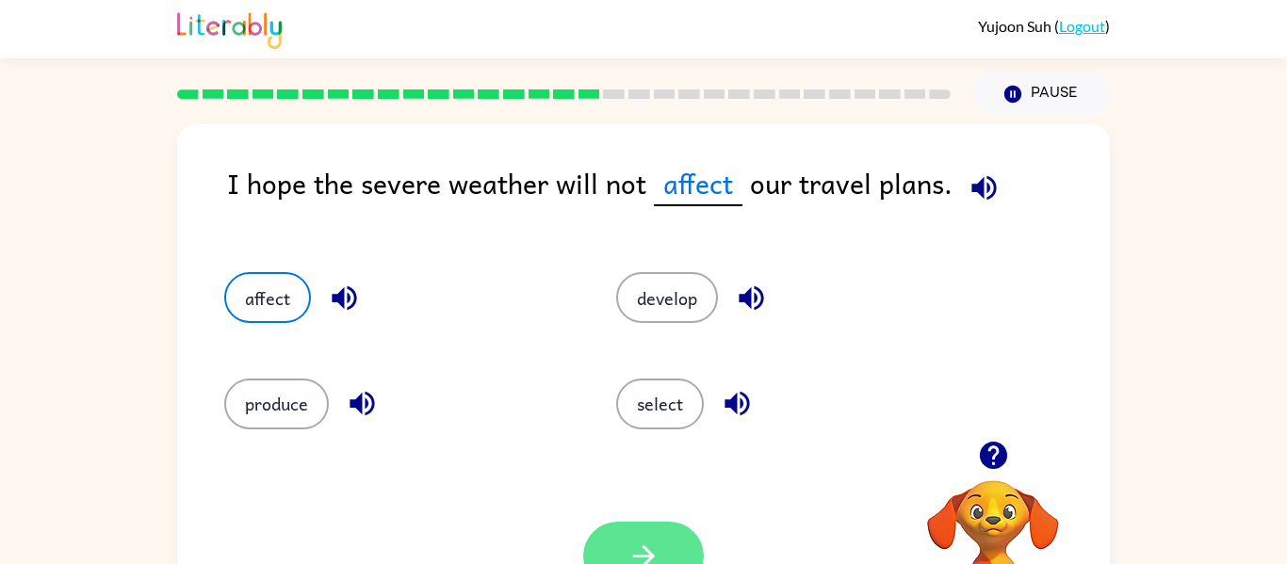
click at [679, 538] on button "button" at bounding box center [643, 556] width 121 height 69
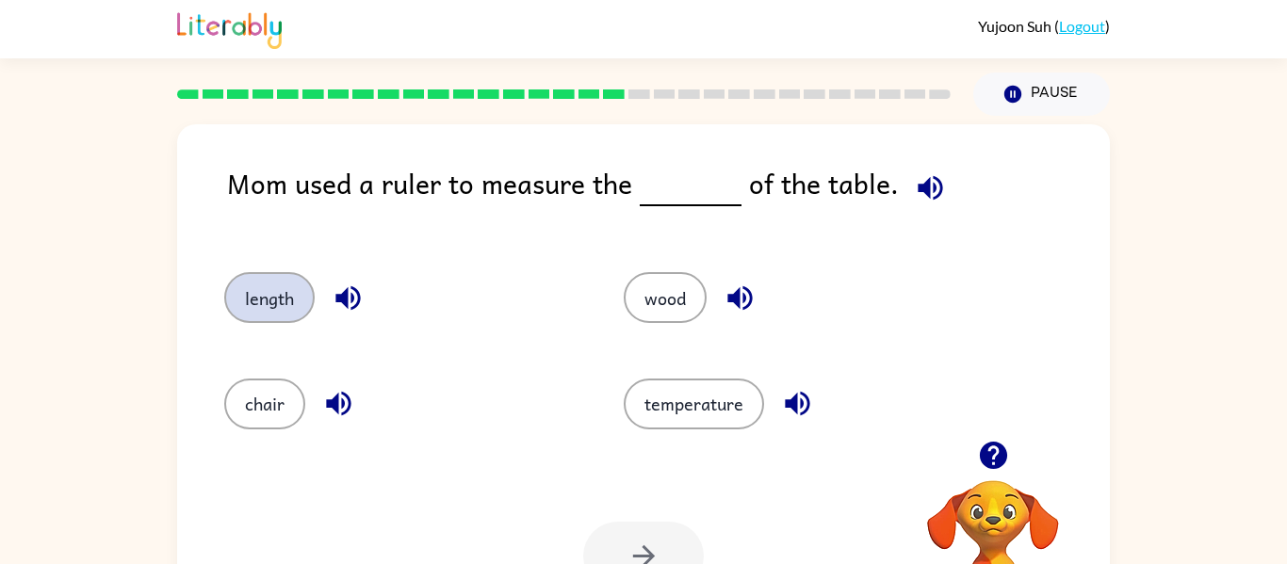
click at [280, 318] on button "length" at bounding box center [269, 297] width 90 height 51
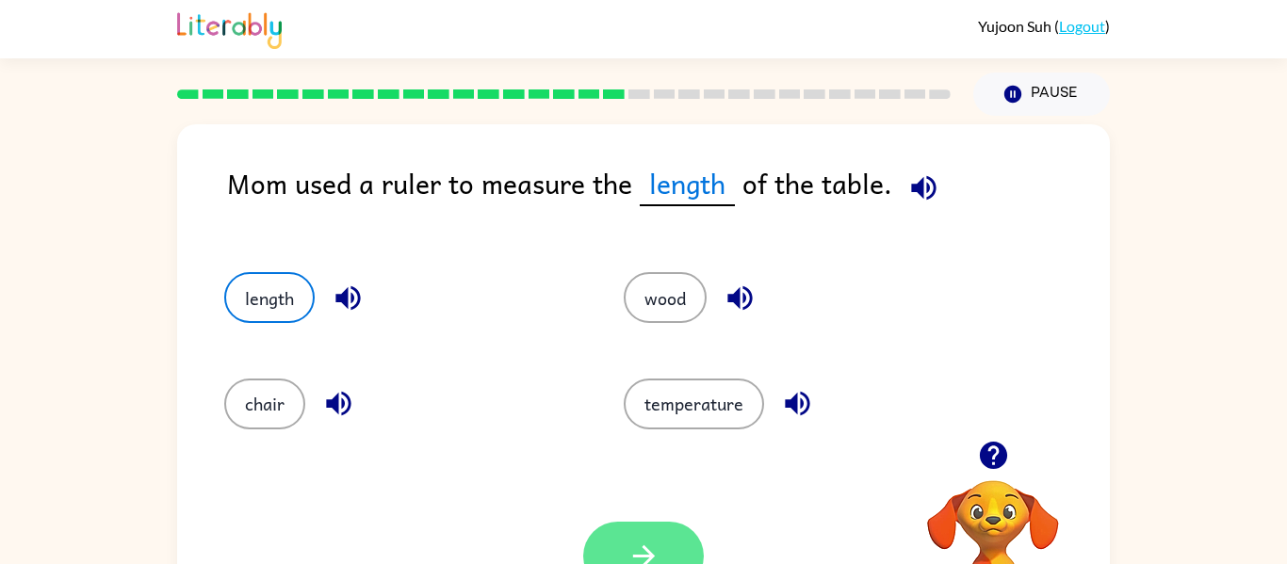
click at [640, 536] on button "button" at bounding box center [643, 556] width 121 height 69
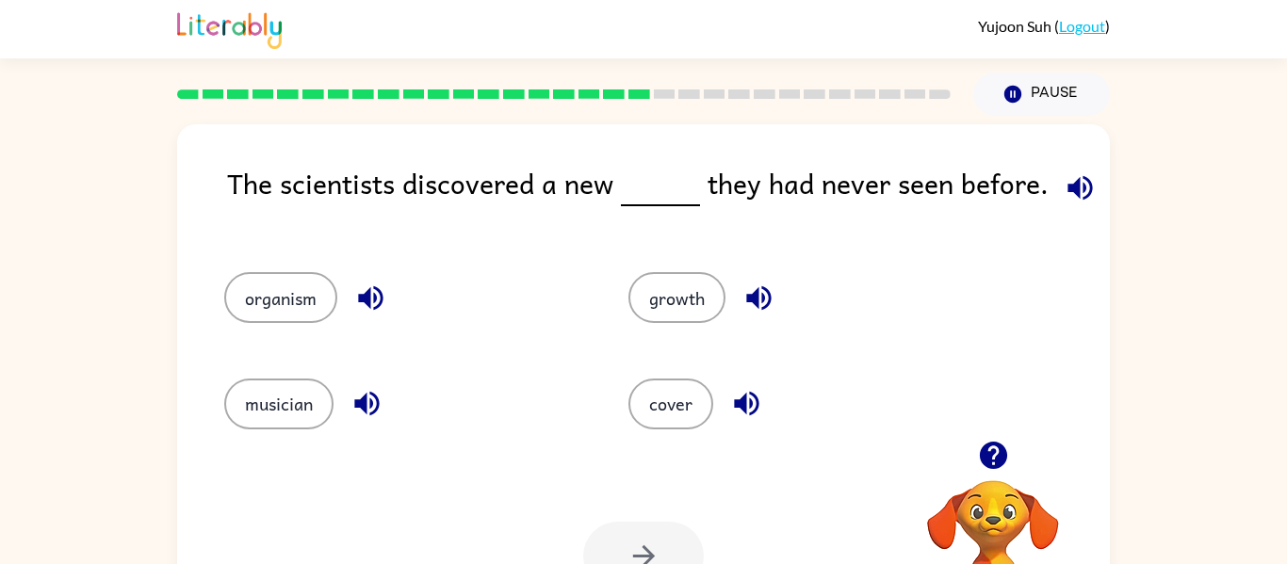
click at [564, 442] on div "musician" at bounding box center [390, 396] width 404 height 106
click at [299, 290] on button "organism" at bounding box center [280, 297] width 113 height 51
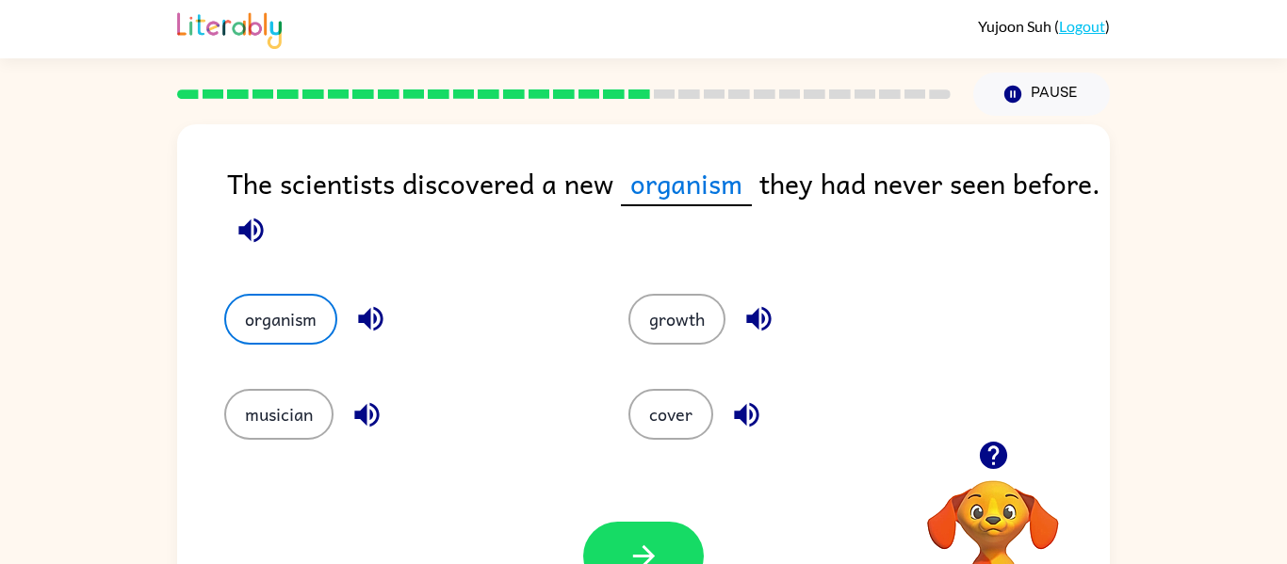
click at [638, 521] on div "Your browser must support playing .mp4 files to use Literably. Please try using…" at bounding box center [643, 556] width 933 height 212
click at [639, 522] on button "button" at bounding box center [643, 556] width 121 height 69
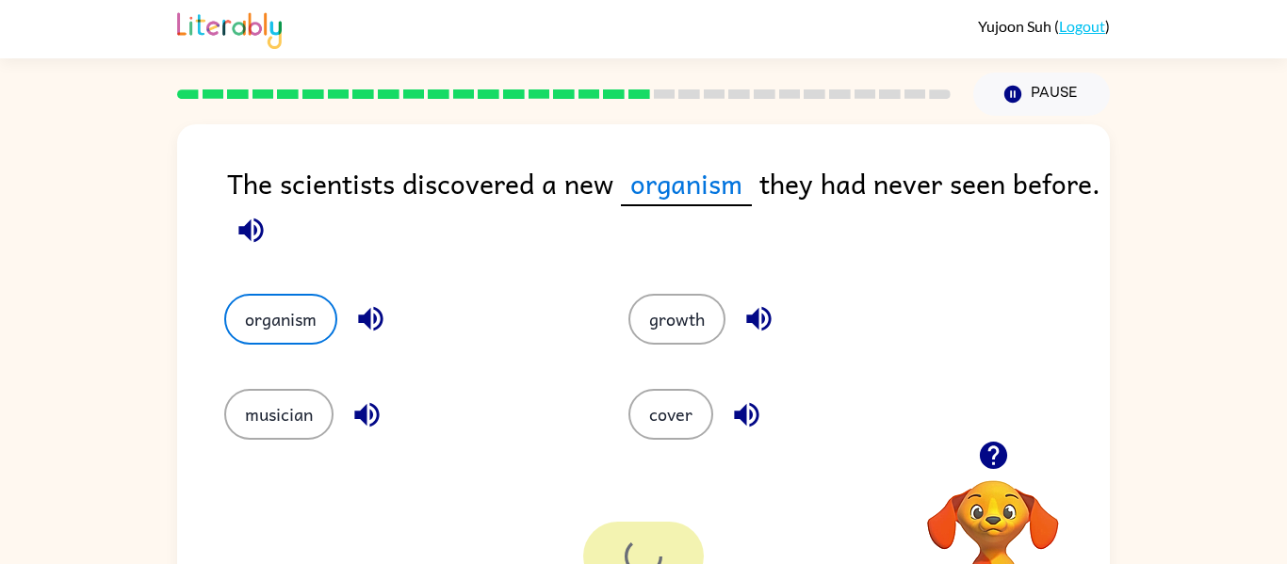
click at [639, 522] on div at bounding box center [643, 556] width 121 height 69
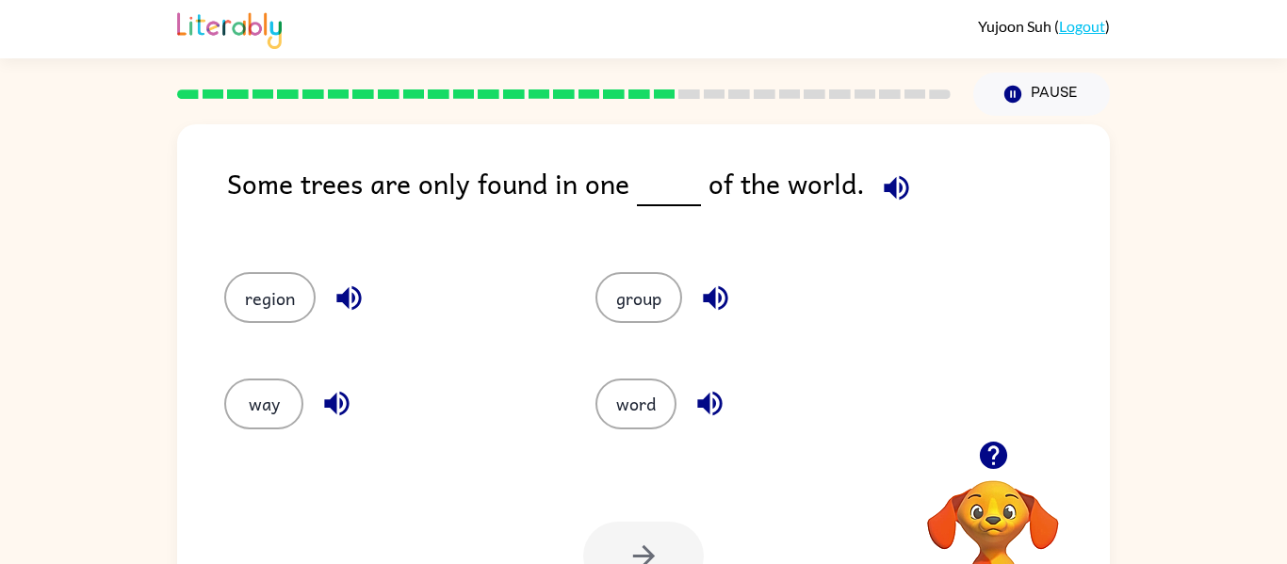
scroll to position [98, 0]
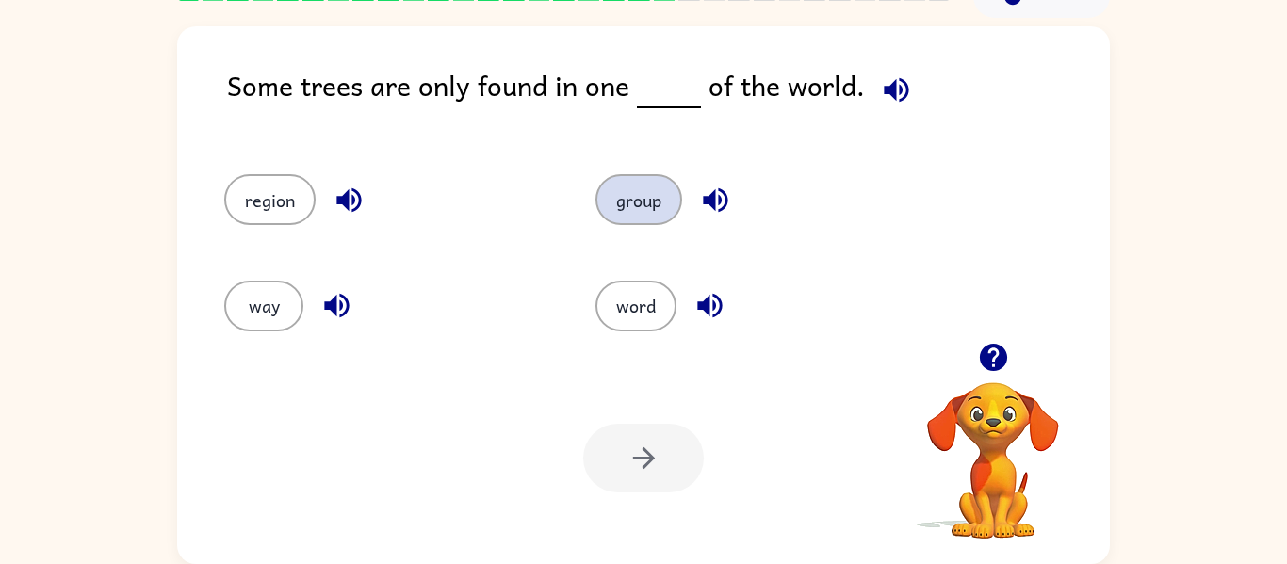
click at [665, 189] on button "group" at bounding box center [639, 199] width 87 height 51
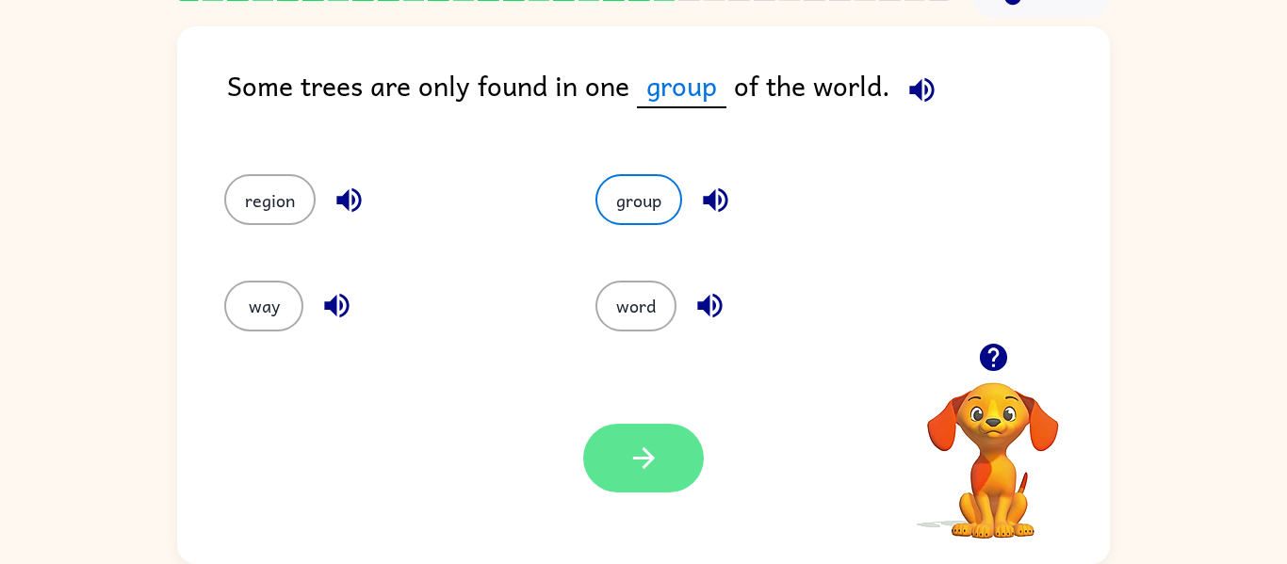
click at [690, 445] on button "button" at bounding box center [643, 458] width 121 height 69
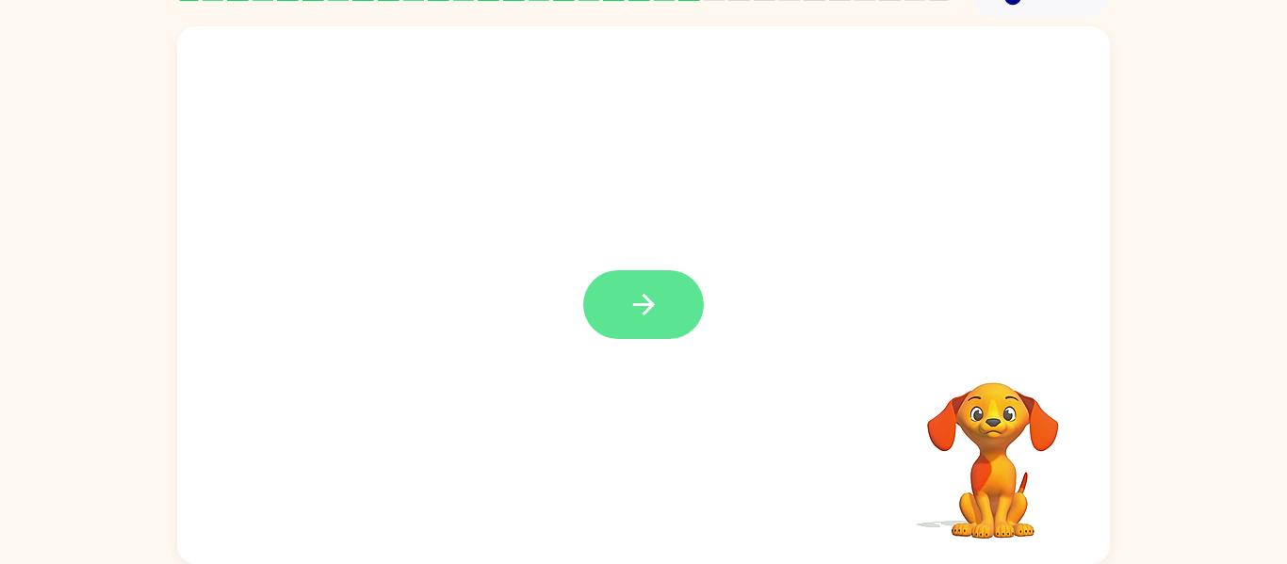
click at [698, 312] on button "button" at bounding box center [643, 304] width 121 height 69
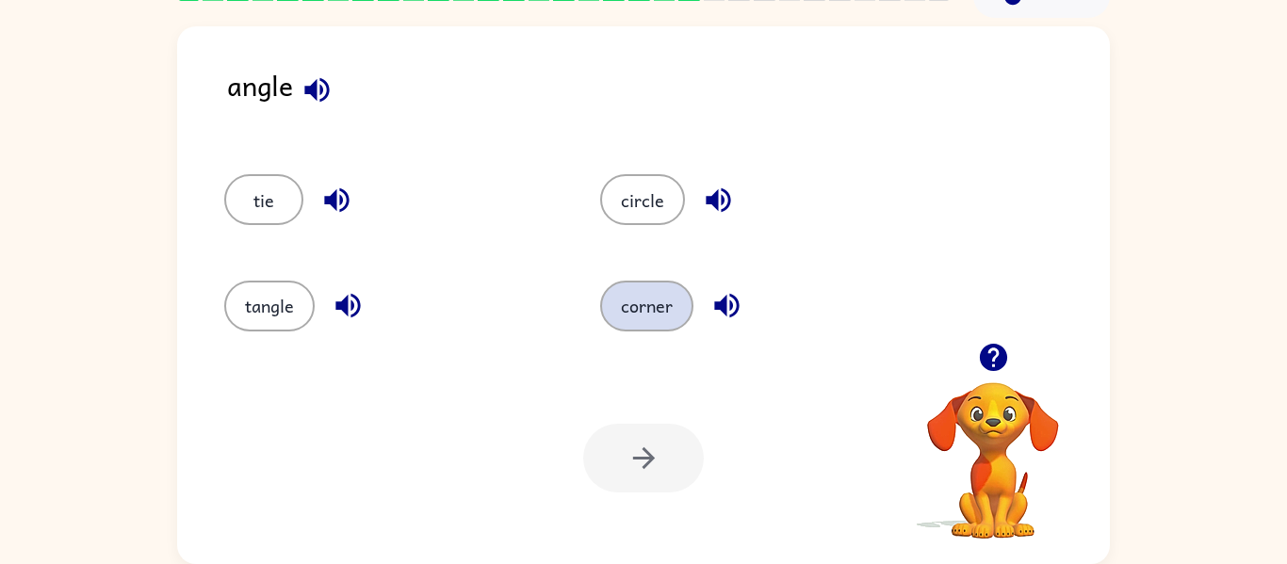
click at [653, 300] on button "corner" at bounding box center [646, 306] width 93 height 51
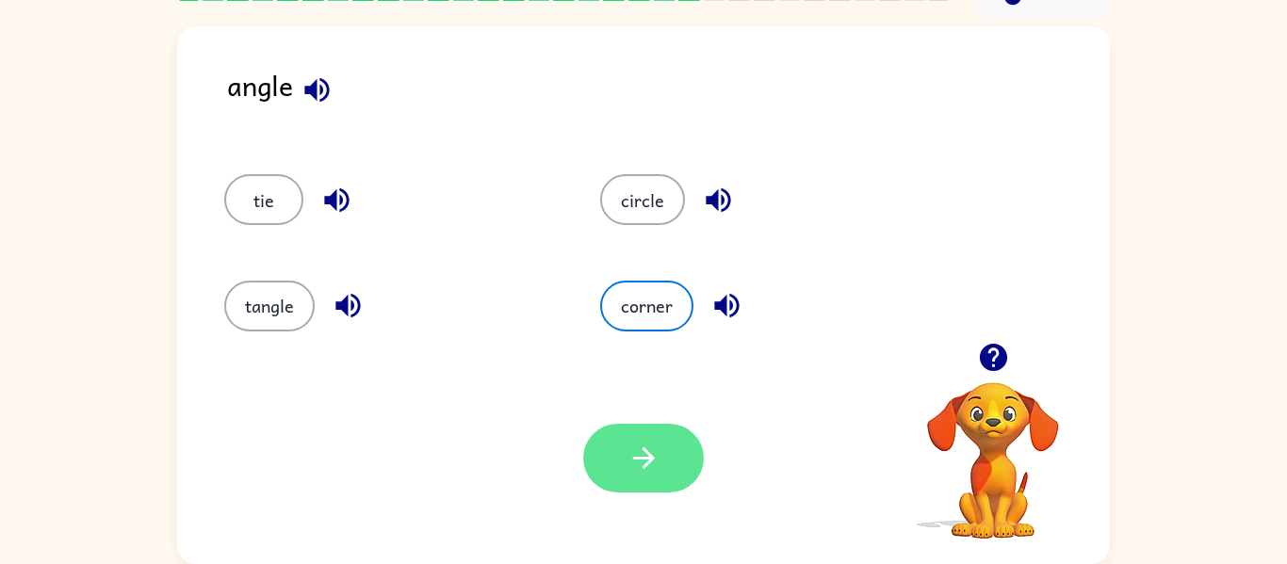
click at [636, 469] on icon "button" at bounding box center [644, 458] width 33 height 33
click at [636, 469] on div at bounding box center [643, 458] width 121 height 69
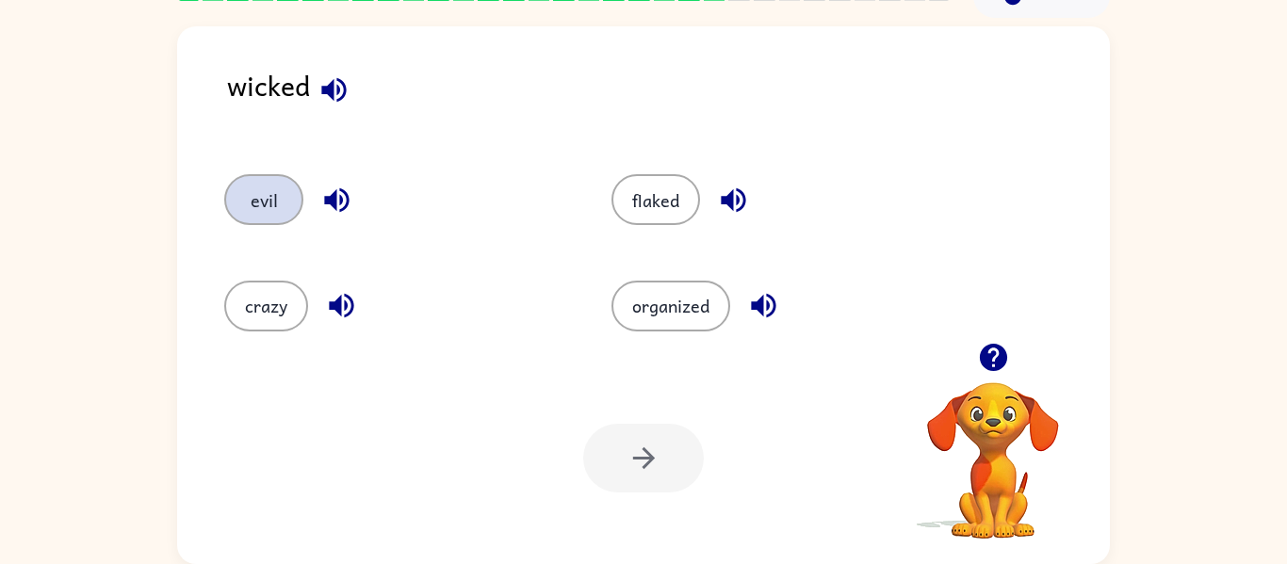
click at [274, 211] on button "evil" at bounding box center [263, 199] width 79 height 51
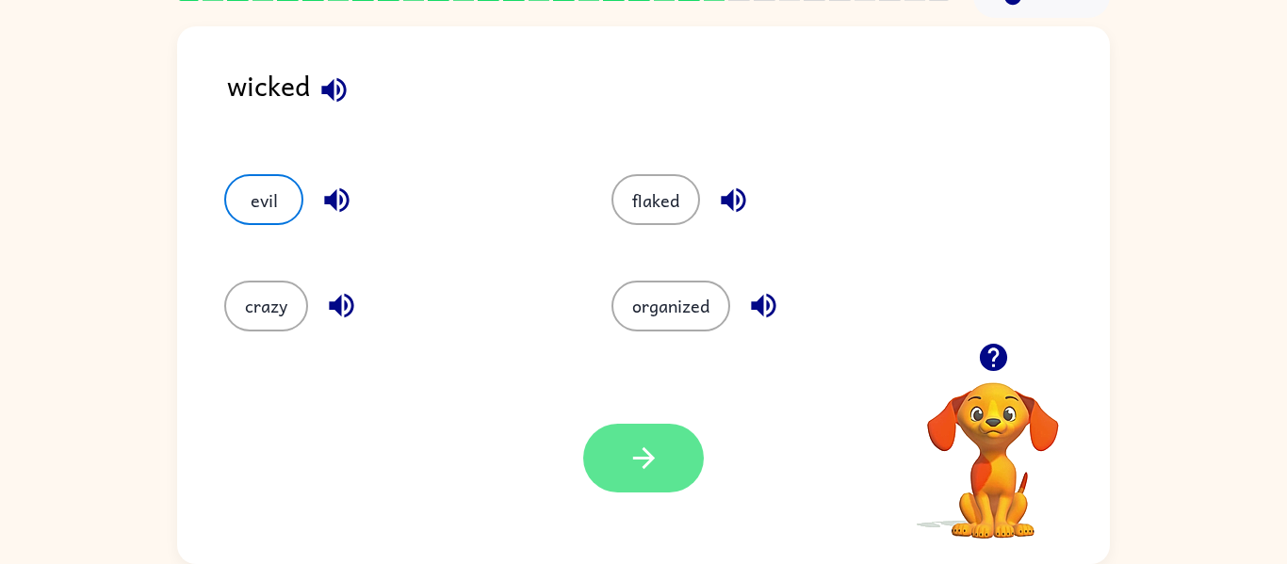
click at [650, 440] on button "button" at bounding box center [643, 458] width 121 height 69
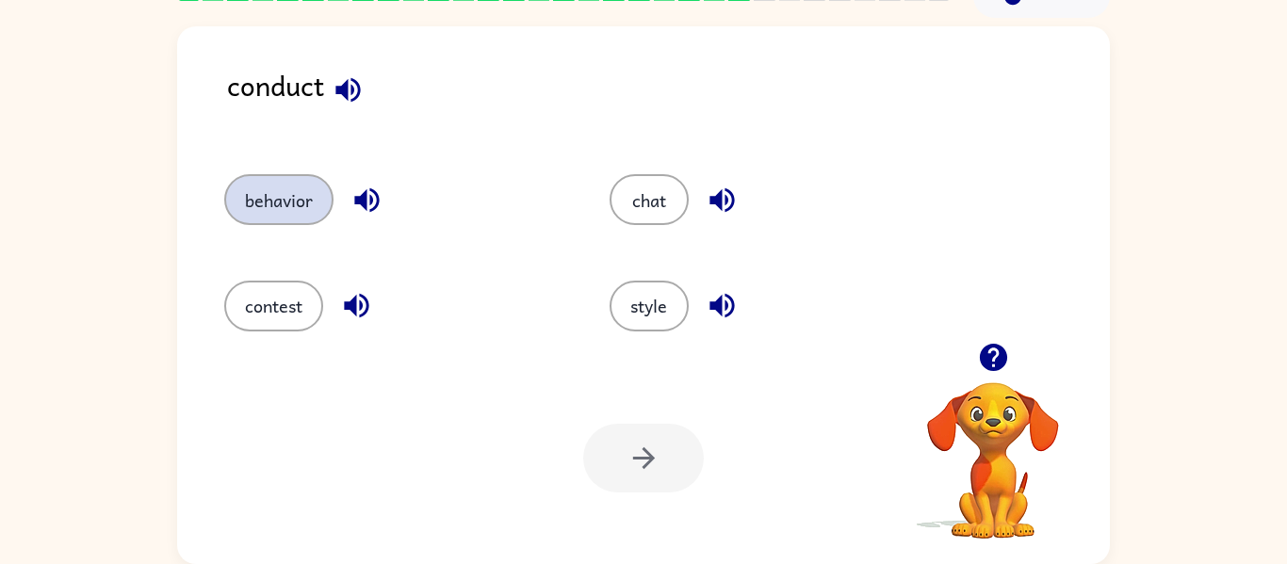
click at [302, 196] on button "behavior" at bounding box center [278, 199] width 109 height 51
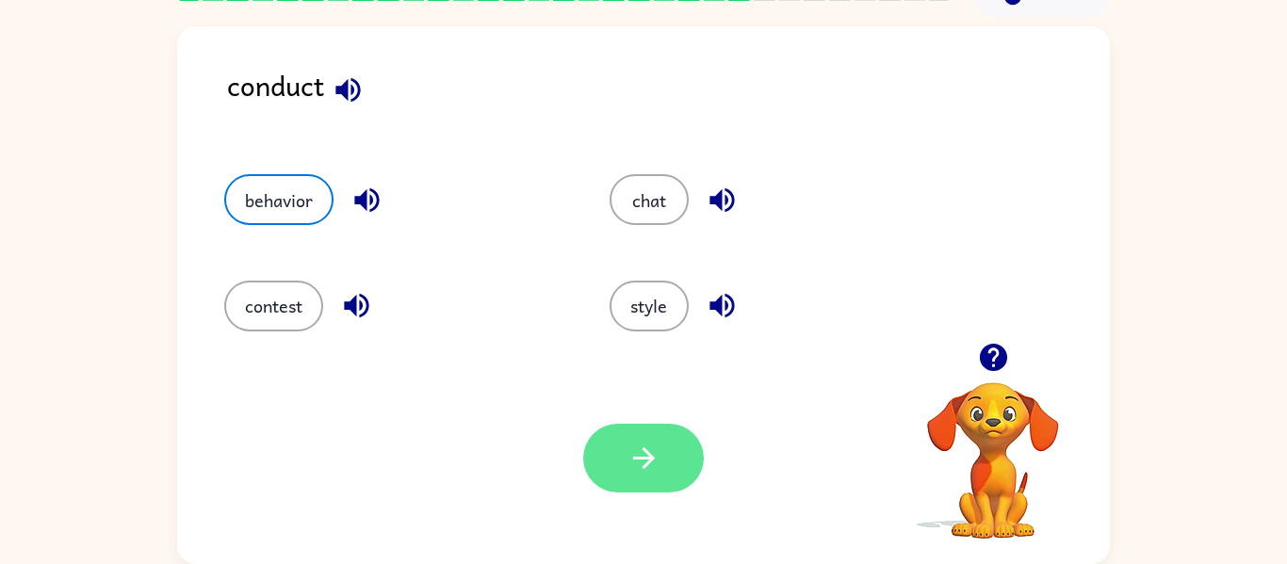
click at [630, 442] on icon "button" at bounding box center [644, 458] width 33 height 33
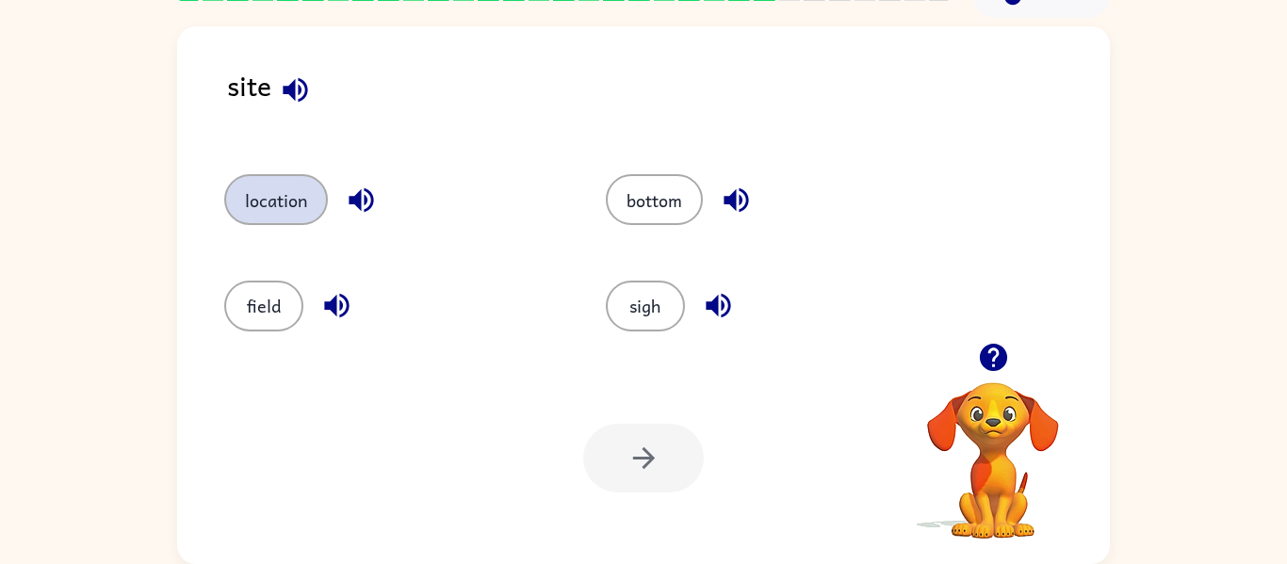
click at [287, 204] on button "location" at bounding box center [276, 199] width 104 height 51
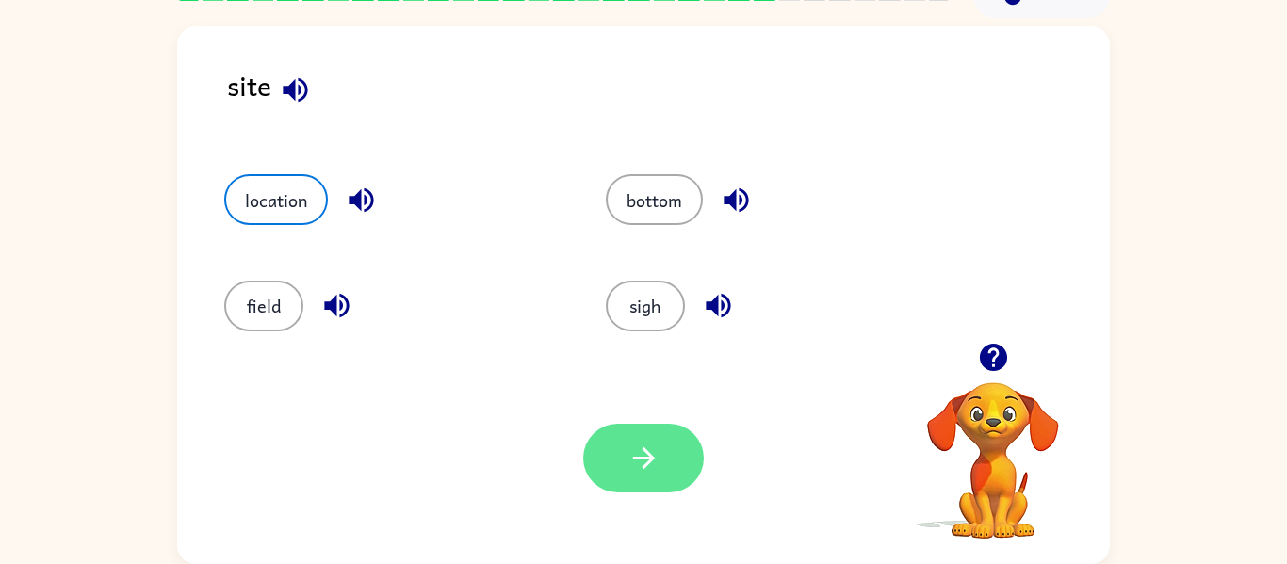
click at [638, 457] on icon "button" at bounding box center [644, 458] width 33 height 33
click at [638, 457] on div at bounding box center [643, 458] width 121 height 69
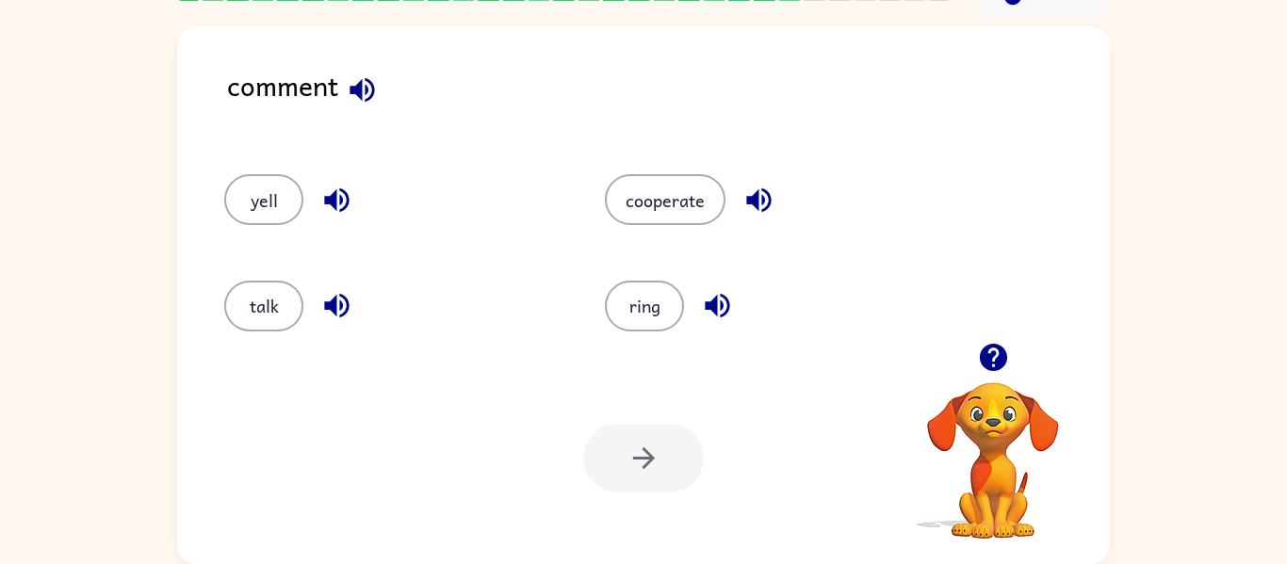
click at [545, 349] on div "talk" at bounding box center [378, 298] width 381 height 106
click at [286, 297] on button "talk" at bounding box center [263, 306] width 79 height 51
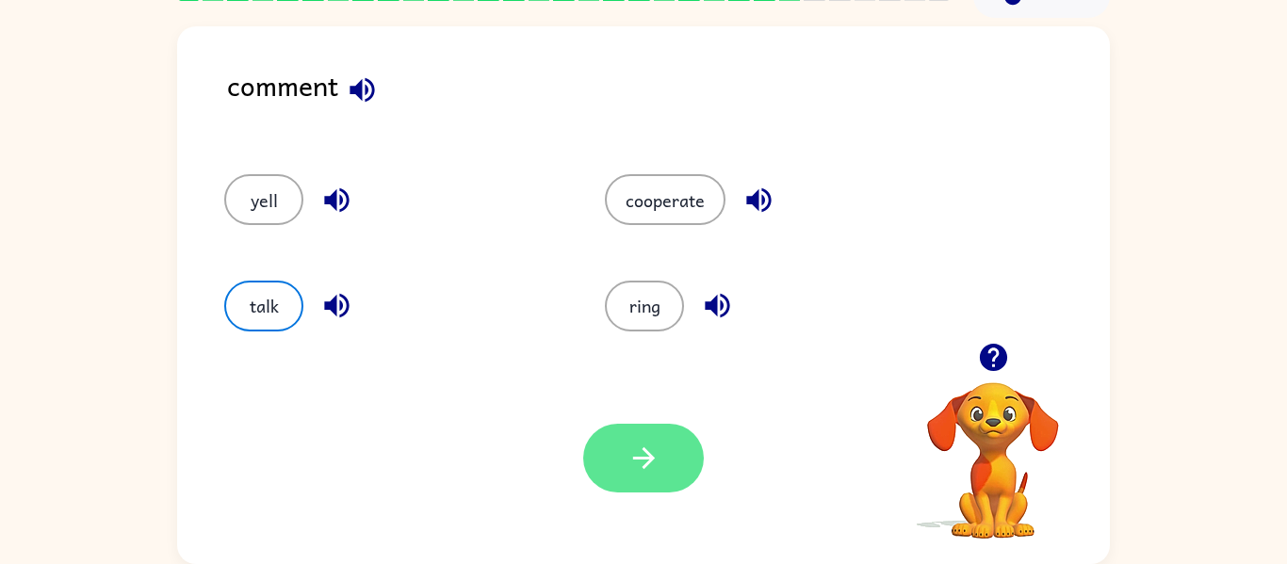
click at [689, 444] on button "button" at bounding box center [643, 458] width 121 height 69
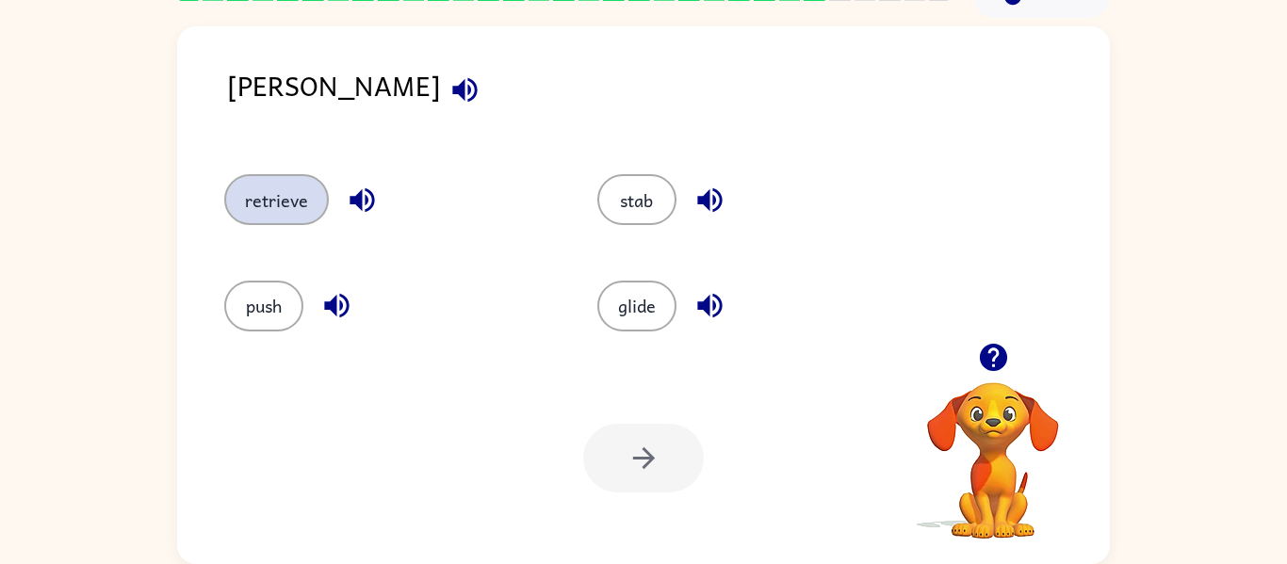
click at [307, 209] on button "retrieve" at bounding box center [276, 199] width 105 height 51
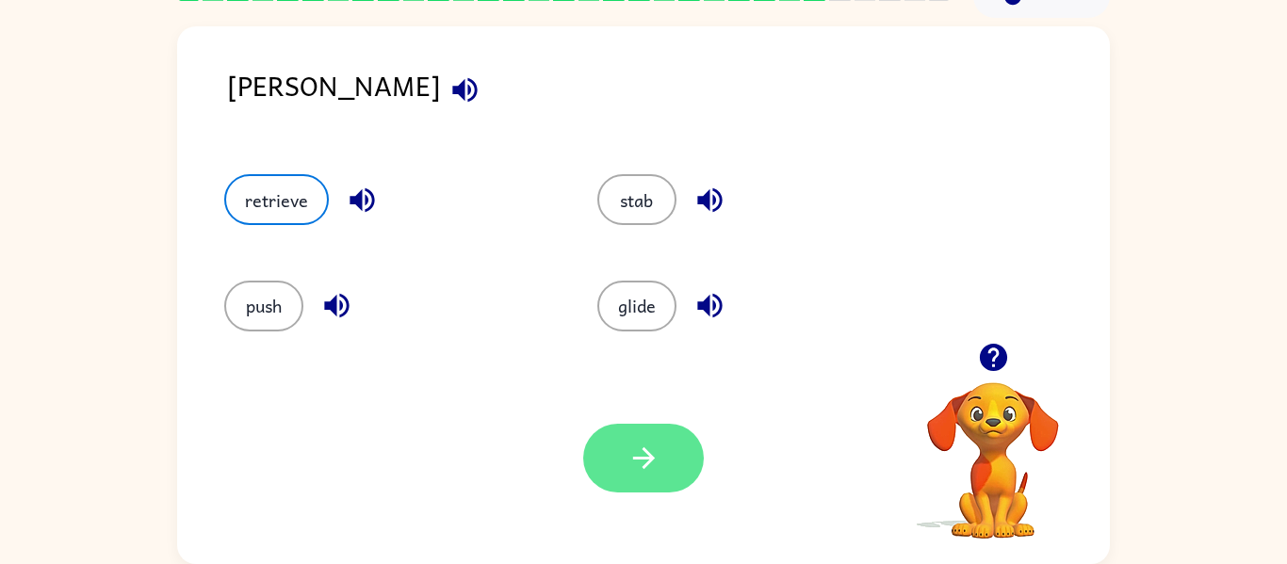
click at [638, 436] on button "button" at bounding box center [643, 458] width 121 height 69
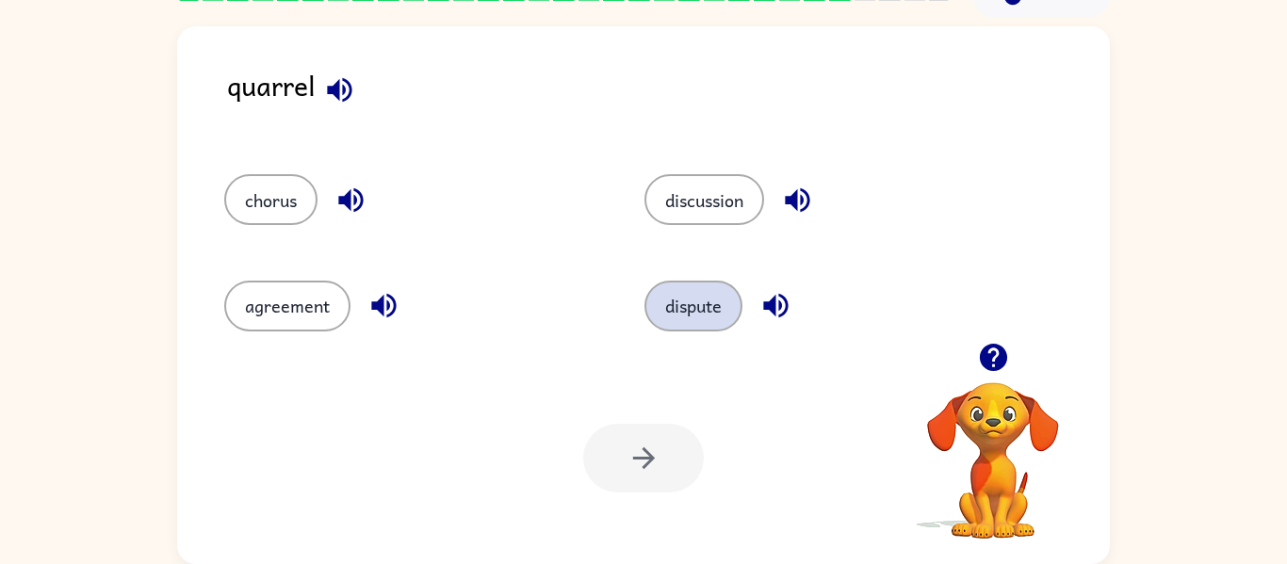
click at [703, 311] on button "dispute" at bounding box center [694, 306] width 98 height 51
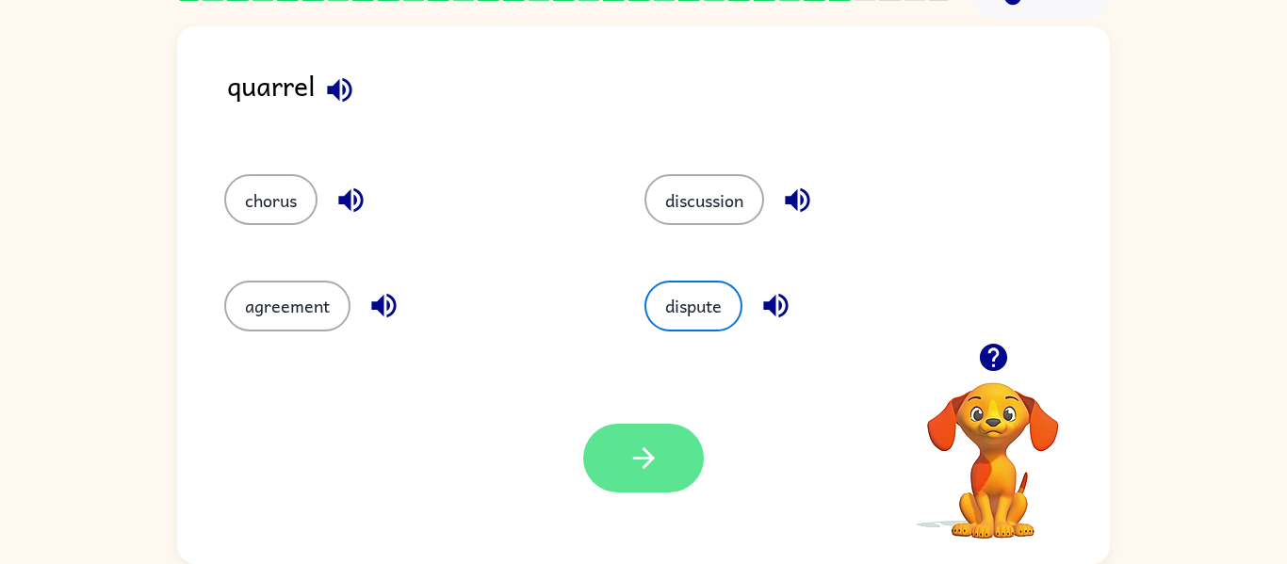
click at [662, 433] on button "button" at bounding box center [643, 458] width 121 height 69
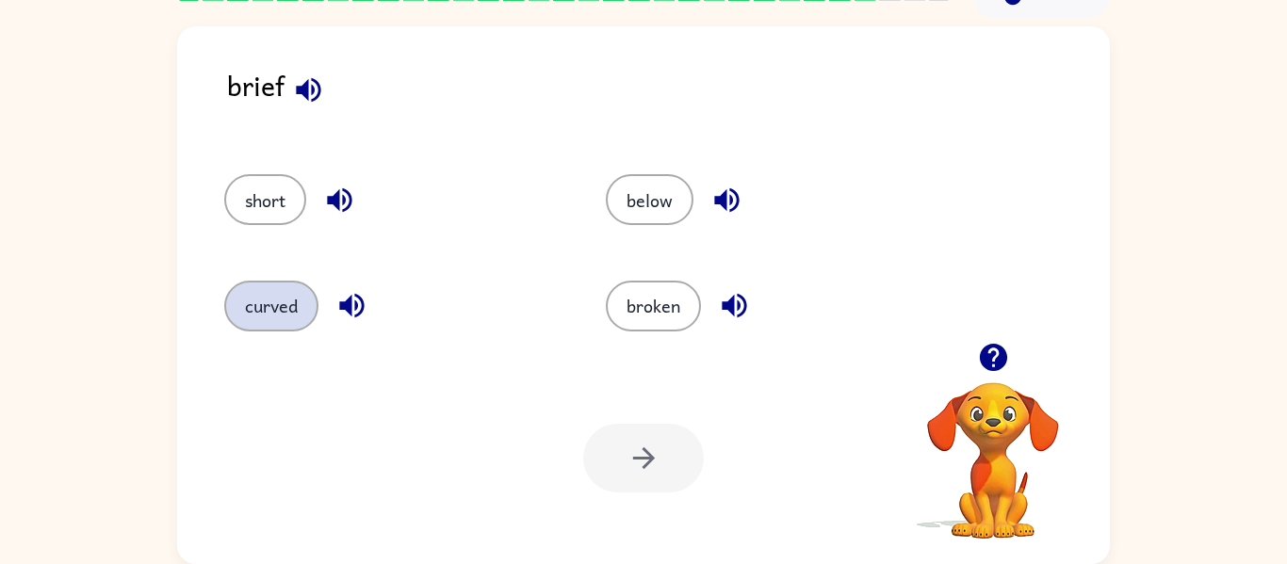
click at [270, 299] on button "curved" at bounding box center [271, 306] width 94 height 51
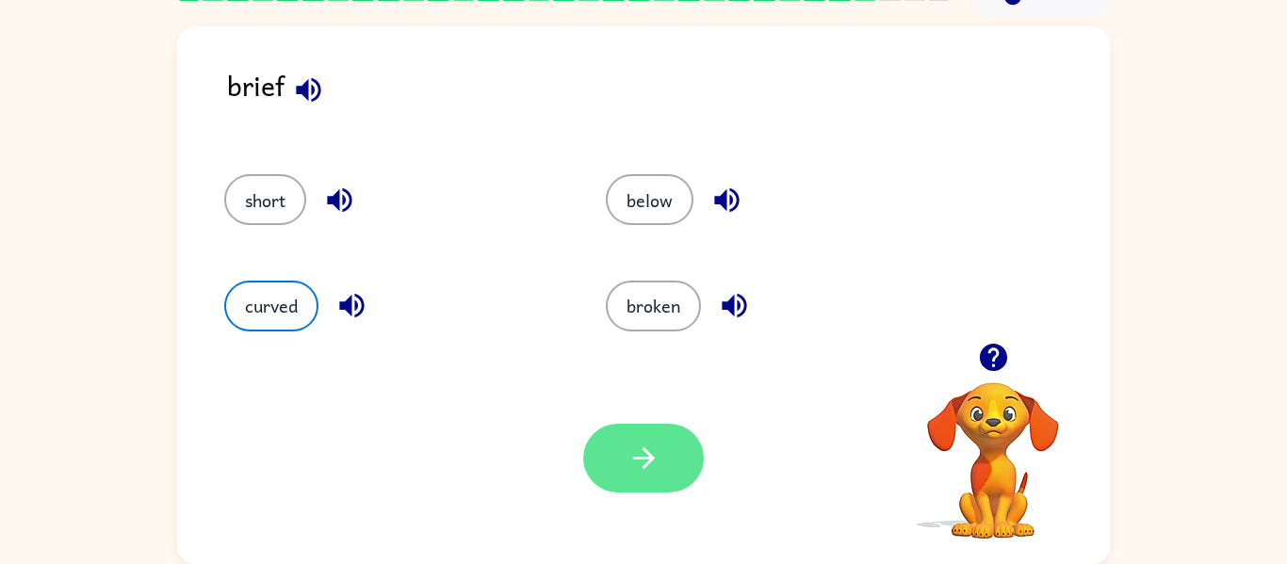
click at [682, 470] on button "button" at bounding box center [643, 458] width 121 height 69
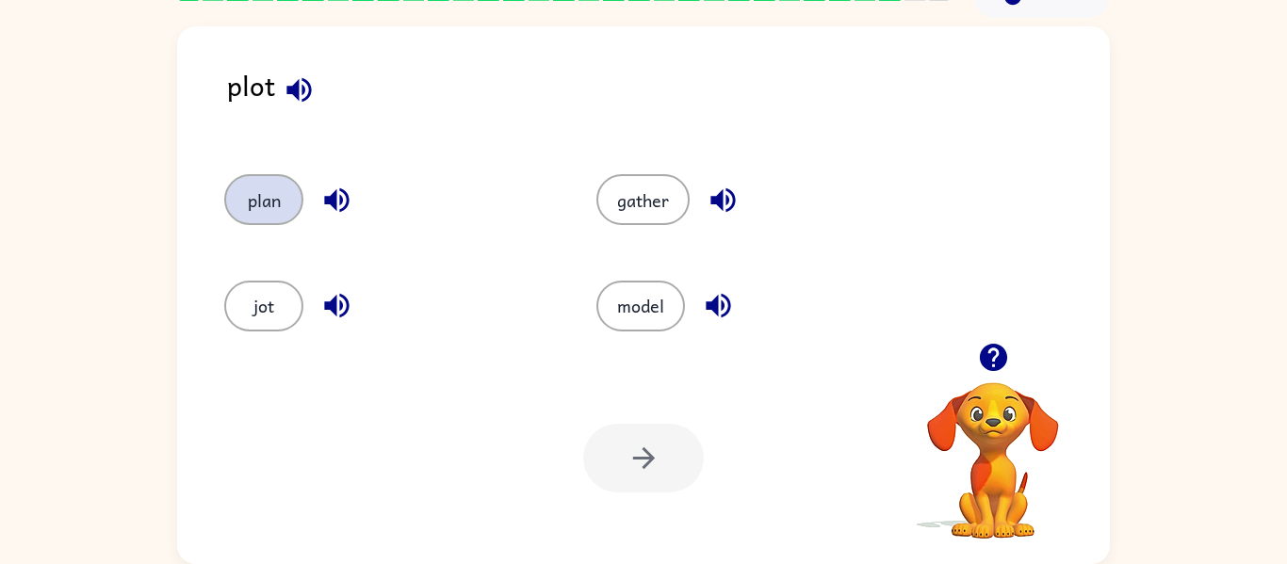
click at [277, 191] on button "plan" at bounding box center [263, 199] width 79 height 51
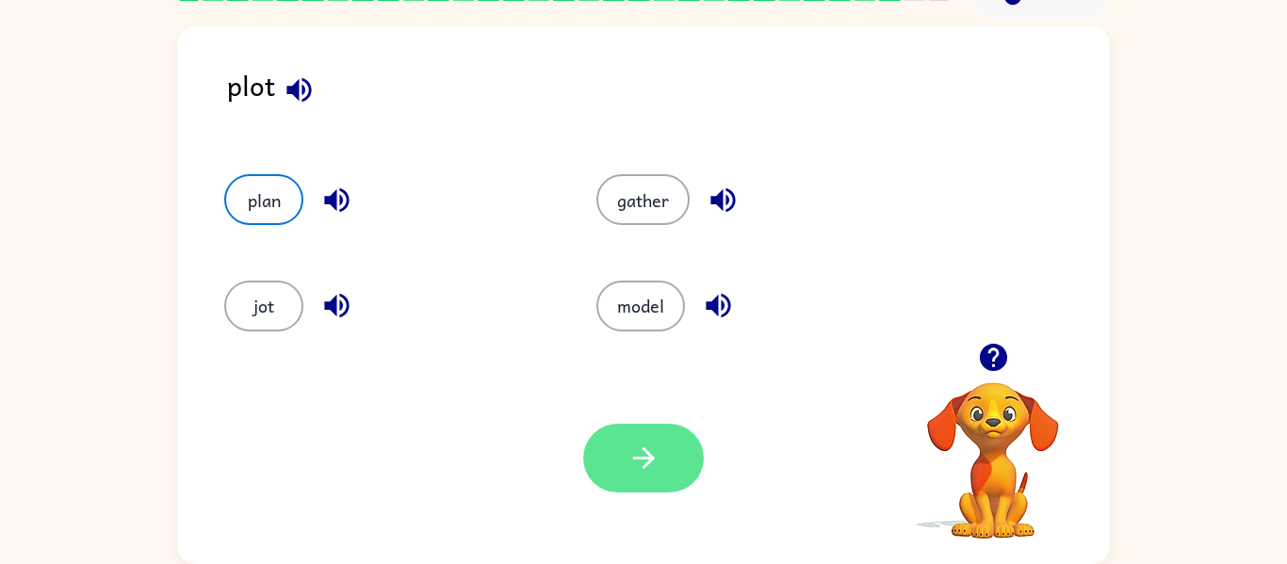
click at [654, 471] on icon "button" at bounding box center [644, 458] width 33 height 33
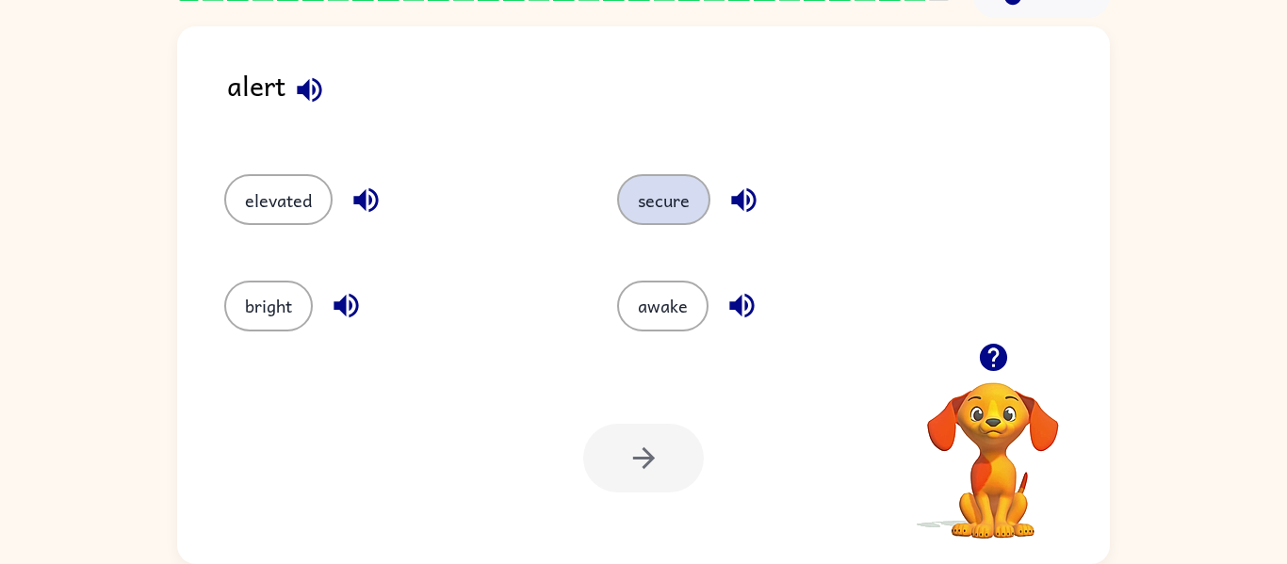
click at [639, 208] on button "secure" at bounding box center [663, 199] width 93 height 51
click at [640, 208] on button "secure" at bounding box center [663, 199] width 93 height 51
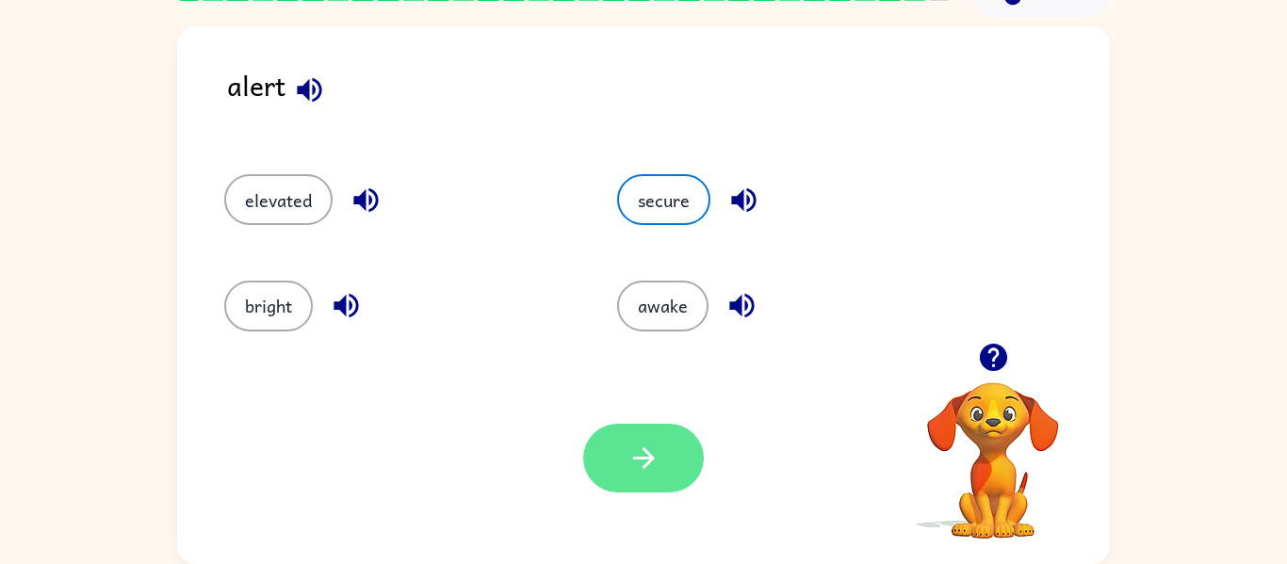
click at [646, 437] on button "button" at bounding box center [643, 458] width 121 height 69
